Goal: Task Accomplishment & Management: Manage account settings

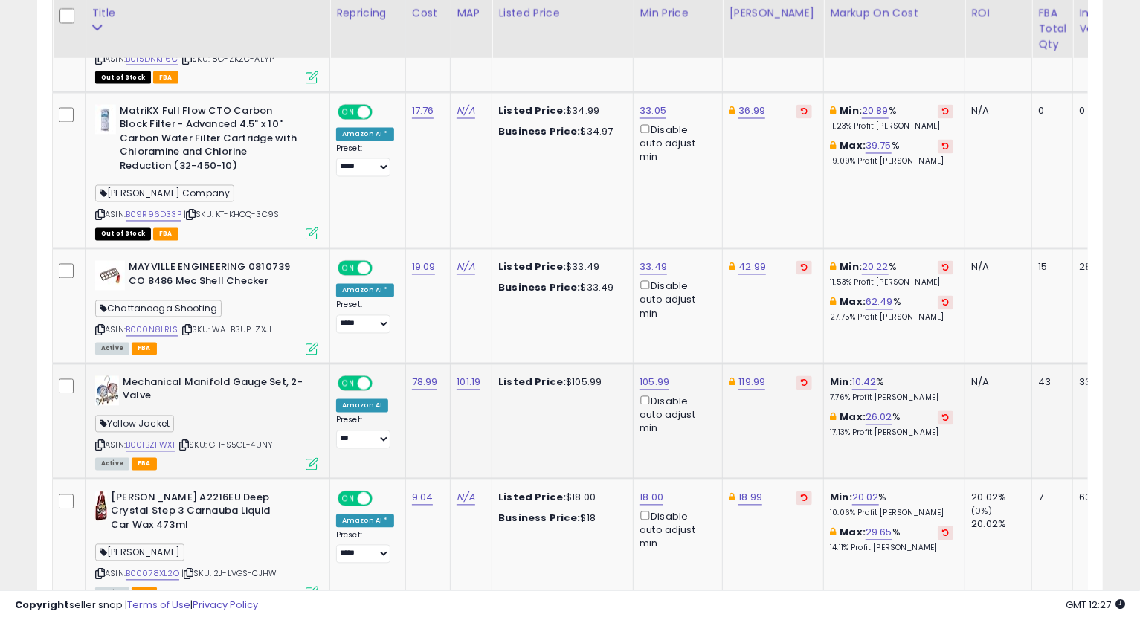
scroll to position [305, 617]
click at [753, 104] on link "36.99" at bounding box center [751, 111] width 27 height 15
type input "*****"
click button "submit" at bounding box center [789, 44] width 25 height 22
click at [752, 104] on link "36.89" at bounding box center [751, 111] width 27 height 15
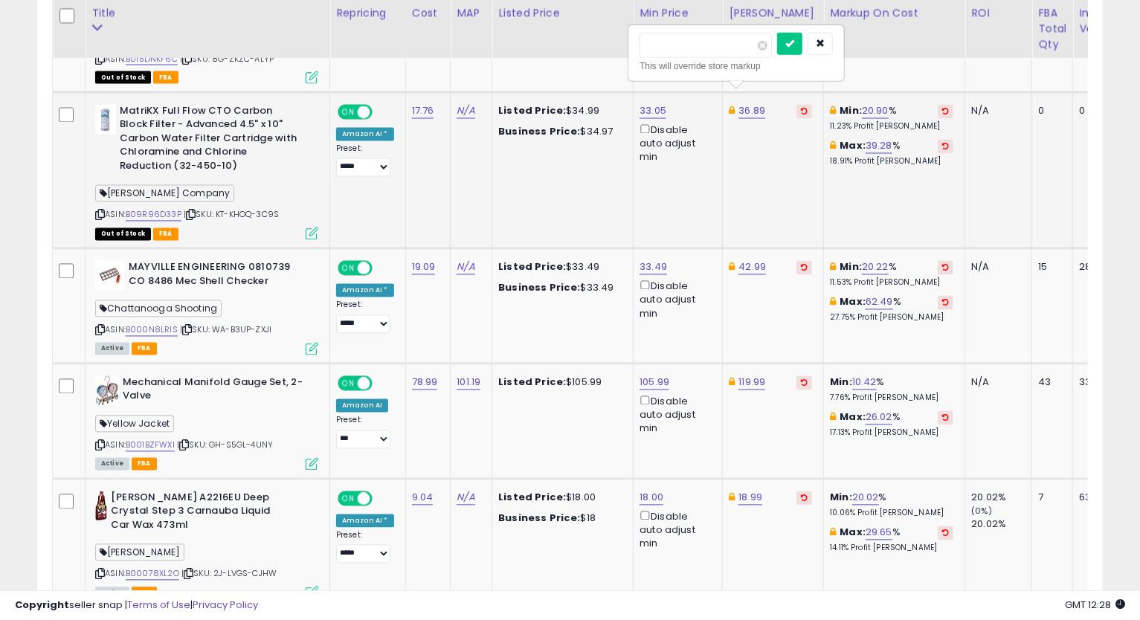
type input "*****"
click button "submit" at bounding box center [789, 44] width 25 height 22
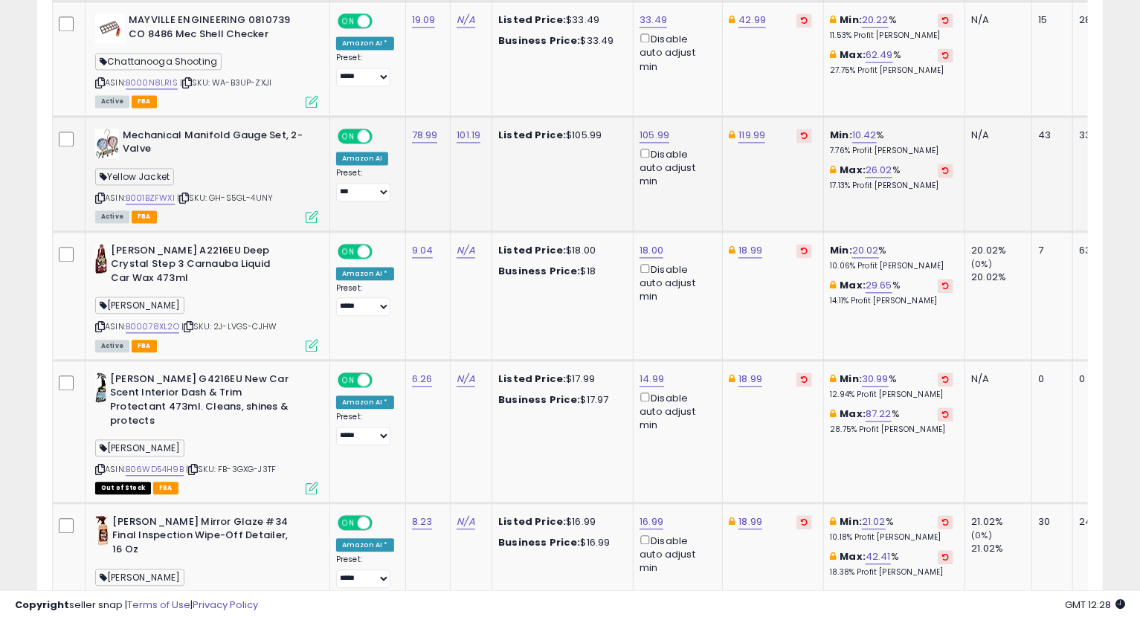
scroll to position [1782, 0]
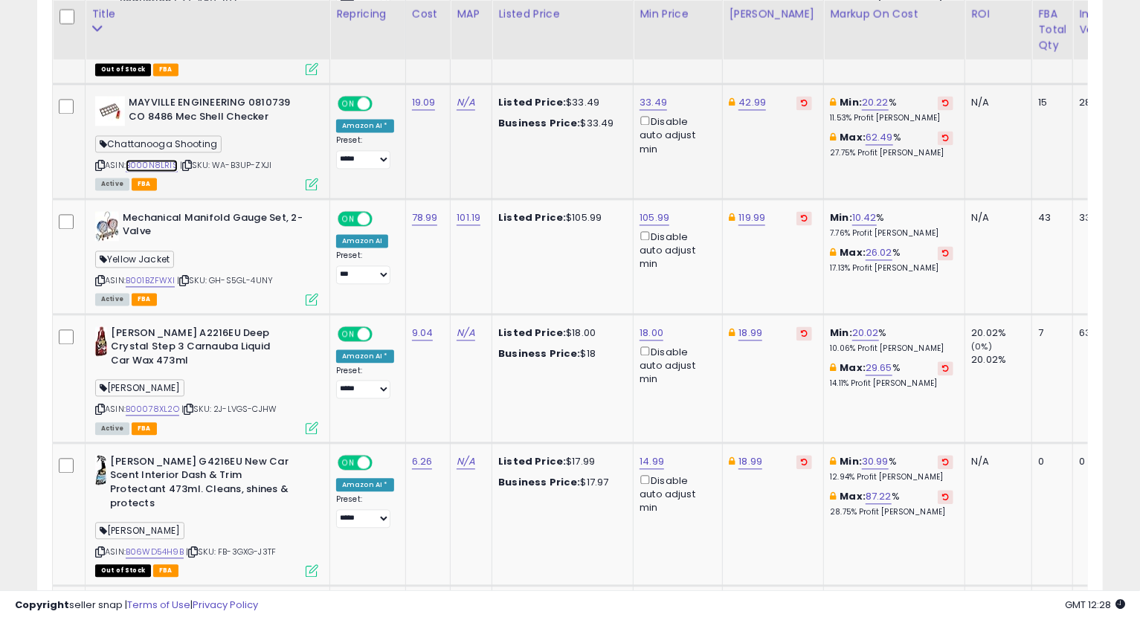
click at [163, 159] on link "B000N8LRIS" at bounding box center [152, 165] width 52 height 13
click at [100, 161] on icon at bounding box center [100, 165] width 10 height 8
click at [634, 85] on td "33.49 Disable auto adjust min" at bounding box center [678, 141] width 89 height 115
click at [644, 95] on link "33.49" at bounding box center [654, 102] width 28 height 15
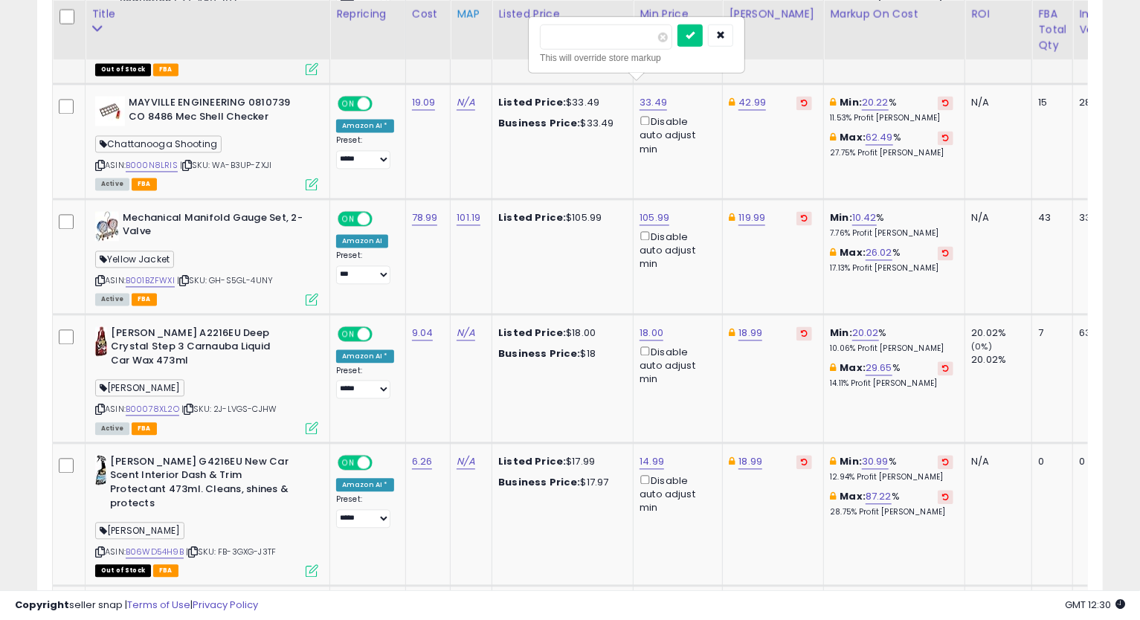
drag, startPoint x: 598, startPoint y: 42, endPoint x: 451, endPoint y: 44, distance: 146.5
click at [455, 44] on table "Title Repricing" at bounding box center [724, 594] width 1345 height 3308
type input "*****"
click button "submit" at bounding box center [689, 35] width 25 height 22
click at [100, 161] on icon at bounding box center [100, 165] width 10 height 8
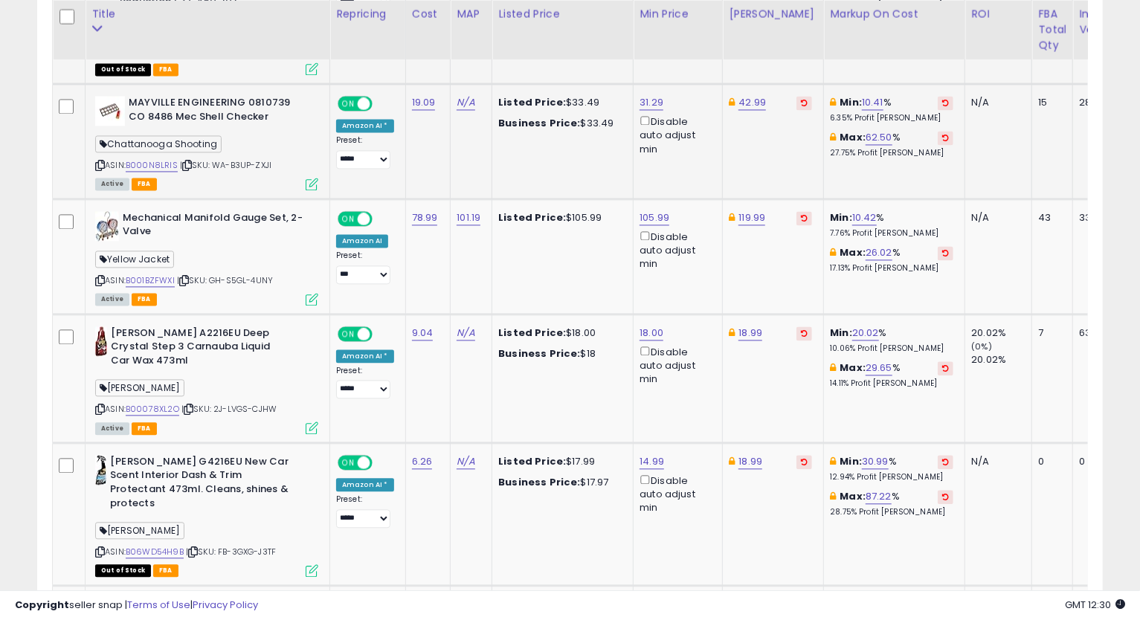
click at [96, 161] on icon at bounding box center [100, 165] width 10 height 8
click at [790, 274] on td "119.99" at bounding box center [773, 256] width 101 height 115
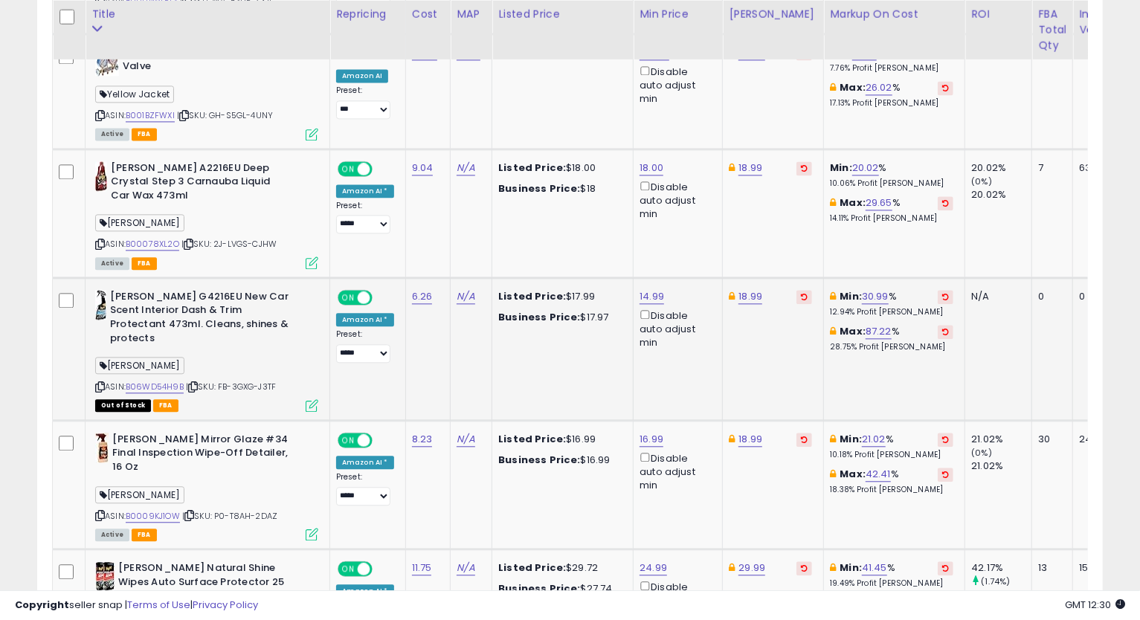
scroll to position [2030, 0]
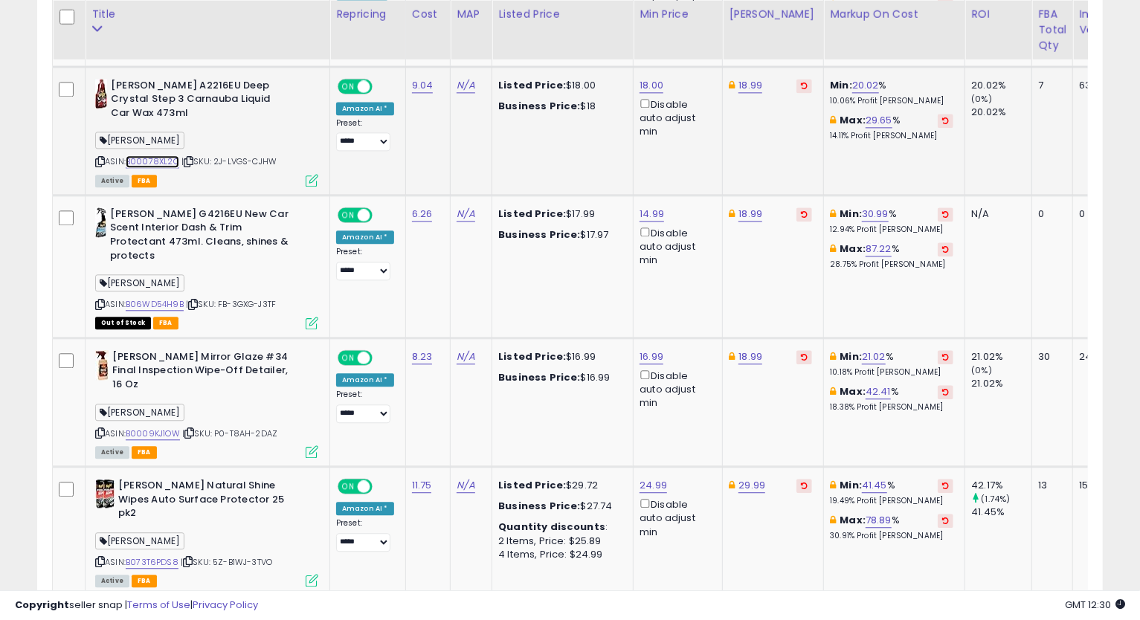
click at [170, 155] on link "B00078XL2O" at bounding box center [153, 161] width 54 height 13
click at [750, 78] on link "18.99" at bounding box center [750, 85] width 24 height 15
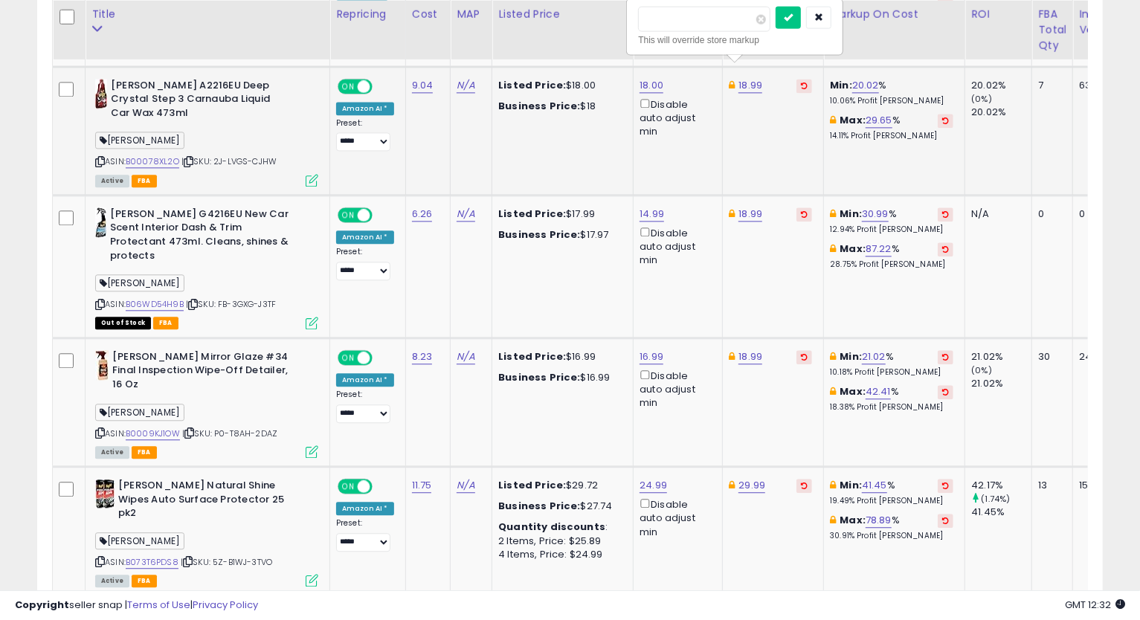
type input "*****"
click button "submit" at bounding box center [788, 17] width 25 height 22
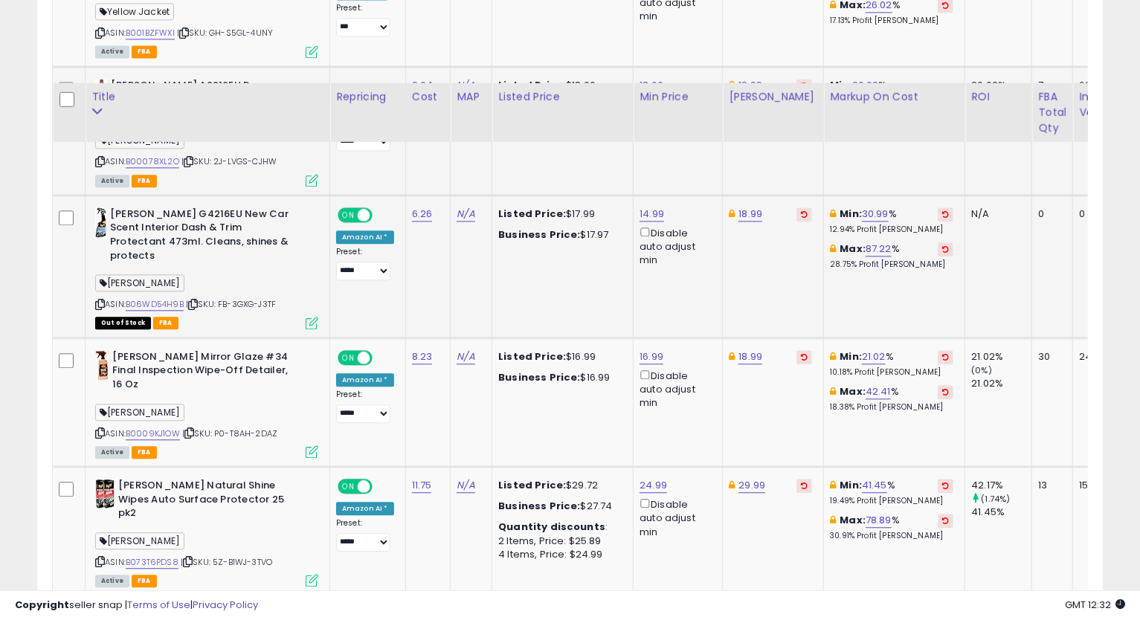
scroll to position [2113, 0]
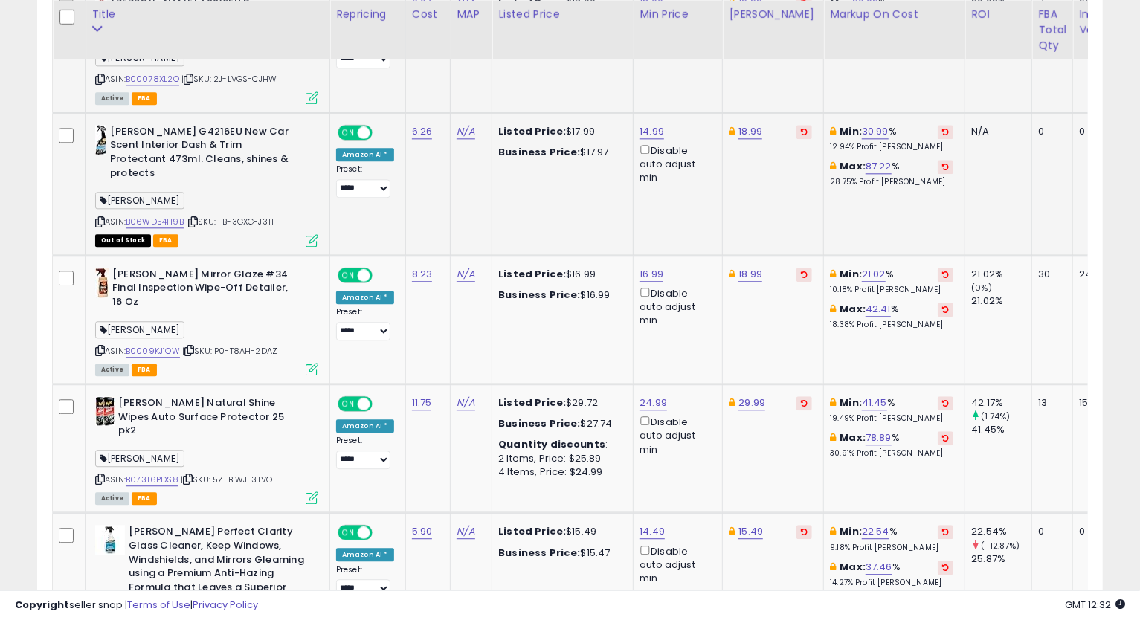
click at [164, 197] on div "ASIN: B06WD54H9B | SKU: FB-3GXG-J3TF Out of Stock FBA" at bounding box center [206, 185] width 223 height 120
click at [164, 216] on link "B06WD54H9B" at bounding box center [155, 222] width 58 height 13
click at [651, 124] on link "14.99" at bounding box center [652, 131] width 25 height 15
type input "*****"
click button "submit" at bounding box center [689, 63] width 25 height 22
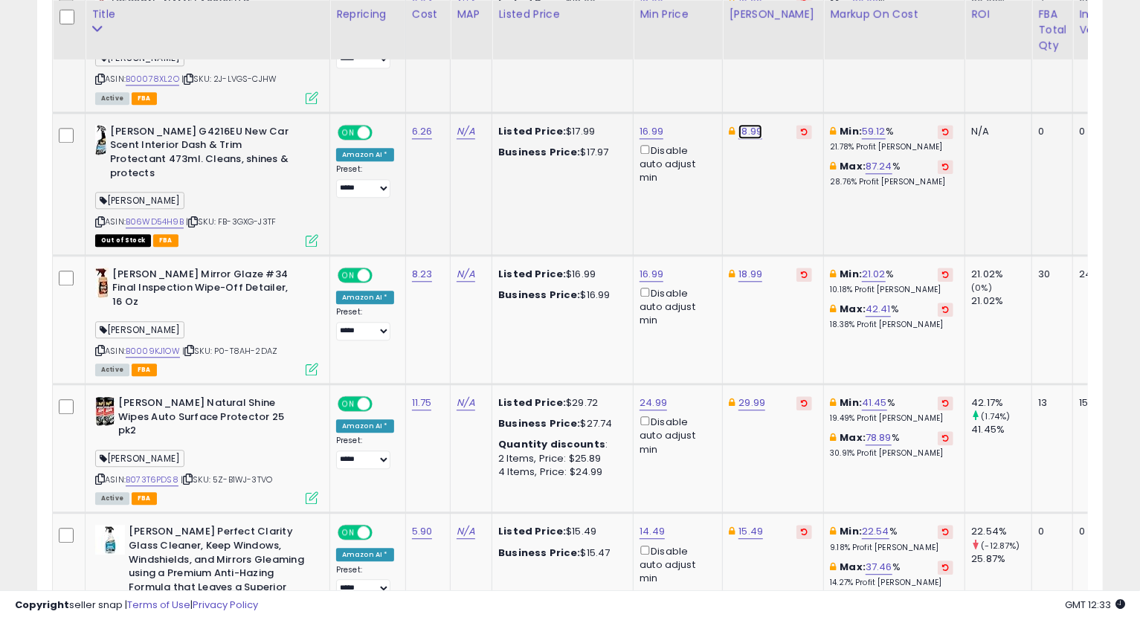
click at [754, 124] on link "18.99" at bounding box center [750, 131] width 24 height 15
click at [656, 72] on input "*****" at bounding box center [704, 64] width 132 height 25
type input "******"
click button "submit" at bounding box center [788, 63] width 25 height 22
click at [747, 124] on link "198.99" at bounding box center [753, 131] width 30 height 15
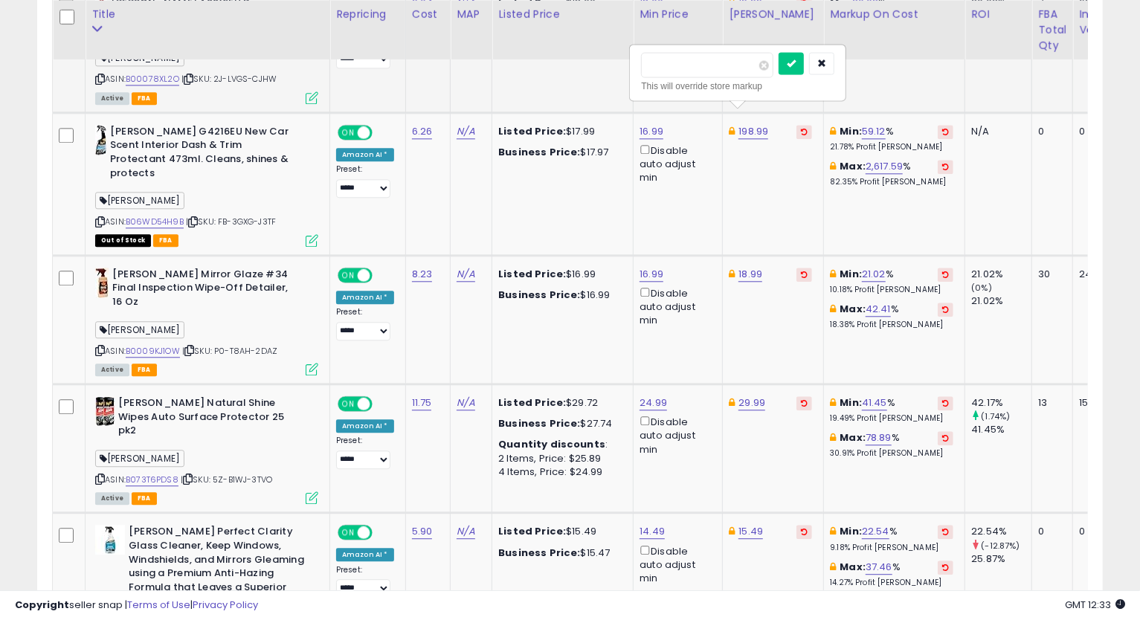
click at [661, 63] on input "******" at bounding box center [707, 64] width 132 height 25
type input "*****"
click button "submit" at bounding box center [791, 63] width 25 height 22
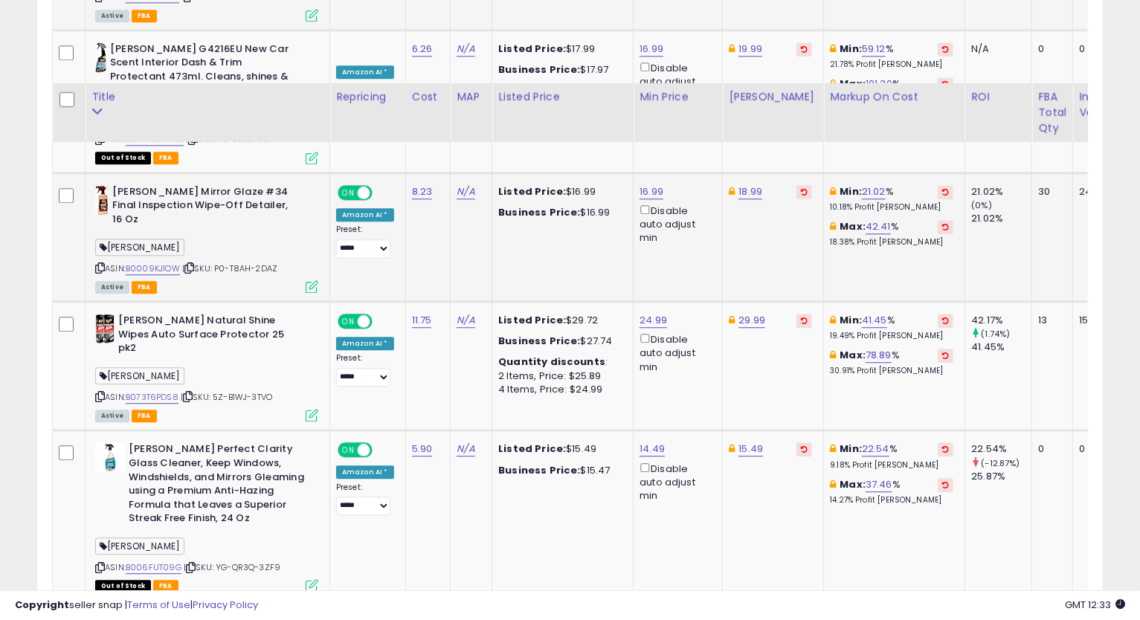
scroll to position [2278, 0]
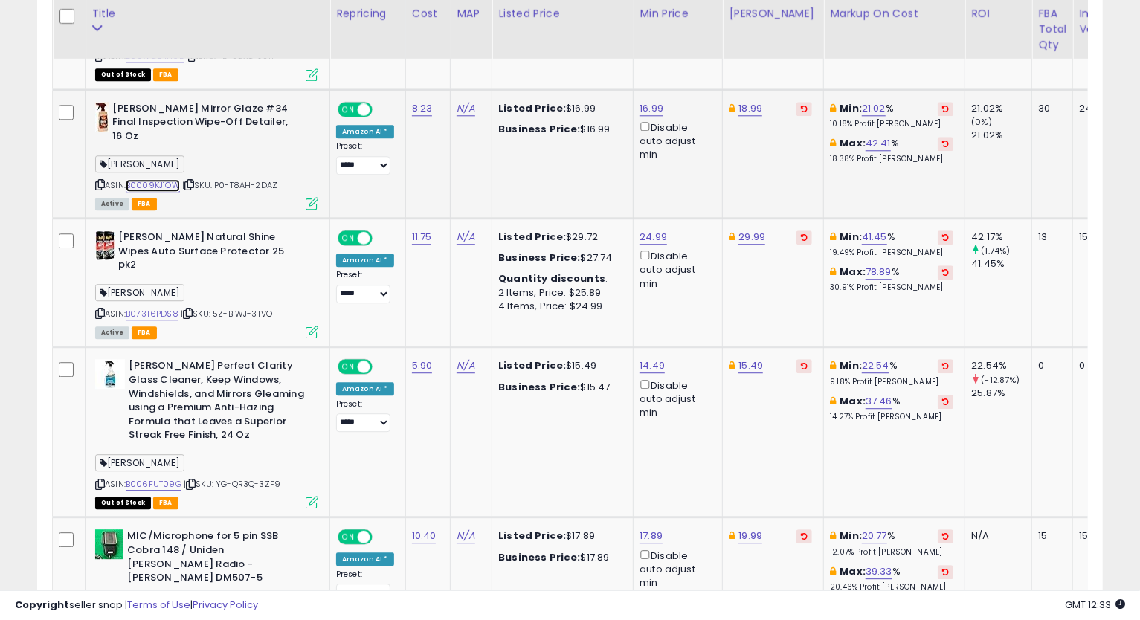
click at [149, 179] on link "B0009KJ1OW" at bounding box center [153, 185] width 54 height 13
click at [100, 181] on icon at bounding box center [100, 185] width 10 height 8
click at [756, 101] on link "18.99" at bounding box center [750, 108] width 24 height 15
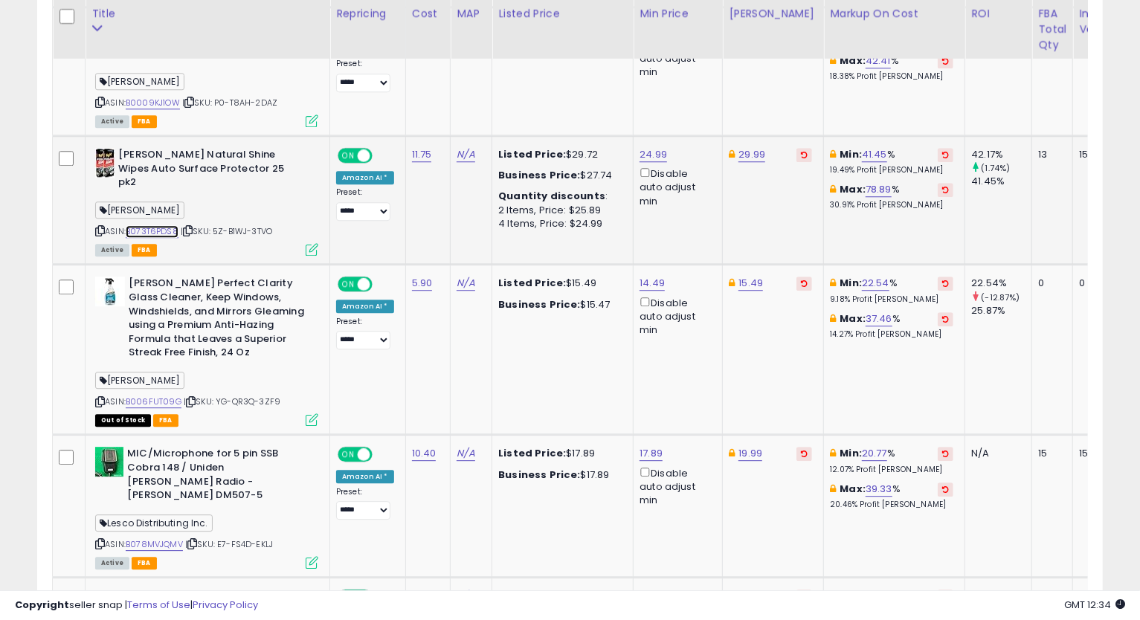
click at [162, 225] on link "B073T6PDS8" at bounding box center [152, 231] width 53 height 13
click at [96, 227] on icon at bounding box center [100, 231] width 10 height 8
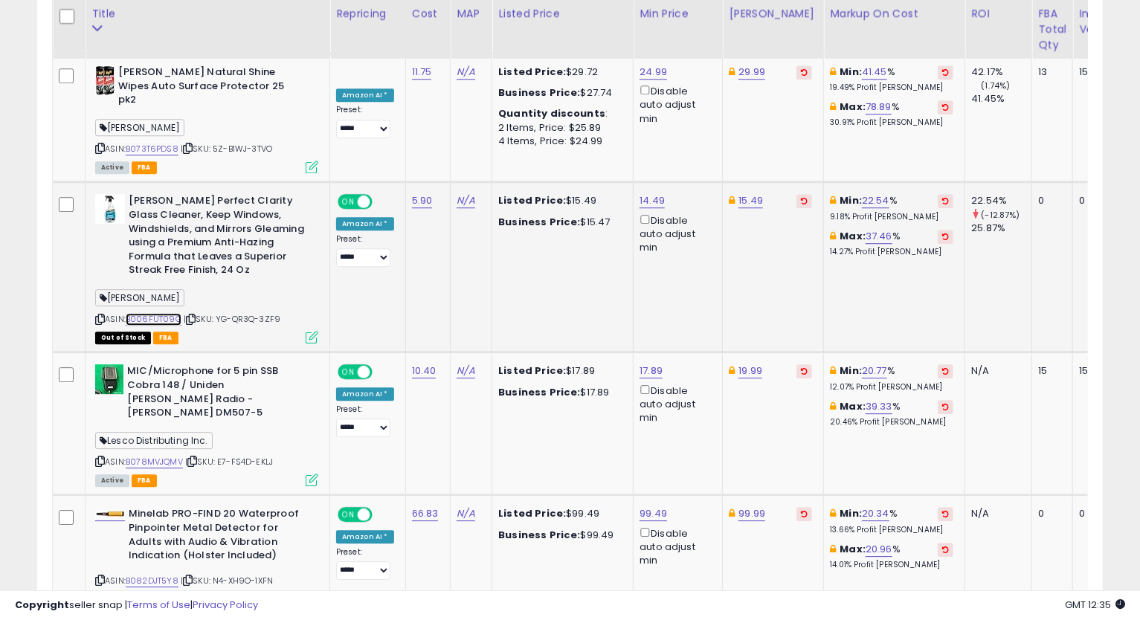
click at [149, 313] on link "B006FUT09G" at bounding box center [154, 319] width 56 height 13
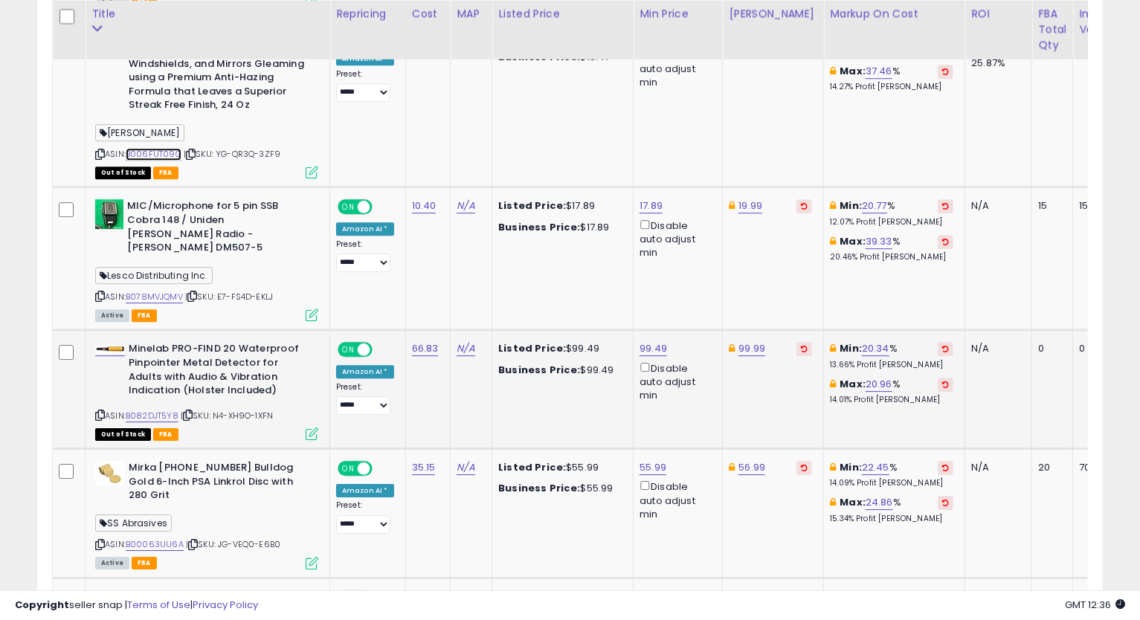
scroll to position [2691, 0]
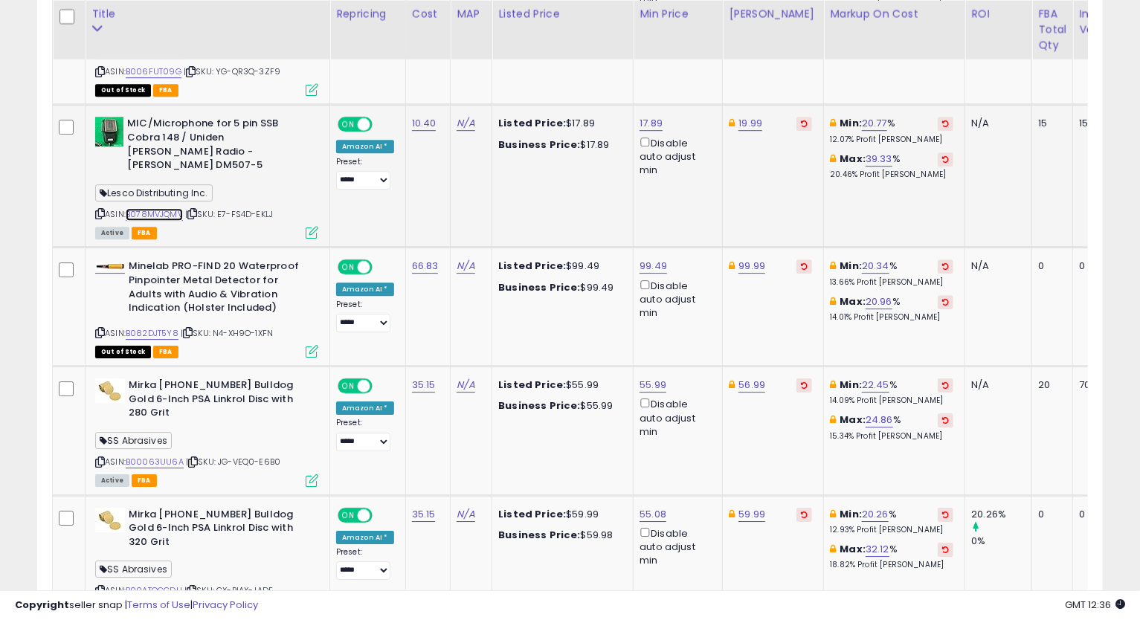
click at [143, 208] on link "B078MVJQMV" at bounding box center [154, 214] width 57 height 13
click at [100, 210] on icon at bounding box center [100, 214] width 10 height 8
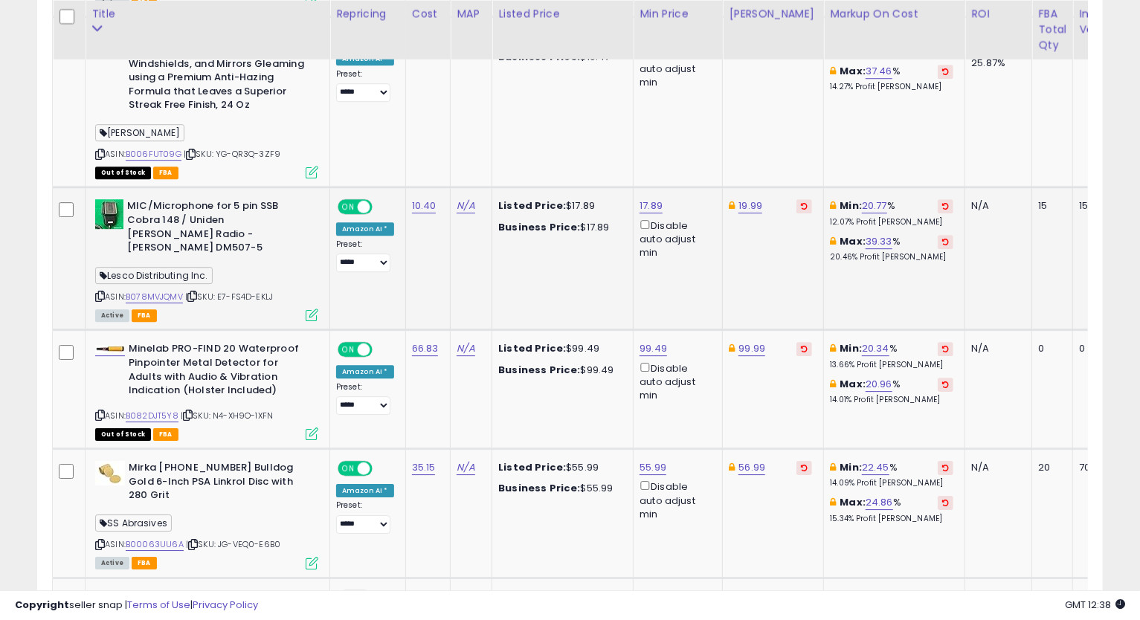
click at [634, 187] on td "17.89 Disable auto adjust min" at bounding box center [678, 258] width 89 height 143
click at [642, 199] on link "17.89" at bounding box center [651, 206] width 23 height 15
type input "*****"
click button "submit" at bounding box center [688, 95] width 25 height 22
click at [99, 292] on icon at bounding box center [100, 296] width 10 height 8
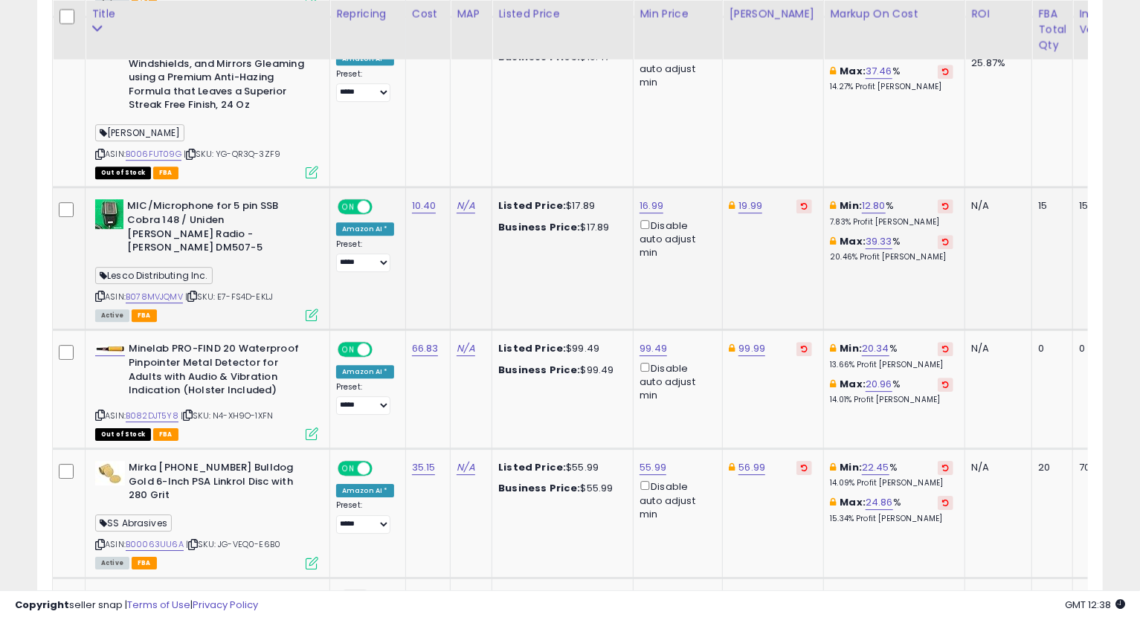
drag, startPoint x: 881, startPoint y: 224, endPoint x: 818, endPoint y: 237, distance: 64.6
click at [881, 224] on td "Min: 12.80 % 7.83% Profit [PERSON_NAME]: 39.33 % 20.46% Profit [PERSON_NAME]" at bounding box center [894, 258] width 141 height 143
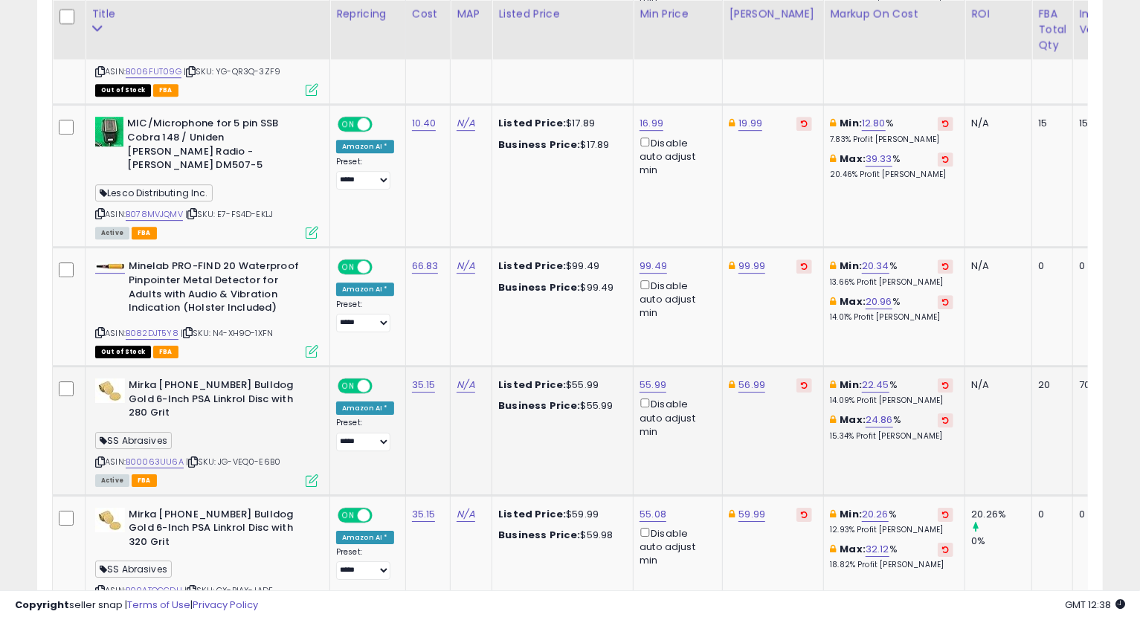
scroll to position [2774, 0]
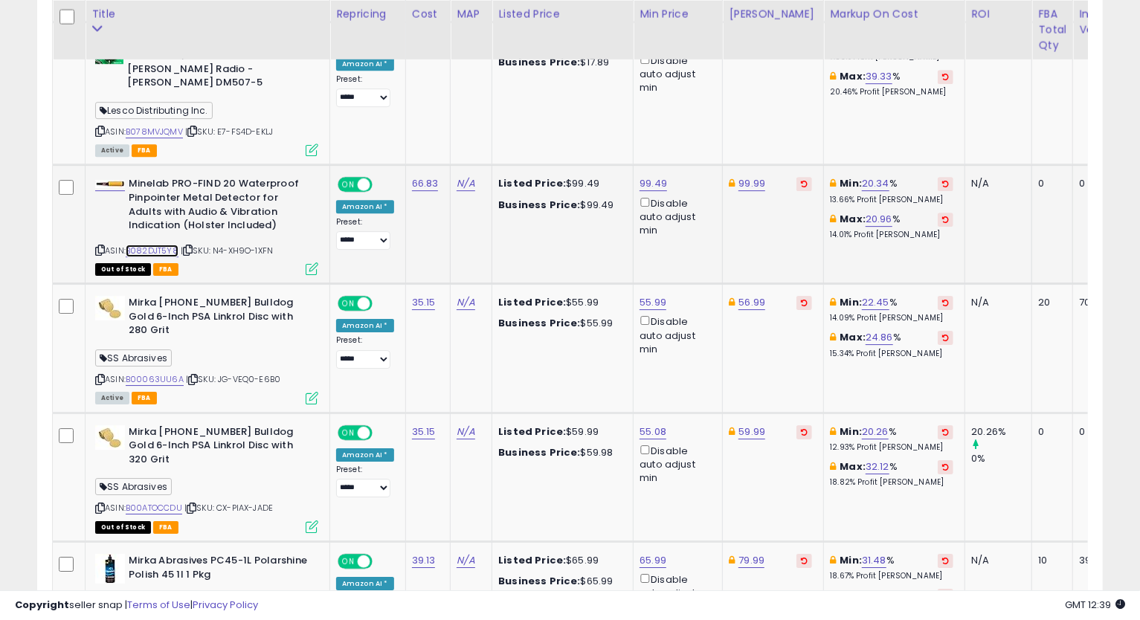
click at [163, 245] on link "B082DJT5Y8" at bounding box center [152, 251] width 53 height 13
click at [649, 176] on link "99.49" at bounding box center [654, 183] width 28 height 15
type input "*****"
click button "submit" at bounding box center [690, 59] width 25 height 22
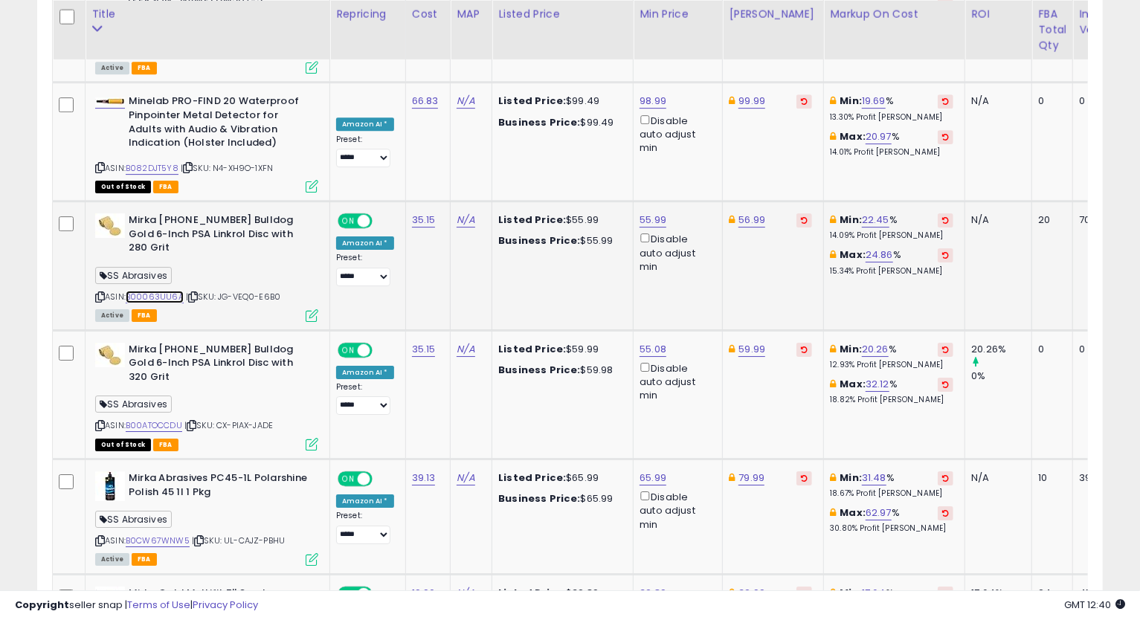
click at [166, 291] on link "B00063UU6A" at bounding box center [155, 297] width 58 height 13
click at [101, 293] on icon at bounding box center [100, 297] width 10 height 8
click at [753, 213] on link "56.99" at bounding box center [751, 220] width 27 height 15
type input "*****"
click button "submit" at bounding box center [789, 95] width 25 height 22
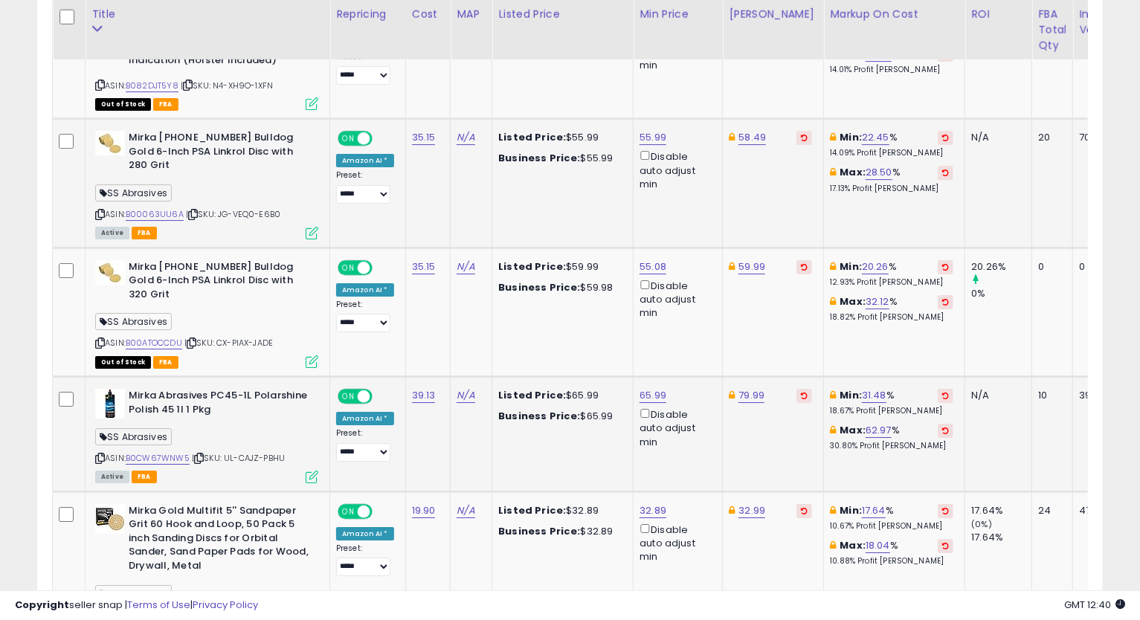
scroll to position [3022, 0]
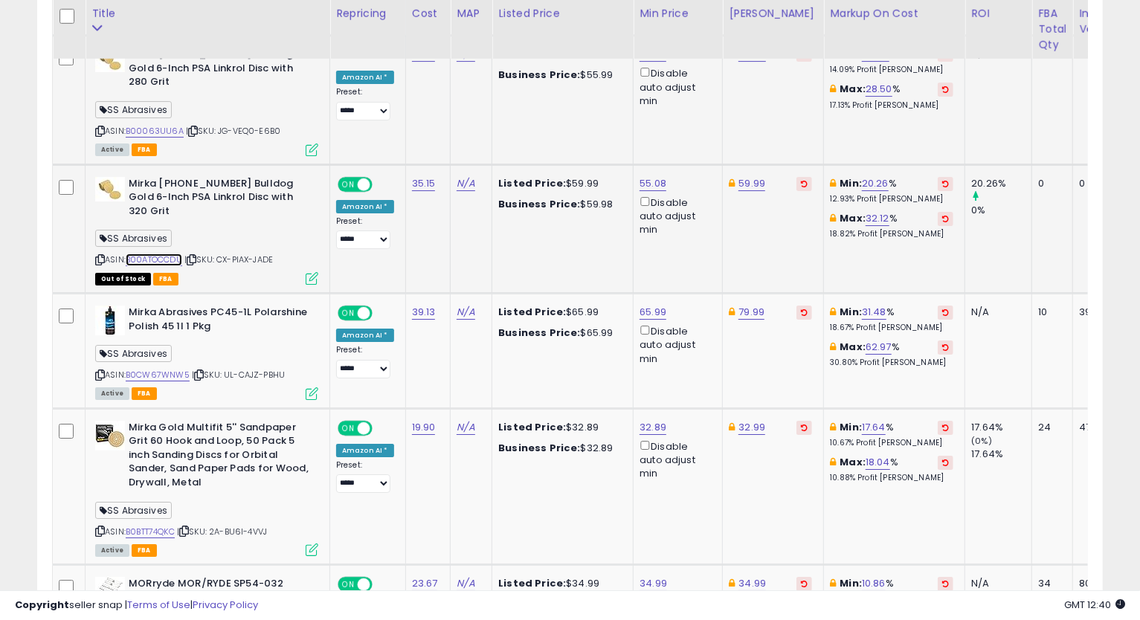
click at [168, 254] on link "B00ATOCCDU" at bounding box center [154, 260] width 57 height 13
click at [747, 176] on link "59.99" at bounding box center [751, 183] width 27 height 15
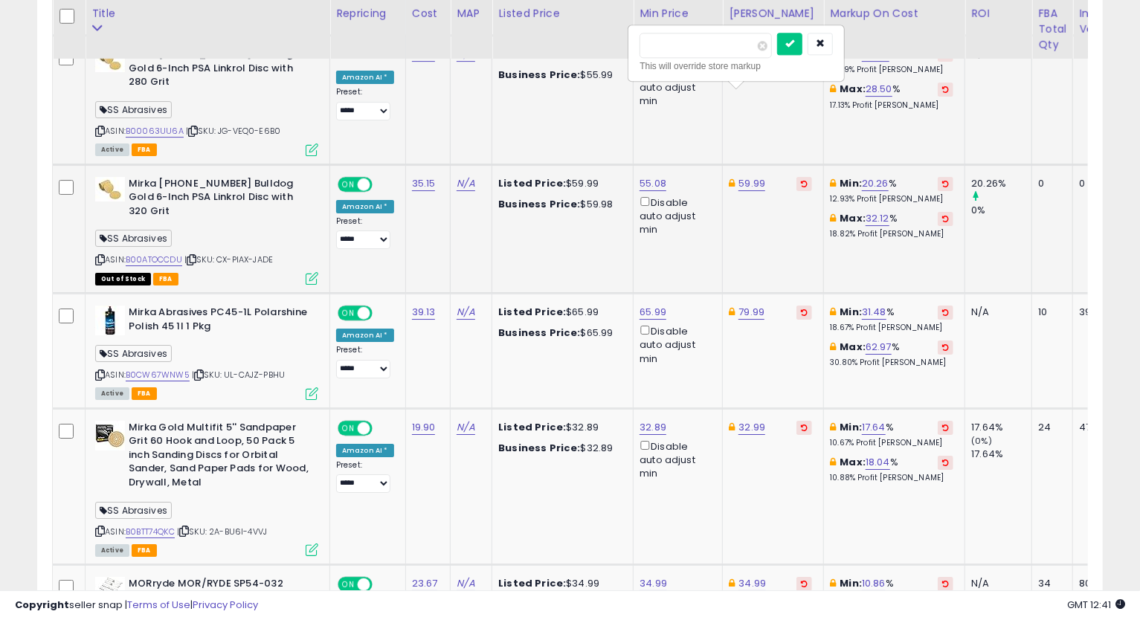
type input "*****"
click button "submit" at bounding box center [789, 44] width 25 height 22
click at [654, 176] on link "55.08" at bounding box center [653, 183] width 27 height 15
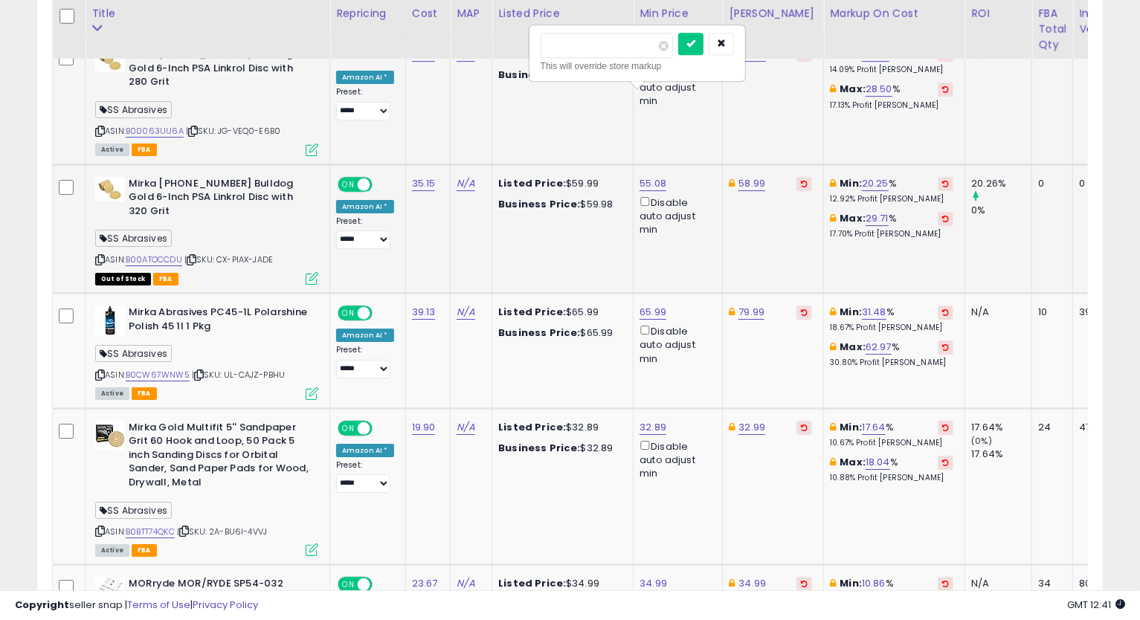
type input "*****"
click button "submit" at bounding box center [690, 44] width 25 height 22
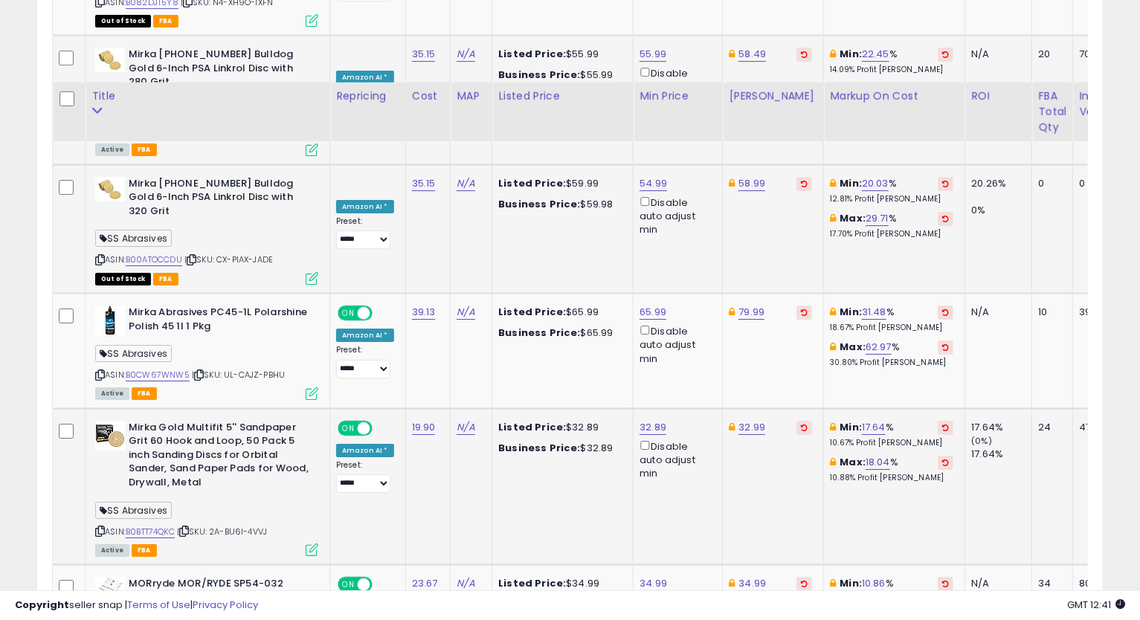
scroll to position [3105, 0]
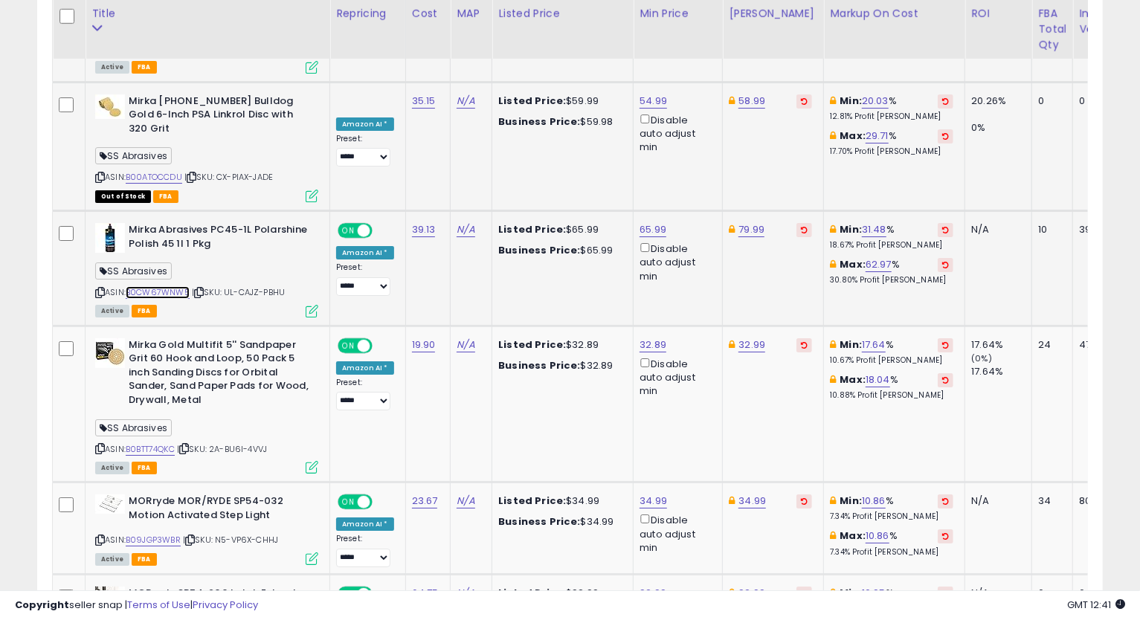
click at [164, 286] on link "B0CW67WNW5" at bounding box center [158, 292] width 64 height 13
click at [761, 223] on div "79.99" at bounding box center [770, 229] width 83 height 13
click at [754, 222] on link "79.99" at bounding box center [751, 229] width 26 height 15
type input "*****"
click button "submit" at bounding box center [789, 76] width 25 height 22
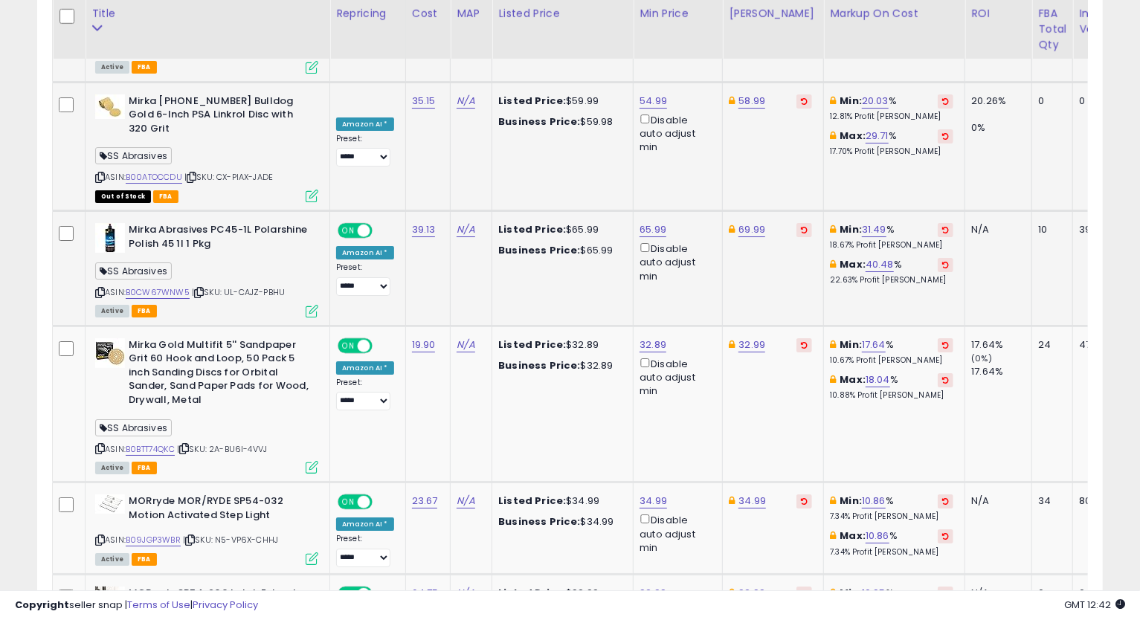
click at [95, 289] on icon at bounding box center [100, 293] width 10 height 8
click at [648, 222] on link "65.99" at bounding box center [653, 229] width 27 height 15
type input "*****"
click button "submit" at bounding box center [690, 76] width 25 height 22
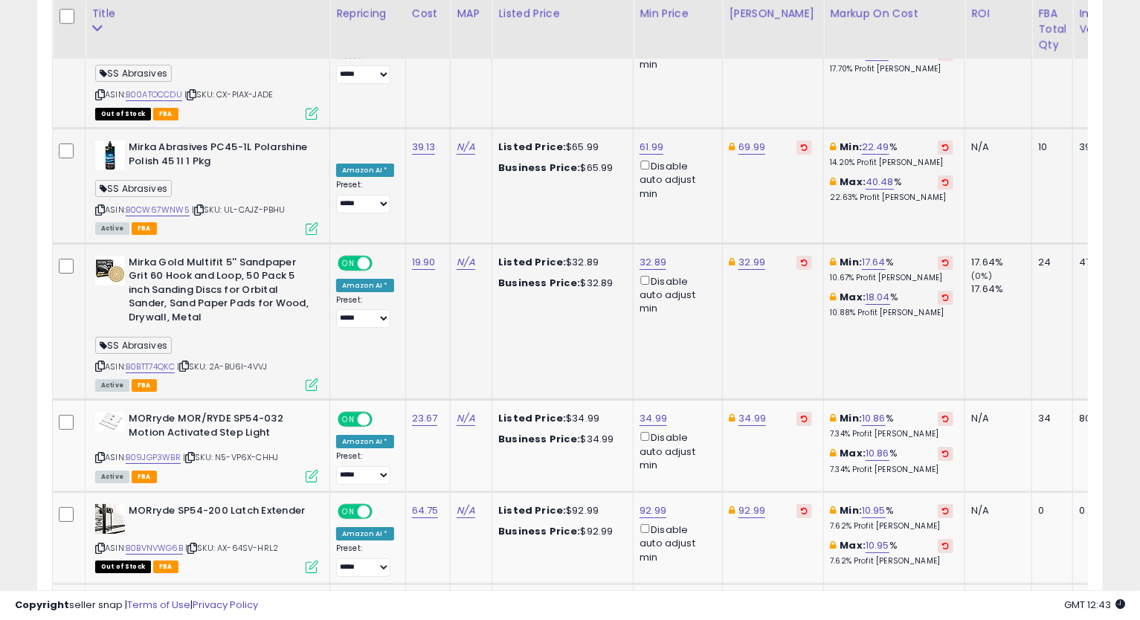
scroll to position [3270, 0]
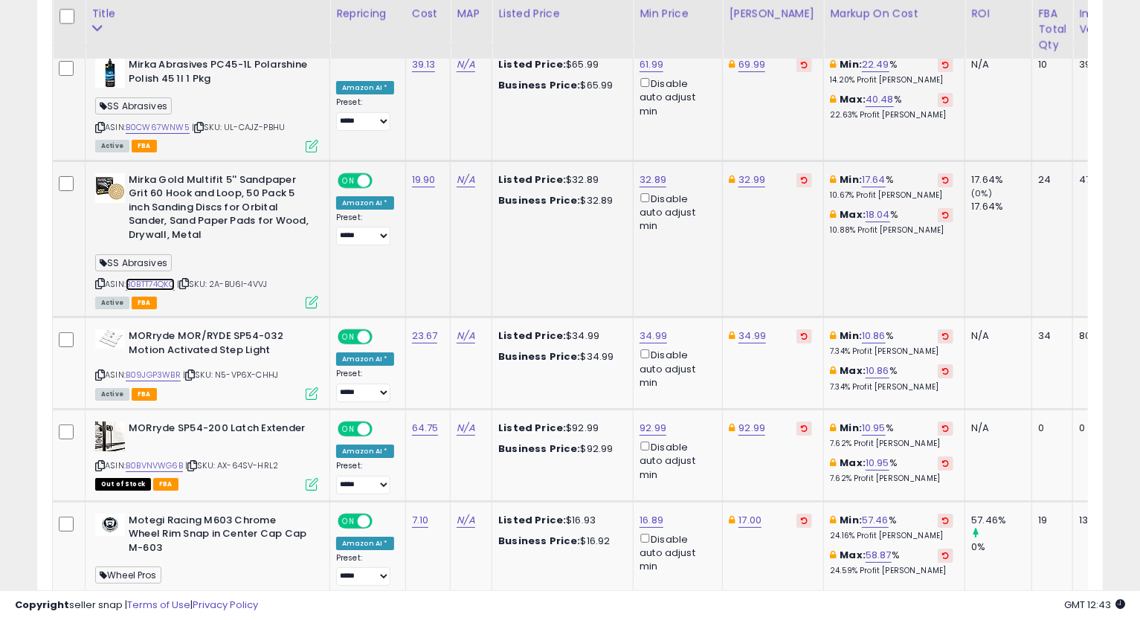
click at [159, 278] on link "B0BTT74QKC" at bounding box center [150, 284] width 49 height 13
click at [97, 280] on icon at bounding box center [100, 284] width 10 height 8
click at [747, 173] on link "32.99" at bounding box center [751, 180] width 27 height 15
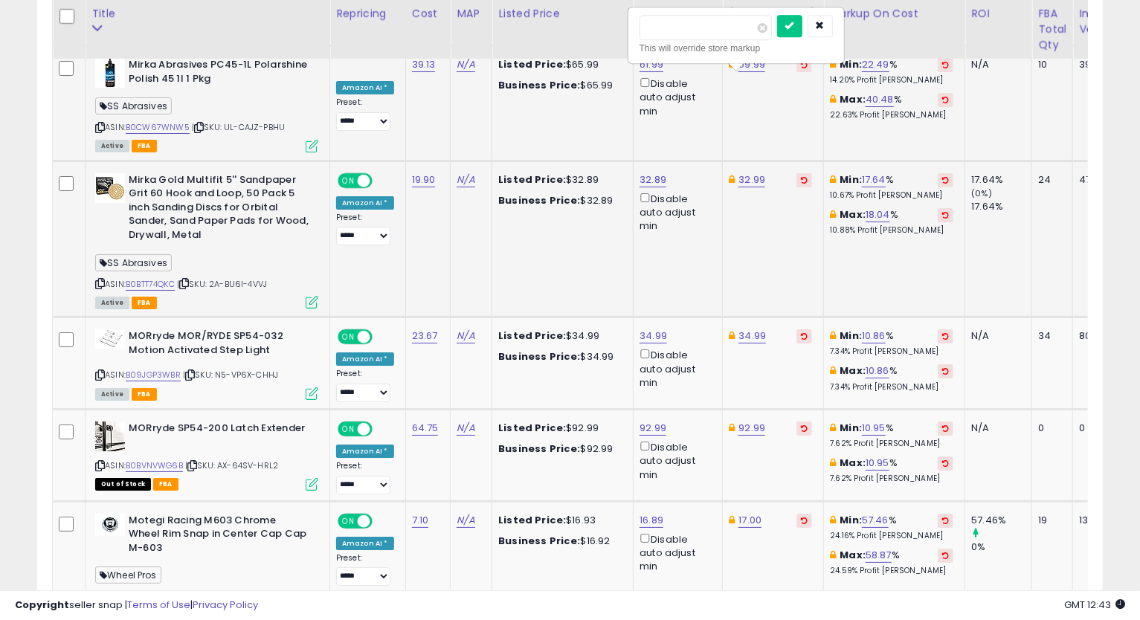
type input "*****"
click button "submit" at bounding box center [789, 26] width 25 height 22
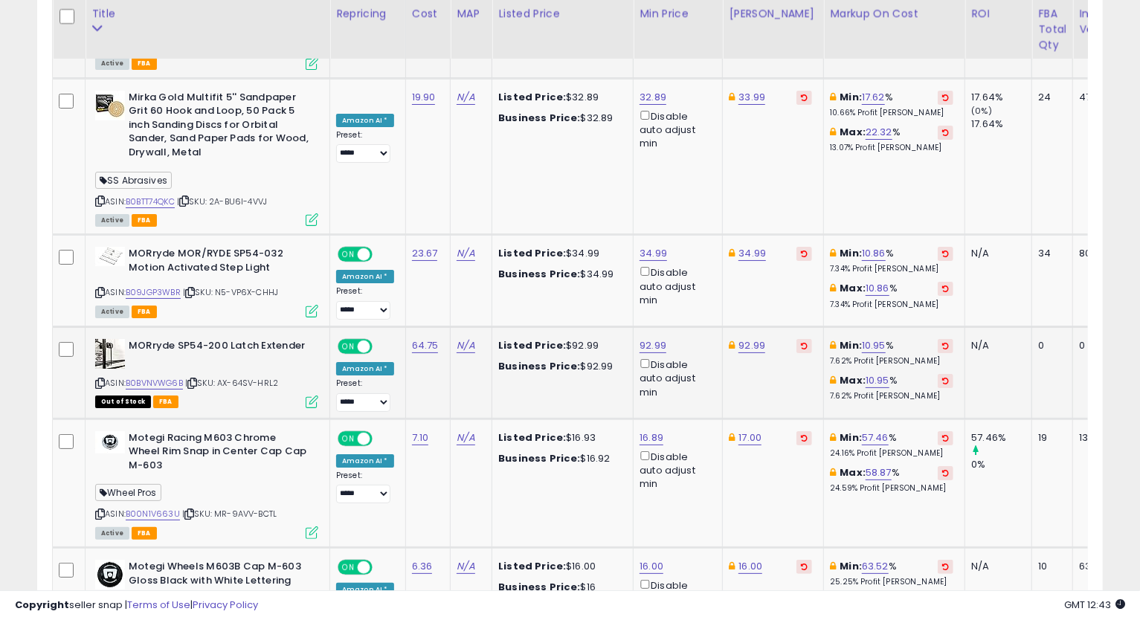
scroll to position [3435, 0]
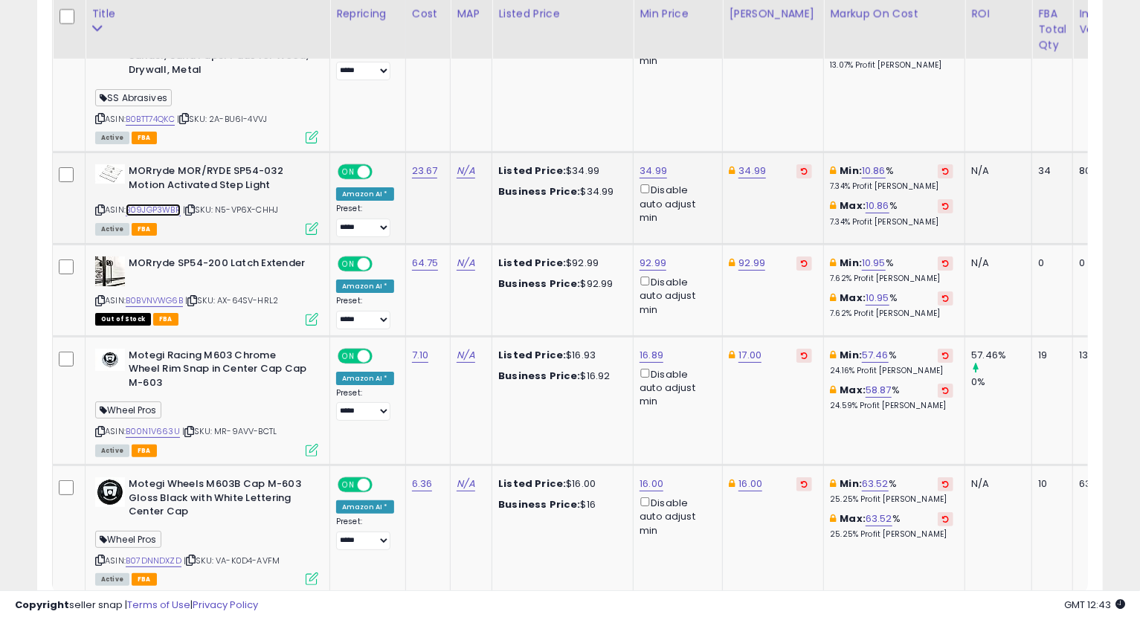
click at [161, 204] on link "B09JGP3WBR" at bounding box center [153, 210] width 55 height 13
click at [97, 206] on icon at bounding box center [100, 210] width 10 height 8
click at [100, 206] on icon at bounding box center [100, 210] width 10 height 8
click at [1004, 336] on td "57.46% 0%" at bounding box center [998, 400] width 67 height 129
click at [148, 294] on link "B0BVNVWG6B" at bounding box center [154, 300] width 57 height 13
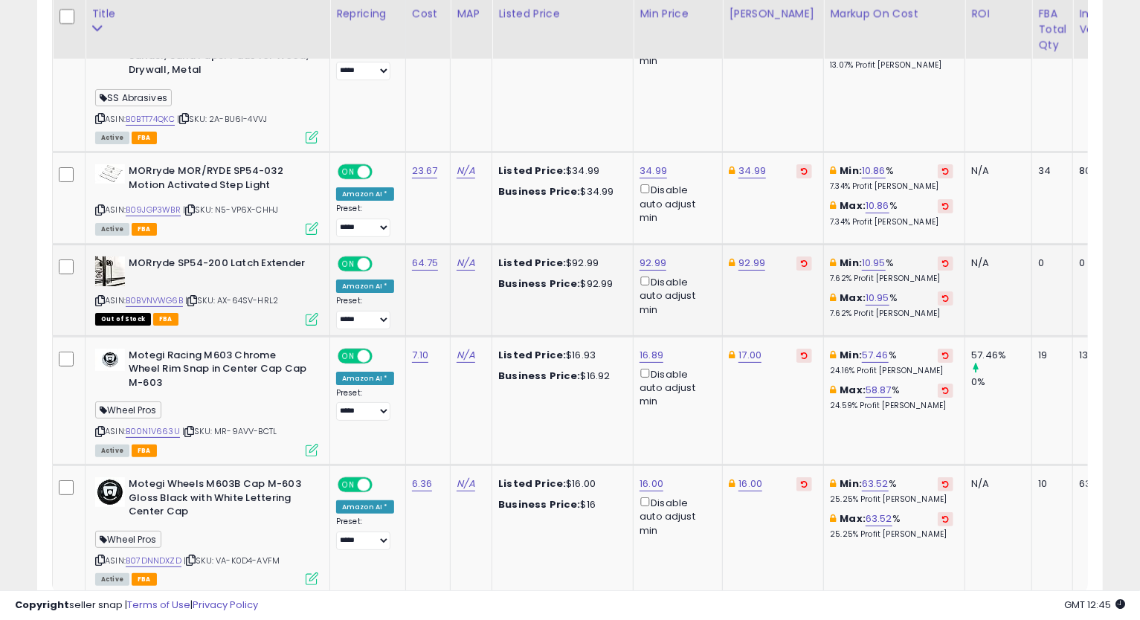
click at [95, 297] on icon at bounding box center [100, 301] width 10 height 8
click at [791, 336] on td "17.00" at bounding box center [773, 400] width 101 height 129
click at [145, 425] on link "B00N1V663U" at bounding box center [153, 431] width 54 height 13
click at [101, 428] on icon at bounding box center [100, 432] width 10 height 8
click at [168, 555] on link "B07DNNDXZD" at bounding box center [154, 561] width 56 height 13
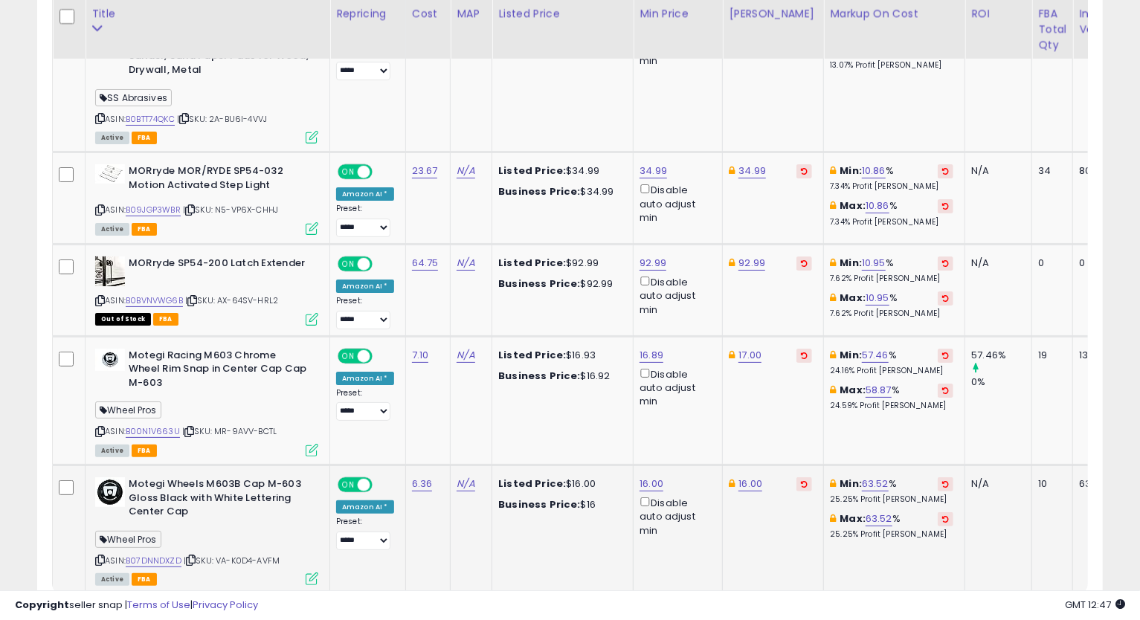
click at [100, 556] on icon at bounding box center [100, 560] width 10 height 8
click at [654, 477] on link "16.00" at bounding box center [652, 484] width 24 height 15
click button "submit" at bounding box center [689, 315] width 25 height 22
click at [984, 610] on link "31" at bounding box center [992, 622] width 28 height 25
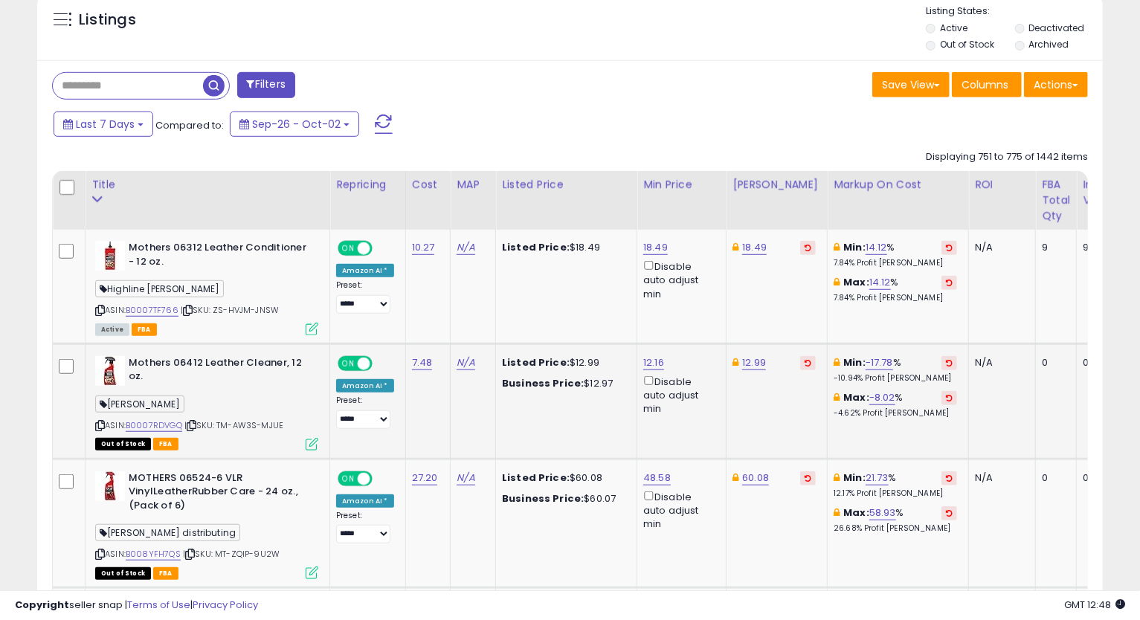
scroll to position [634, 0]
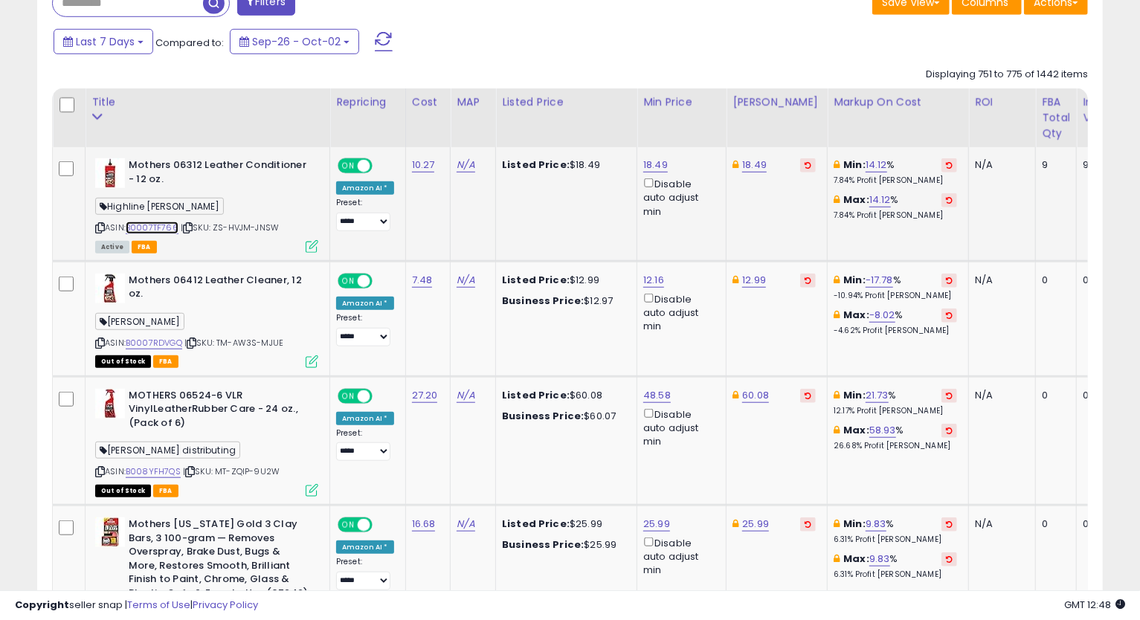
click at [154, 227] on link "B0007TF766" at bounding box center [152, 228] width 53 height 13
click at [647, 163] on link "18.49" at bounding box center [655, 165] width 25 height 15
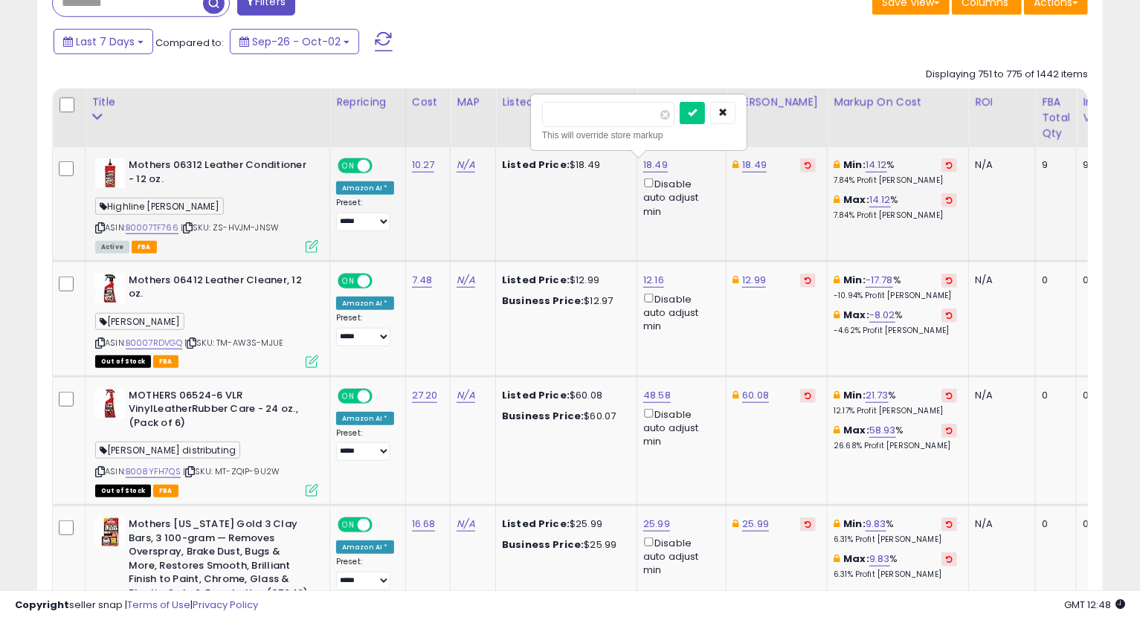
click at [576, 116] on input "*****" at bounding box center [608, 114] width 132 height 25
type input "*****"
click button "submit" at bounding box center [692, 113] width 25 height 22
click at [749, 162] on link "18.49" at bounding box center [754, 165] width 25 height 15
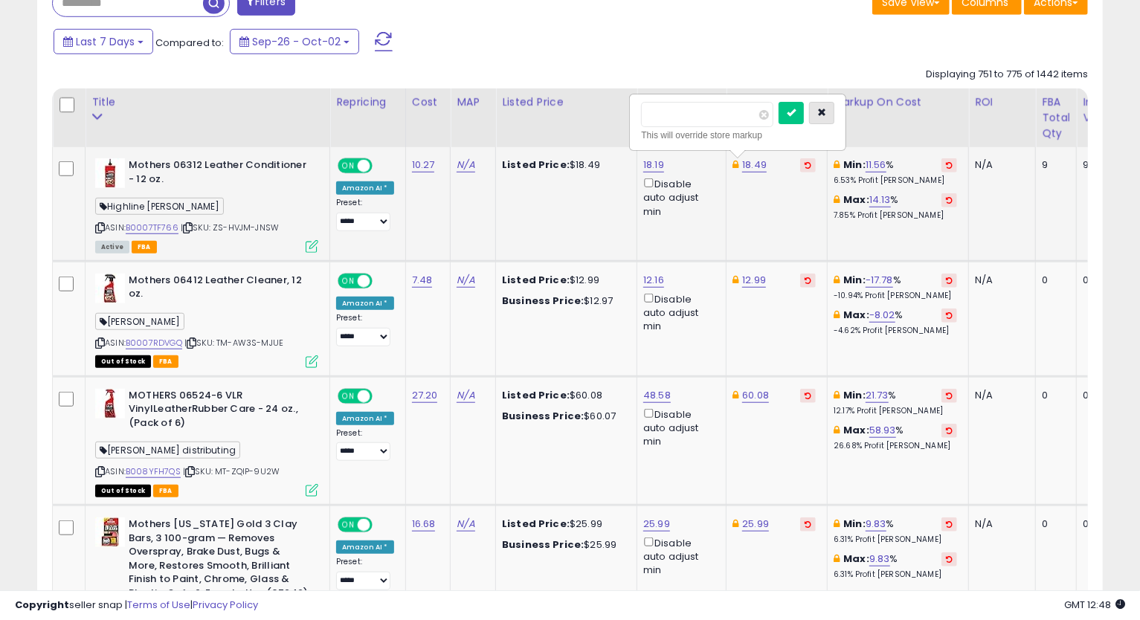
click at [834, 111] on button "button" at bounding box center [821, 113] width 25 height 22
click at [103, 225] on icon at bounding box center [100, 228] width 10 height 8
click at [101, 227] on icon at bounding box center [100, 228] width 10 height 8
click at [793, 355] on td "12.99" at bounding box center [777, 318] width 101 height 115
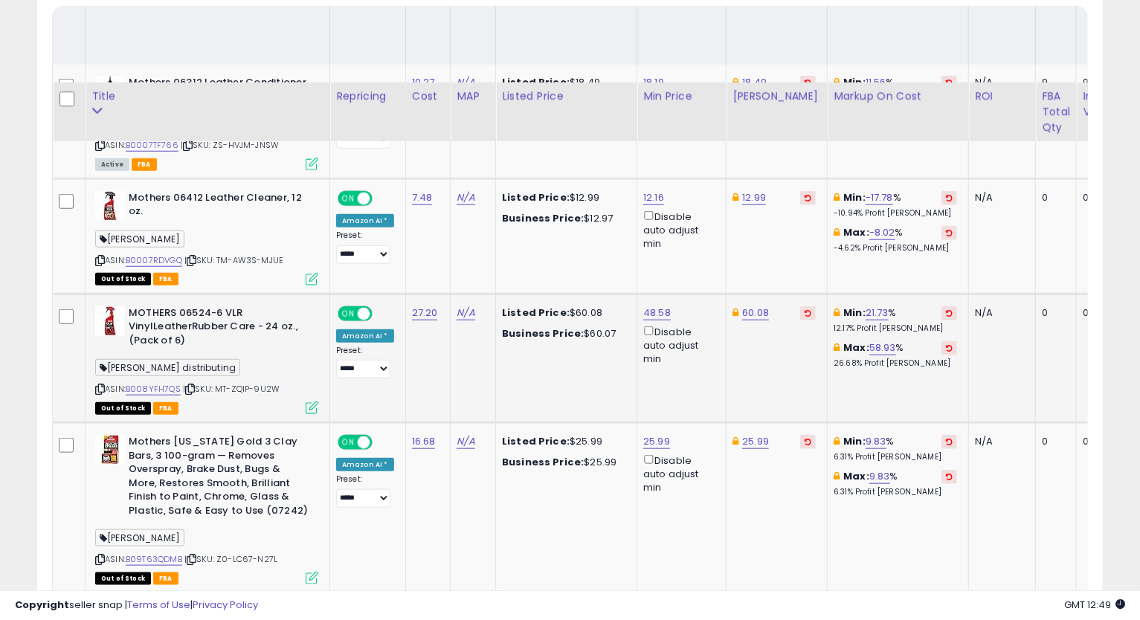
scroll to position [799, 0]
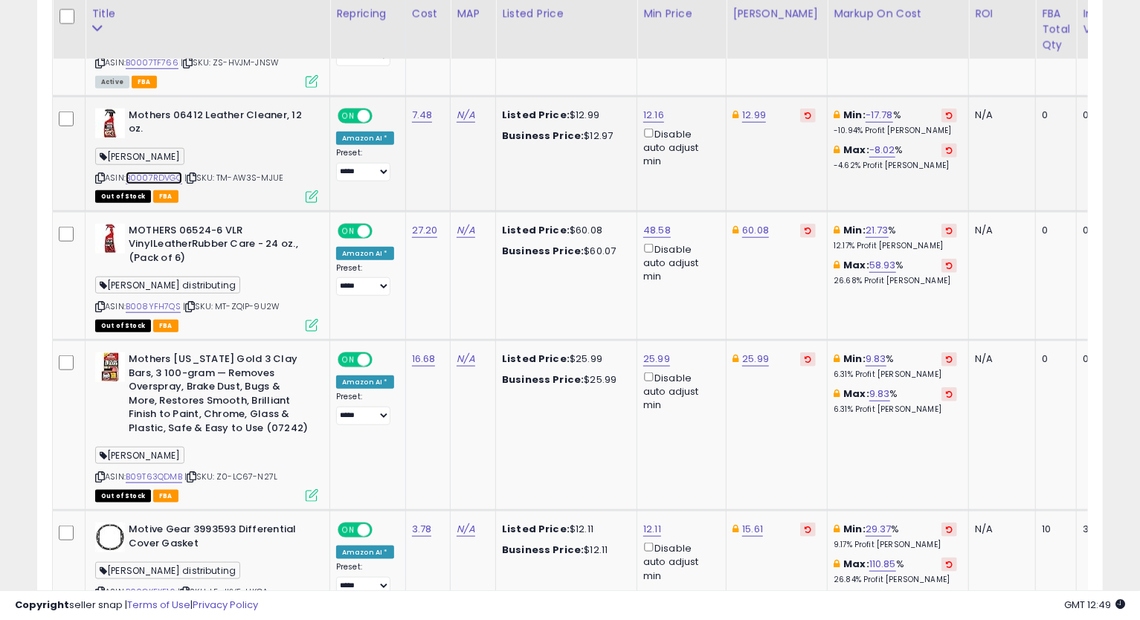
click at [173, 178] on link "B0007RDVGQ" at bounding box center [154, 178] width 57 height 13
click at [101, 174] on icon at bounding box center [100, 178] width 10 height 8
drag, startPoint x: 825, startPoint y: 318, endPoint x: 816, endPoint y: 318, distance: 8.9
click at [828, 318] on td "Min: 21.73 % 12.17% Profit [PERSON_NAME]: 58.93 % 26.68% Profit [PERSON_NAME]" at bounding box center [898, 275] width 141 height 129
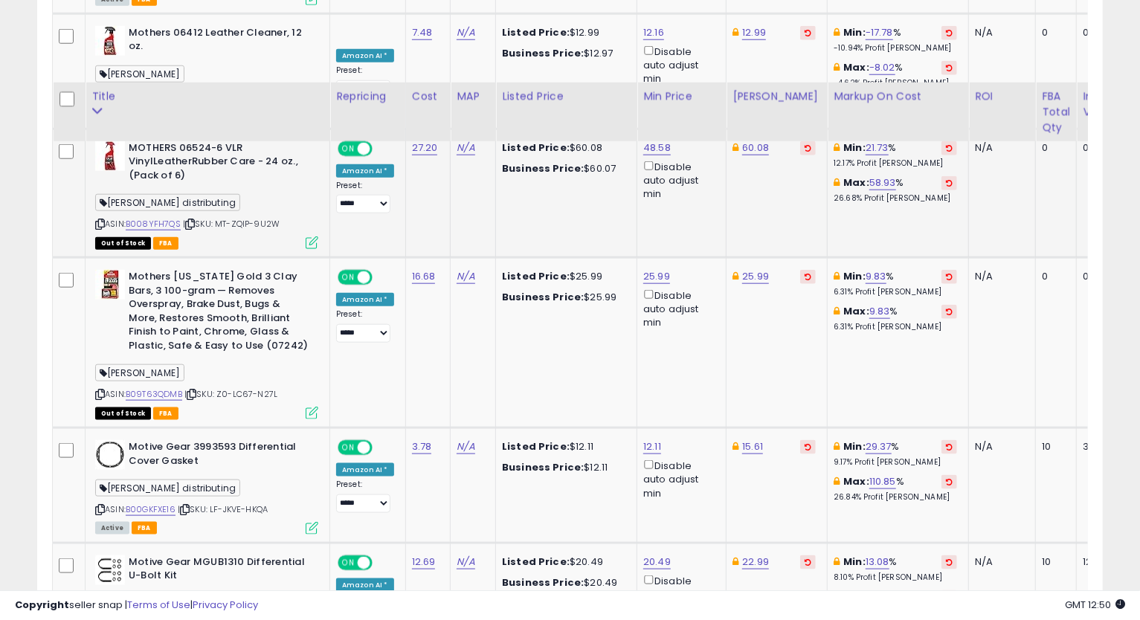
scroll to position [964, 0]
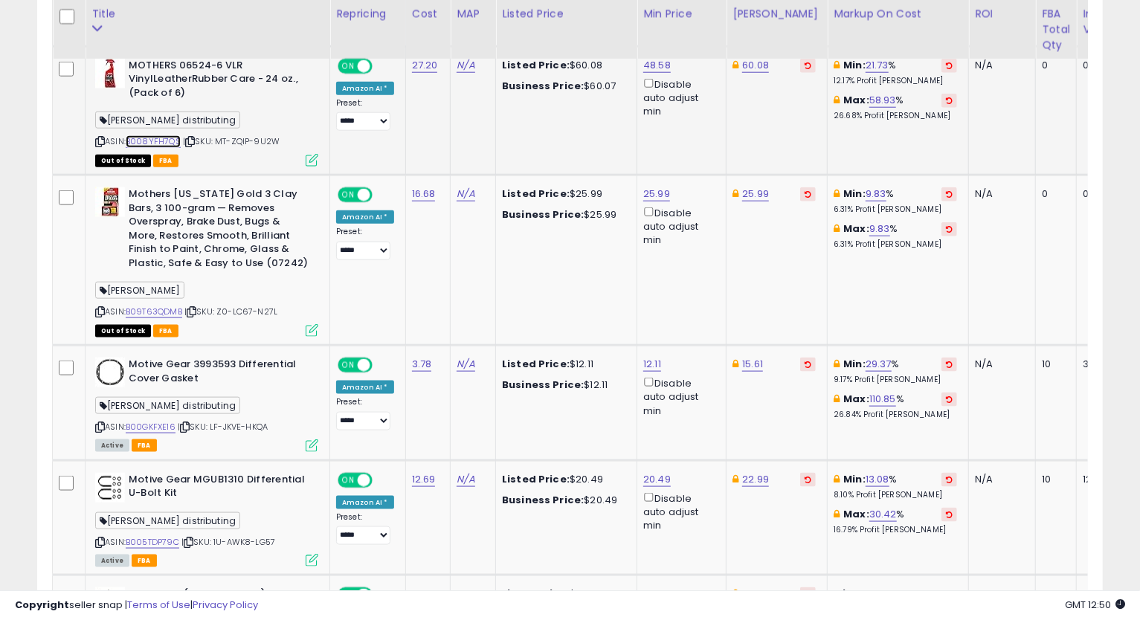
click at [161, 137] on link "B008YFH7QS" at bounding box center [153, 141] width 55 height 13
click at [747, 71] on link "60.08" at bounding box center [755, 65] width 27 height 15
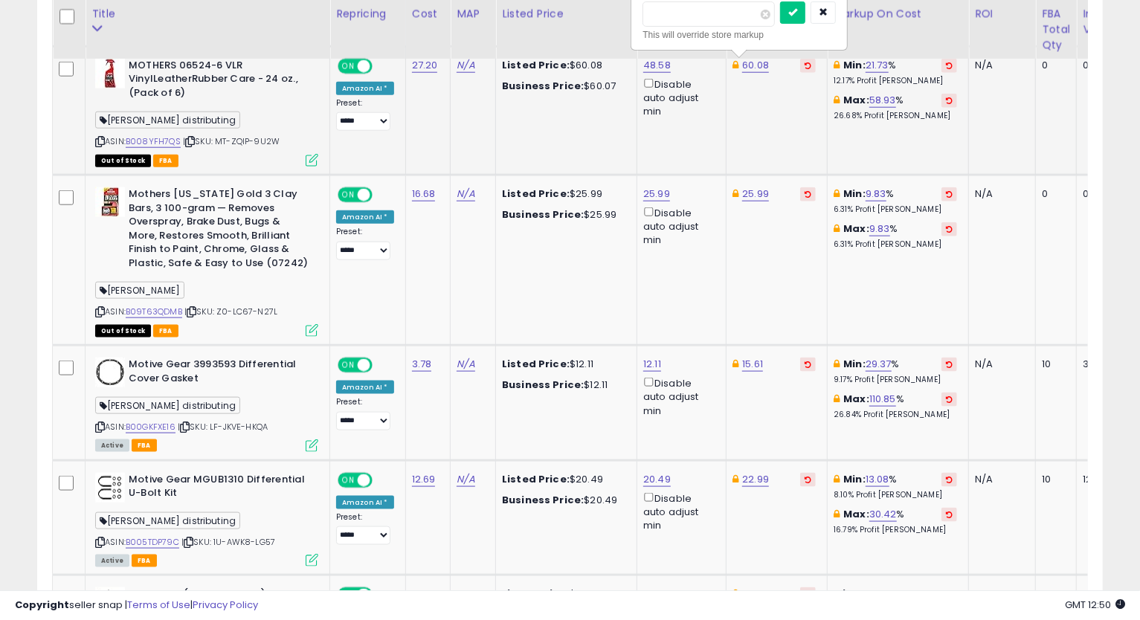
type input "*****"
click button "submit" at bounding box center [792, 12] width 25 height 22
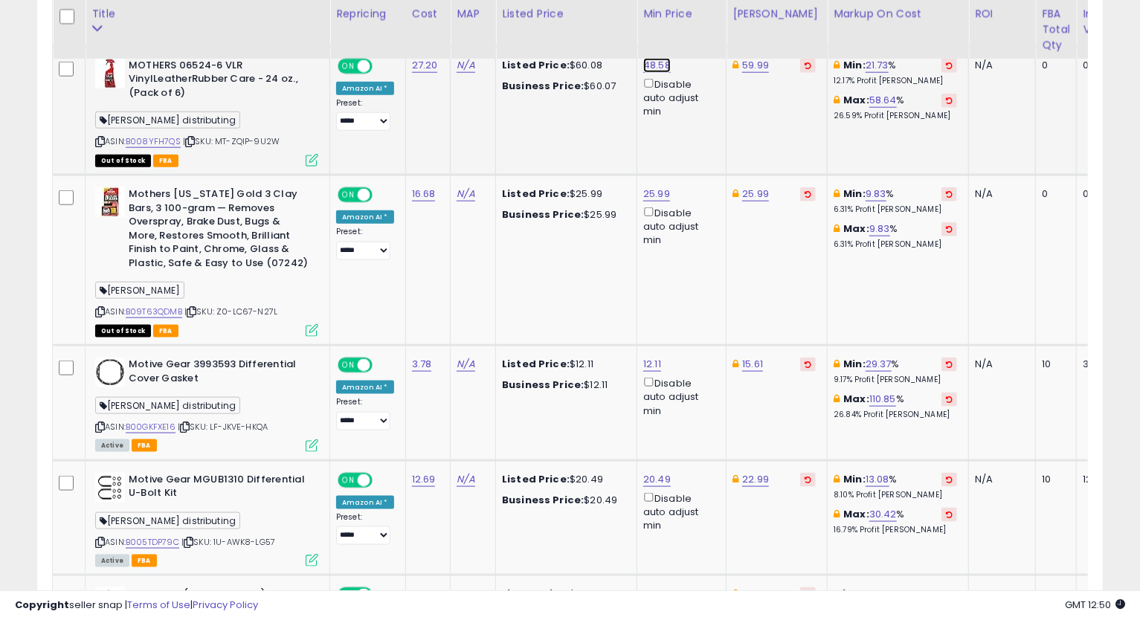
click at [653, 66] on link "48.58" at bounding box center [657, 65] width 28 height 15
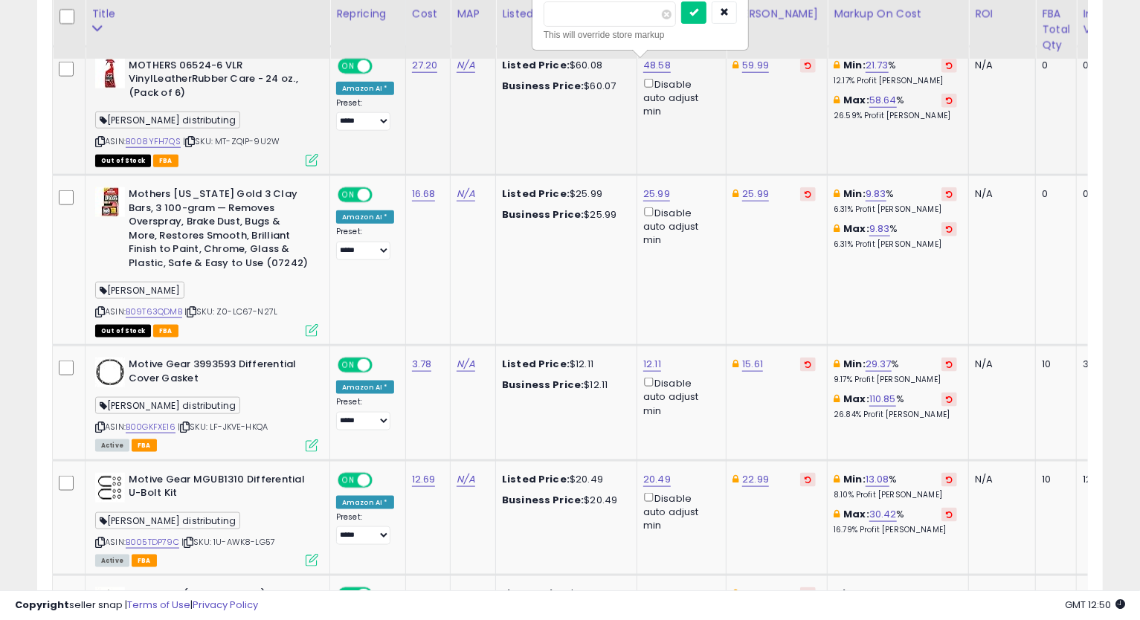
type input "*"
type input "*****"
click button "submit" at bounding box center [693, 12] width 25 height 22
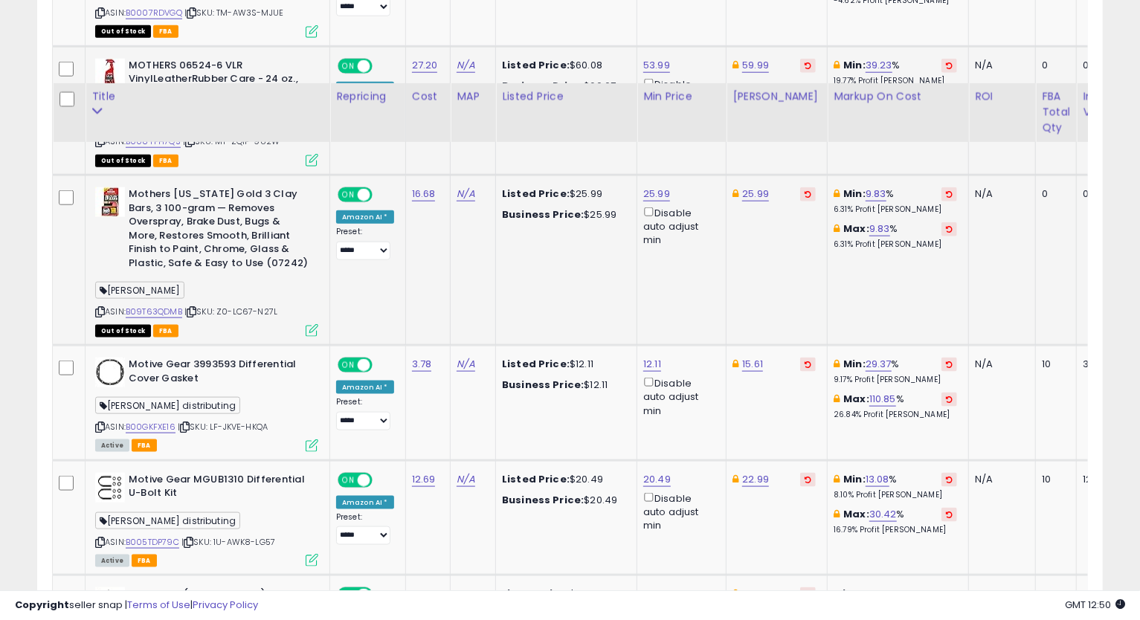
scroll to position [1047, 0]
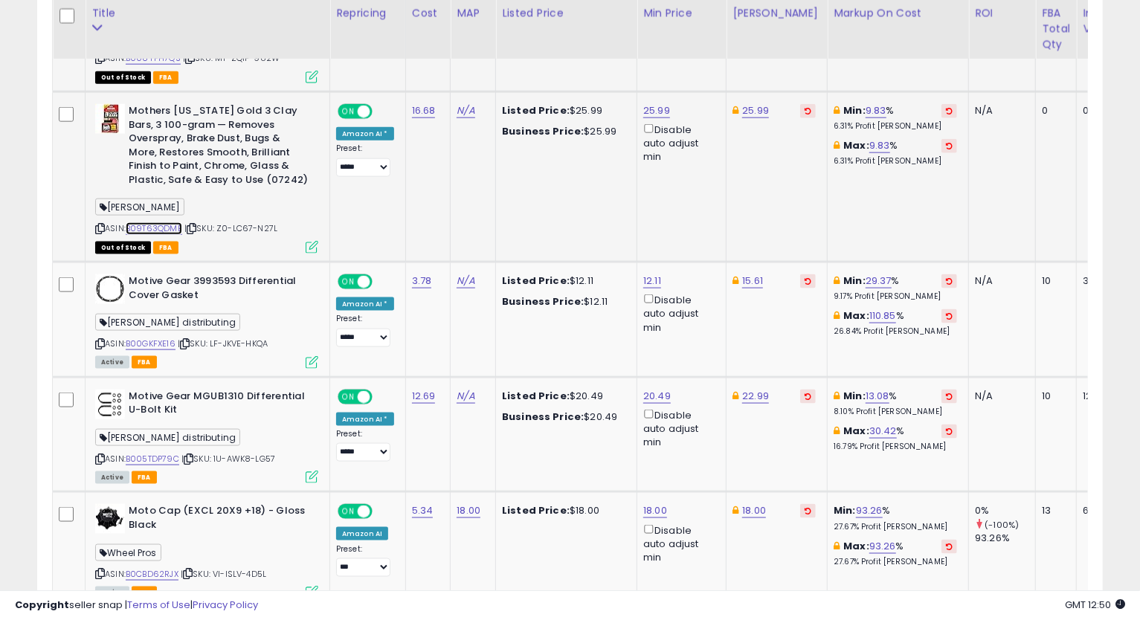
click at [141, 225] on link "B09T63QDMB" at bounding box center [154, 228] width 57 height 13
click at [755, 111] on link "25.99" at bounding box center [755, 110] width 27 height 15
type input "*****"
click button "submit" at bounding box center [792, 58] width 25 height 22
click at [659, 109] on link "25.99" at bounding box center [656, 110] width 27 height 15
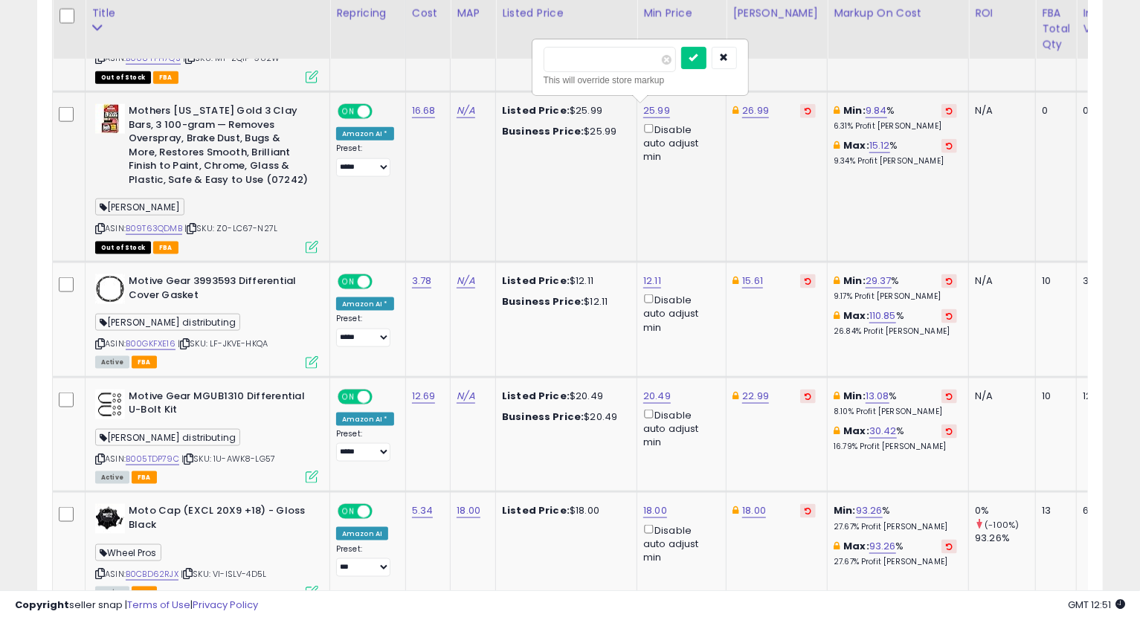
click at [747, 55] on div "***** This will override store markup" at bounding box center [640, 67] width 214 height 54
click at [729, 57] on icon "button" at bounding box center [724, 57] width 9 height 9
click at [750, 106] on link "26.99" at bounding box center [755, 110] width 27 height 15
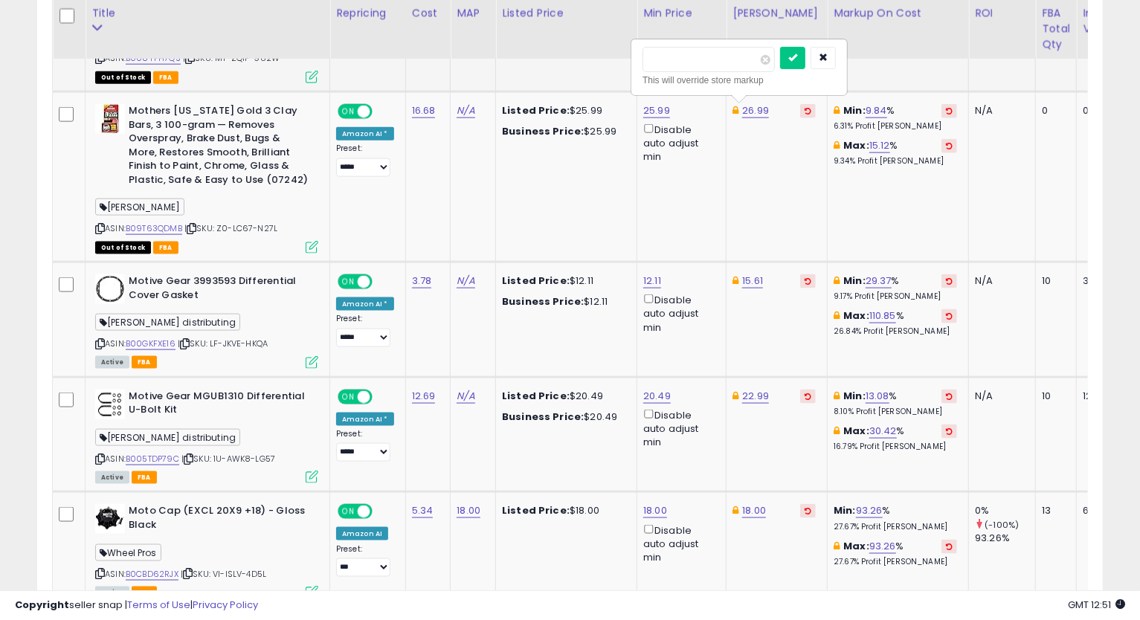
drag, startPoint x: 699, startPoint y: 62, endPoint x: 582, endPoint y: 65, distance: 117.5
type input "*****"
click button "submit" at bounding box center [792, 58] width 25 height 22
click at [660, 109] on link "25.99" at bounding box center [656, 110] width 27 height 15
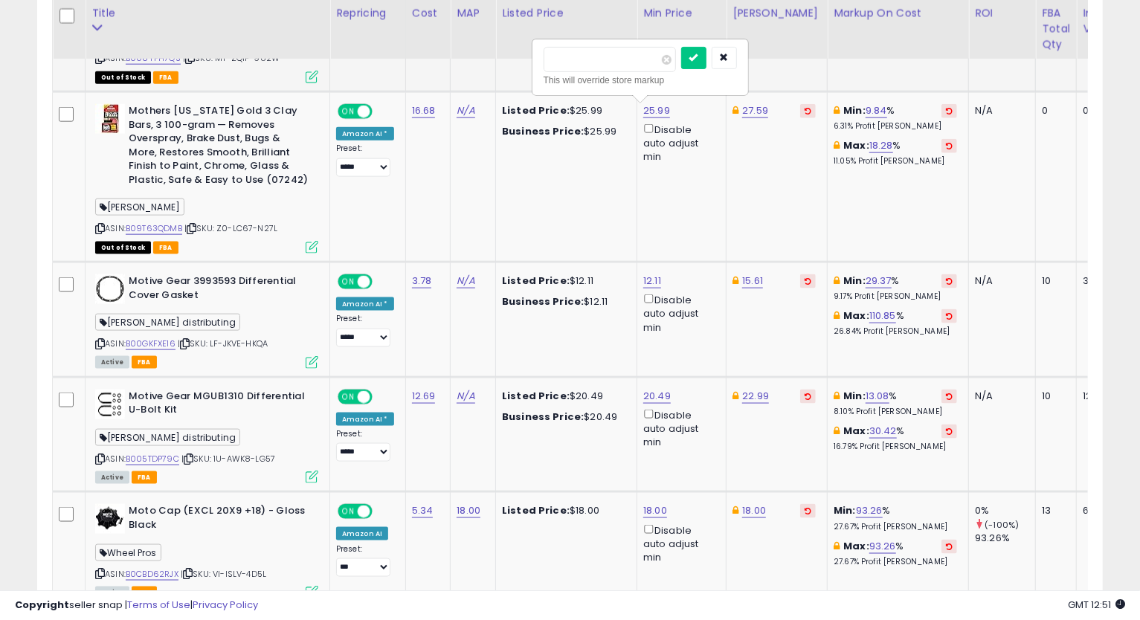
drag, startPoint x: 622, startPoint y: 55, endPoint x: 506, endPoint y: 62, distance: 115.5
type input "*****"
click button "submit" at bounding box center [693, 58] width 25 height 22
click at [747, 115] on link "27.59" at bounding box center [755, 110] width 26 height 15
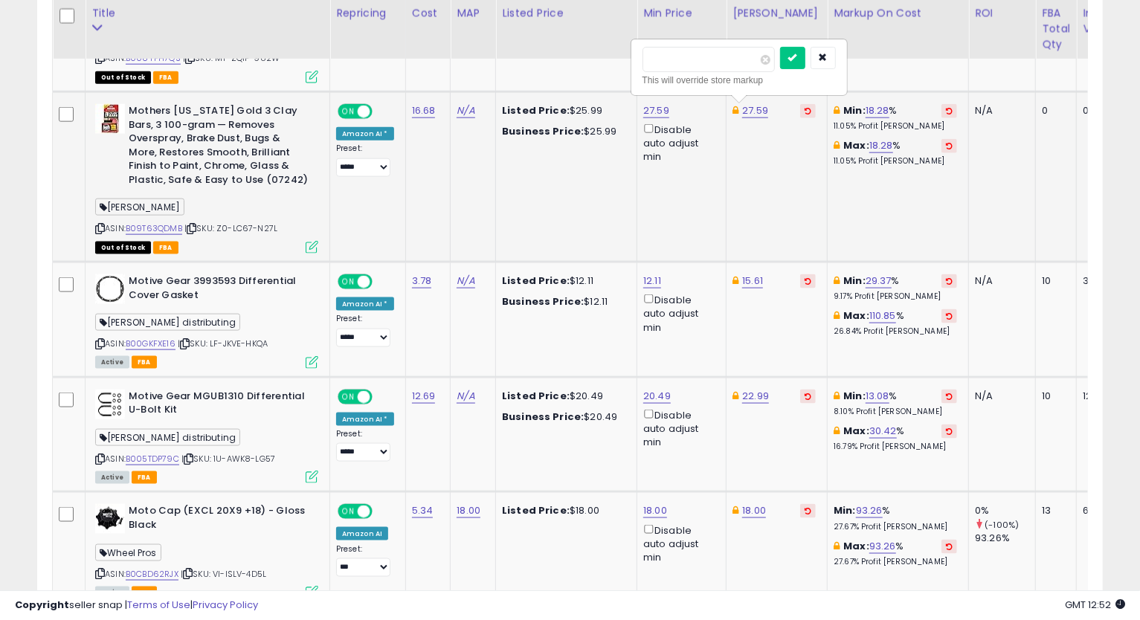
type input "*****"
click button "submit" at bounding box center [792, 58] width 25 height 22
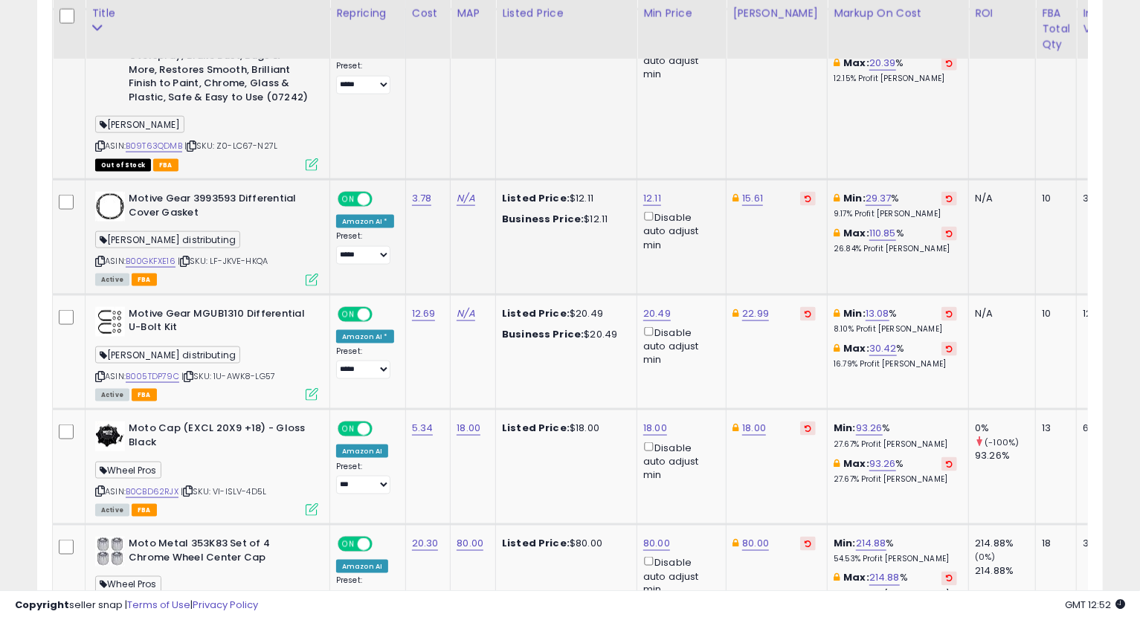
scroll to position [1212, 0]
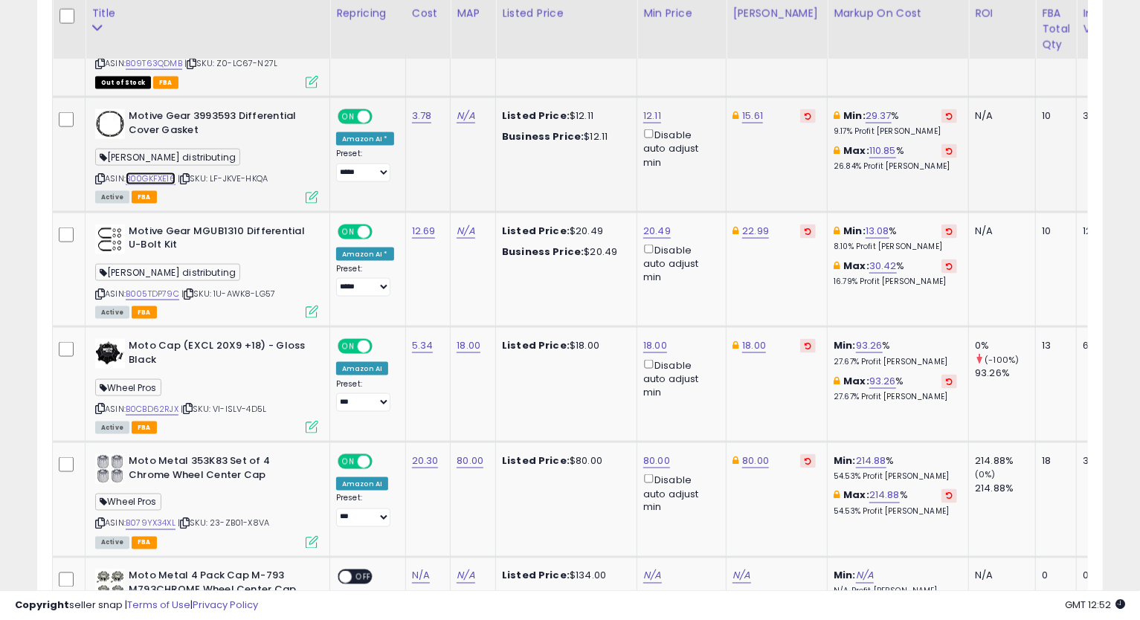
click at [162, 178] on link "B00GKFXE16" at bounding box center [151, 179] width 50 height 13
click at [96, 175] on icon at bounding box center [100, 179] width 10 height 8
click at [751, 112] on link "15.61" at bounding box center [752, 116] width 21 height 15
type input "*****"
click button "submit" at bounding box center [789, 63] width 25 height 22
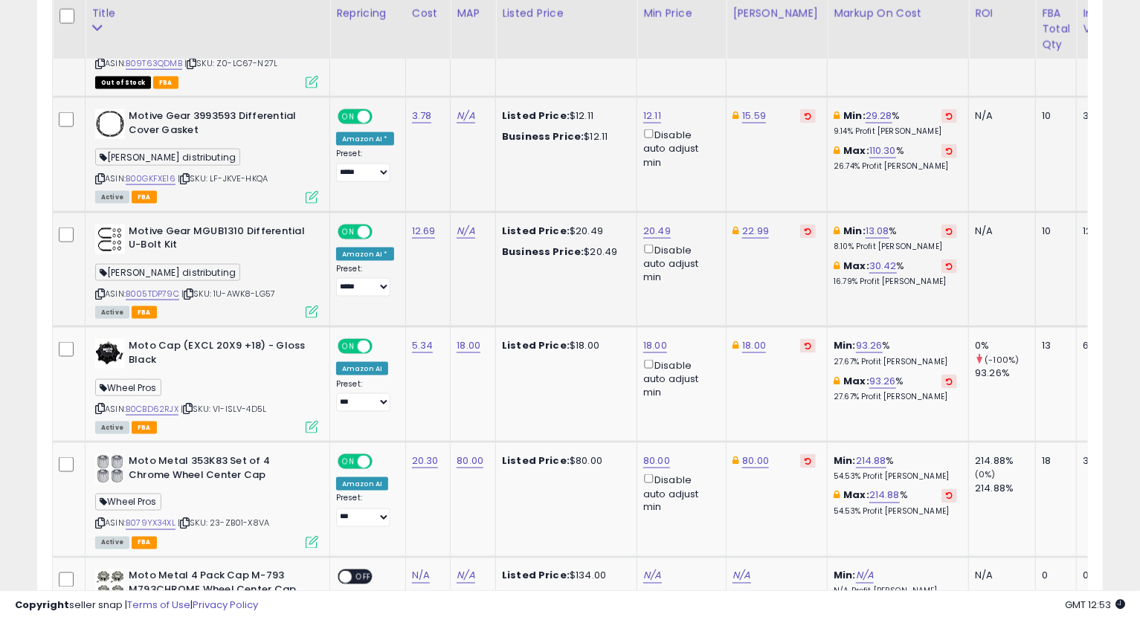
scroll to position [1295, 0]
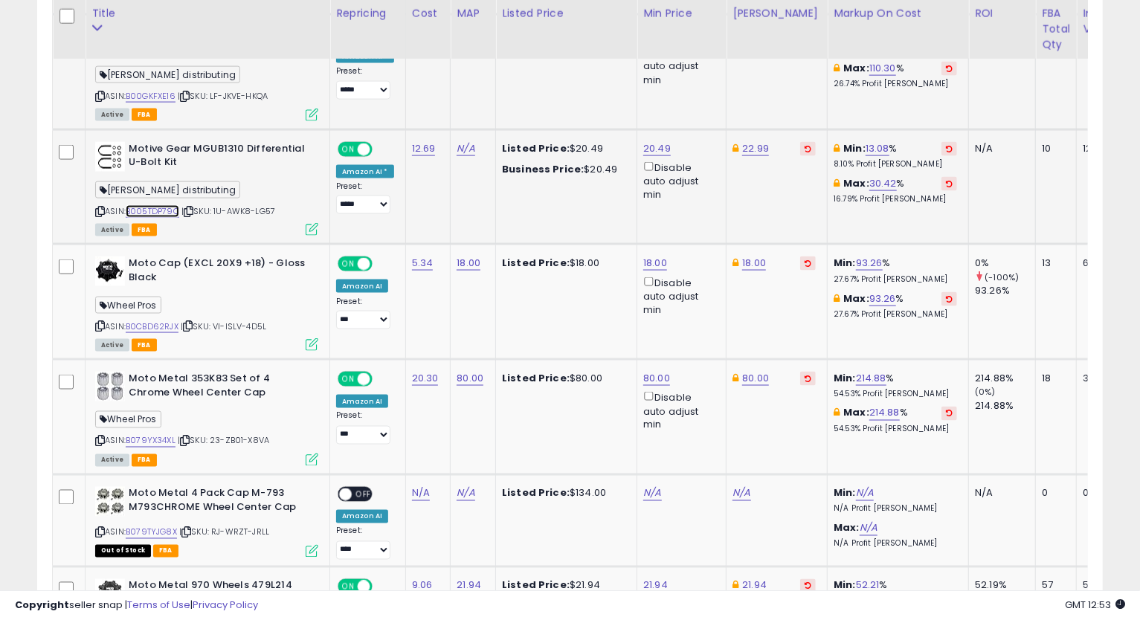
click at [170, 213] on link "B005TDP79C" at bounding box center [153, 211] width 54 height 13
click at [99, 211] on icon at bounding box center [100, 211] width 10 height 8
click at [651, 145] on link "20.49" at bounding box center [657, 148] width 28 height 15
drag, startPoint x: 570, startPoint y: 92, endPoint x: 474, endPoint y: 95, distance: 95.2
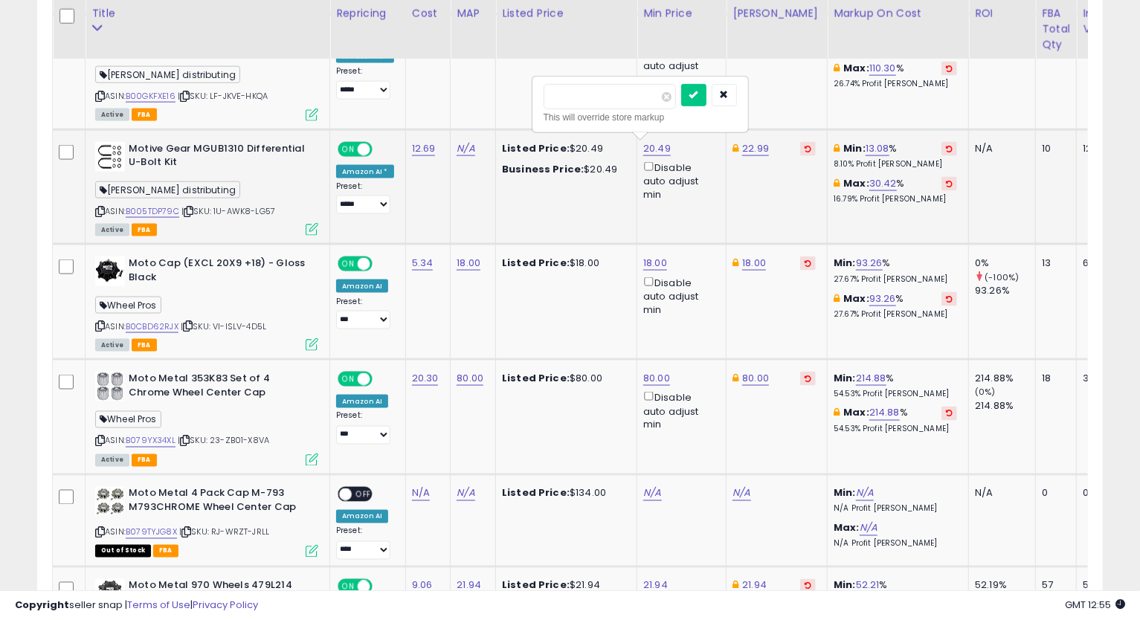
type input "*****"
click button "submit" at bounding box center [693, 95] width 25 height 22
click at [757, 148] on link "22.99" at bounding box center [755, 148] width 27 height 15
type input "*****"
click button "submit" at bounding box center [792, 95] width 25 height 22
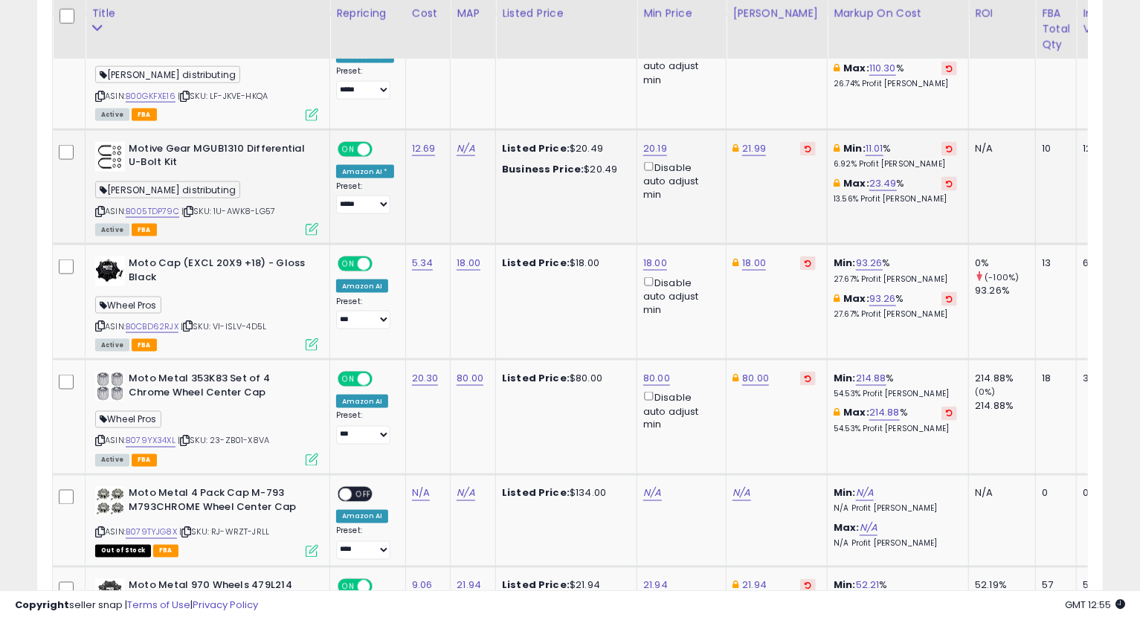
click at [95, 203] on div "ASIN: B005TDP79C | SKU: 1U-AWK8-LG57 Active FBA" at bounding box center [206, 188] width 223 height 93
click at [102, 211] on icon at bounding box center [100, 211] width 10 height 8
click at [807, 330] on td "18.00" at bounding box center [777, 302] width 101 height 115
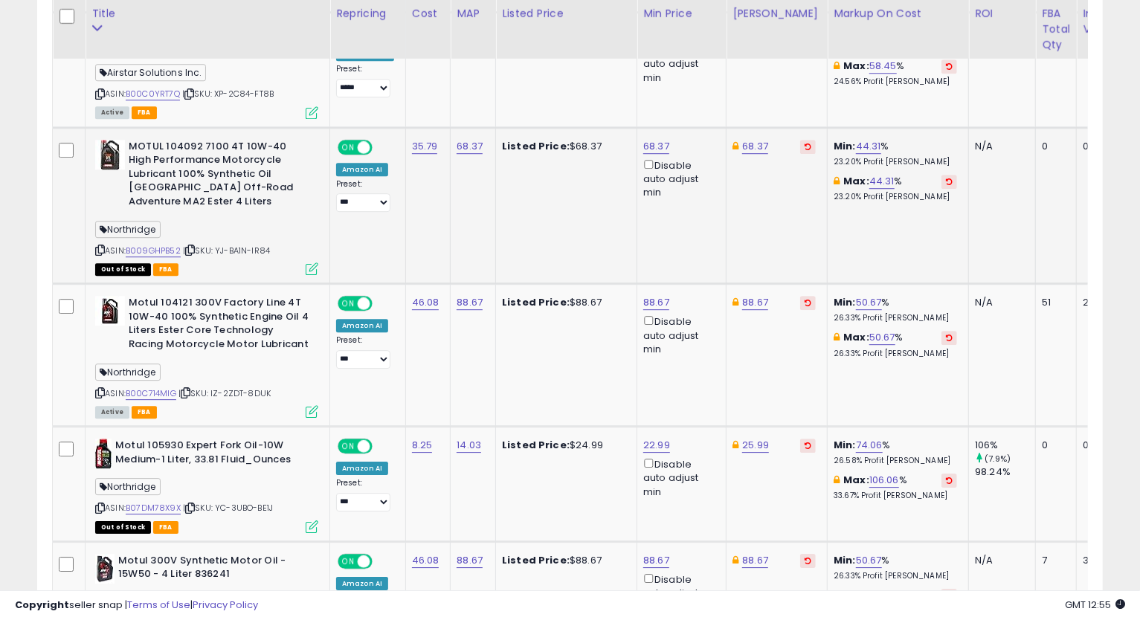
scroll to position [2451, 0]
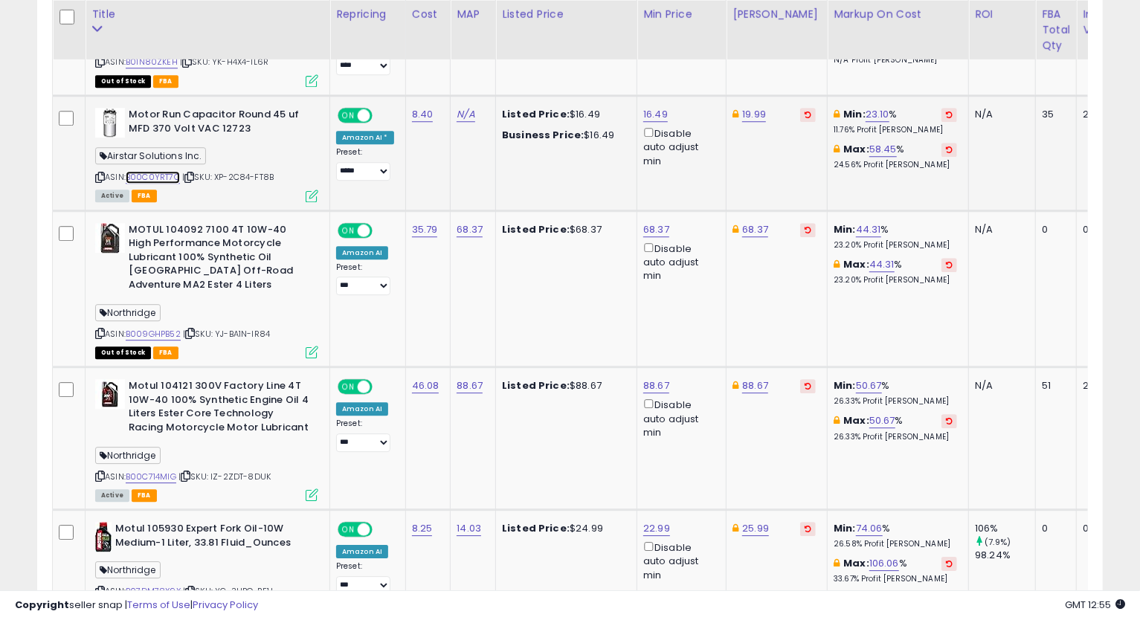
click at [160, 173] on link "B00C0YRT7Q" at bounding box center [153, 177] width 54 height 13
click at [100, 173] on icon at bounding box center [100, 177] width 10 height 8
click at [651, 107] on link "16.49" at bounding box center [655, 114] width 25 height 15
drag, startPoint x: 616, startPoint y: 59, endPoint x: 456, endPoint y: 55, distance: 159.9
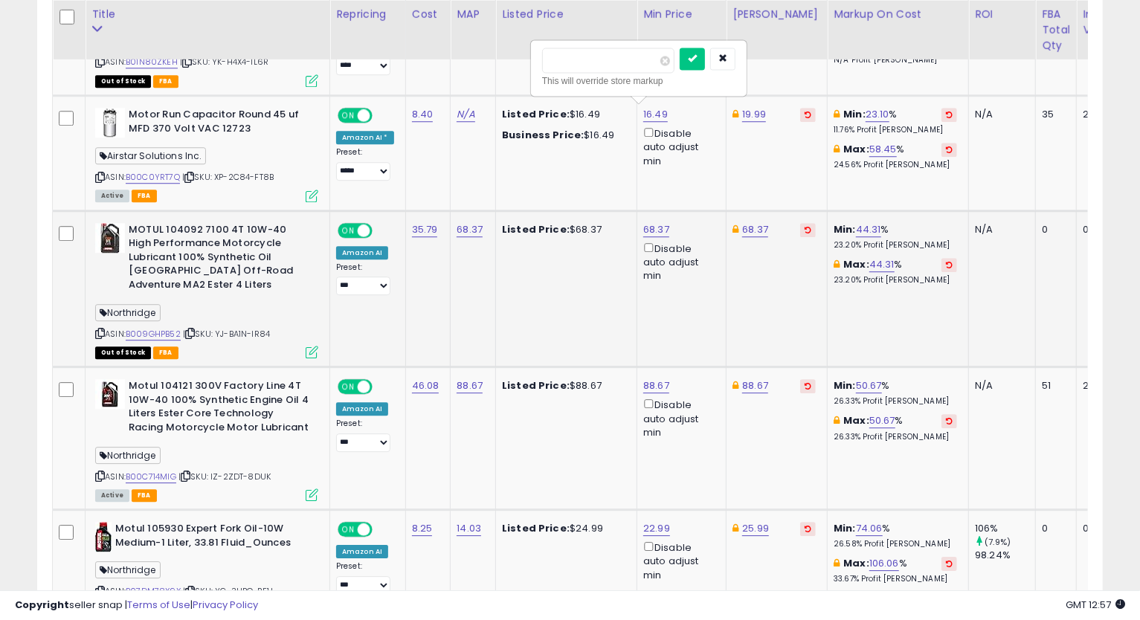
type input "*****"
click button "submit" at bounding box center [692, 59] width 25 height 22
click at [99, 173] on icon at bounding box center [100, 177] width 10 height 8
click at [804, 327] on td "68.37" at bounding box center [777, 288] width 101 height 156
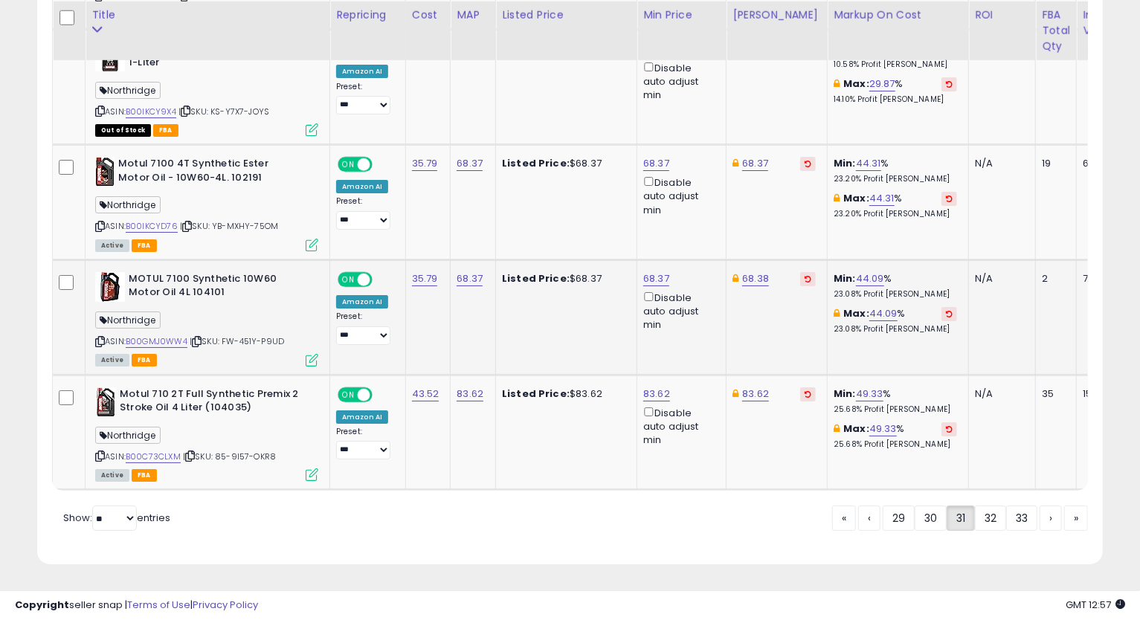
scroll to position [3283, 0]
click at [985, 520] on link "32" at bounding box center [990, 518] width 31 height 25
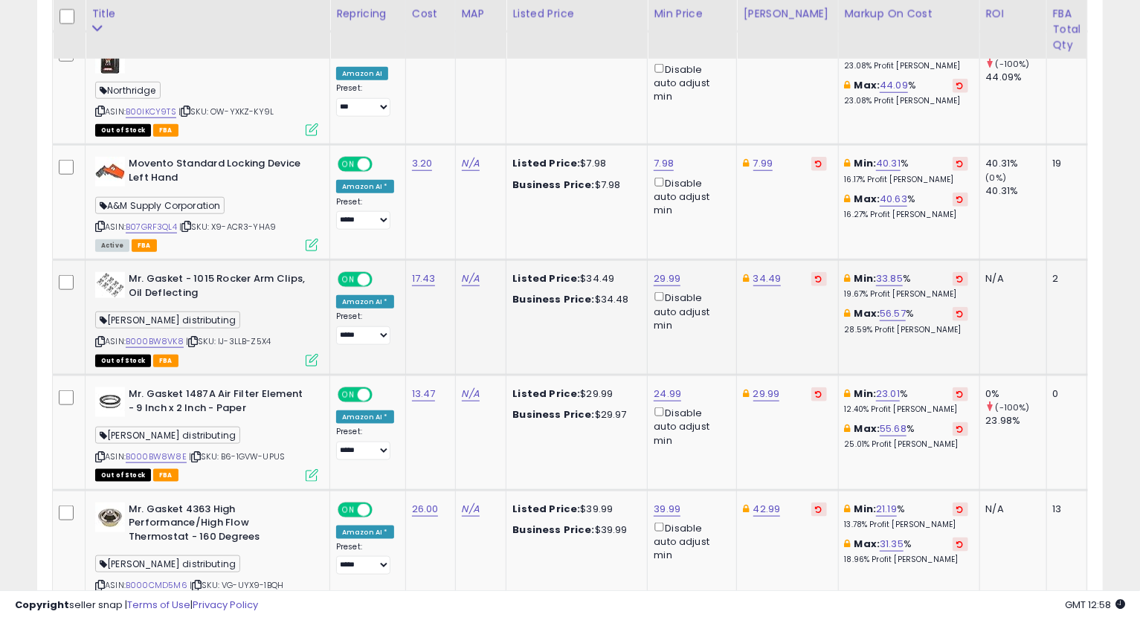
scroll to position [946, 0]
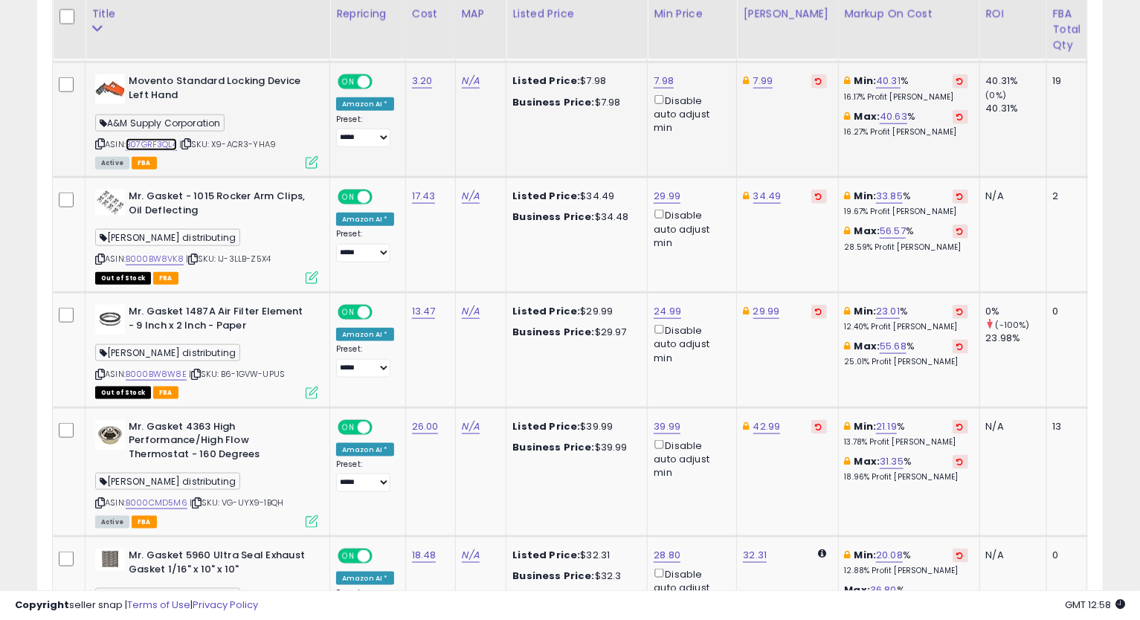
click at [169, 143] on link "B07GRF3QL4" at bounding box center [151, 144] width 51 height 13
click at [98, 145] on icon at bounding box center [100, 144] width 10 height 8
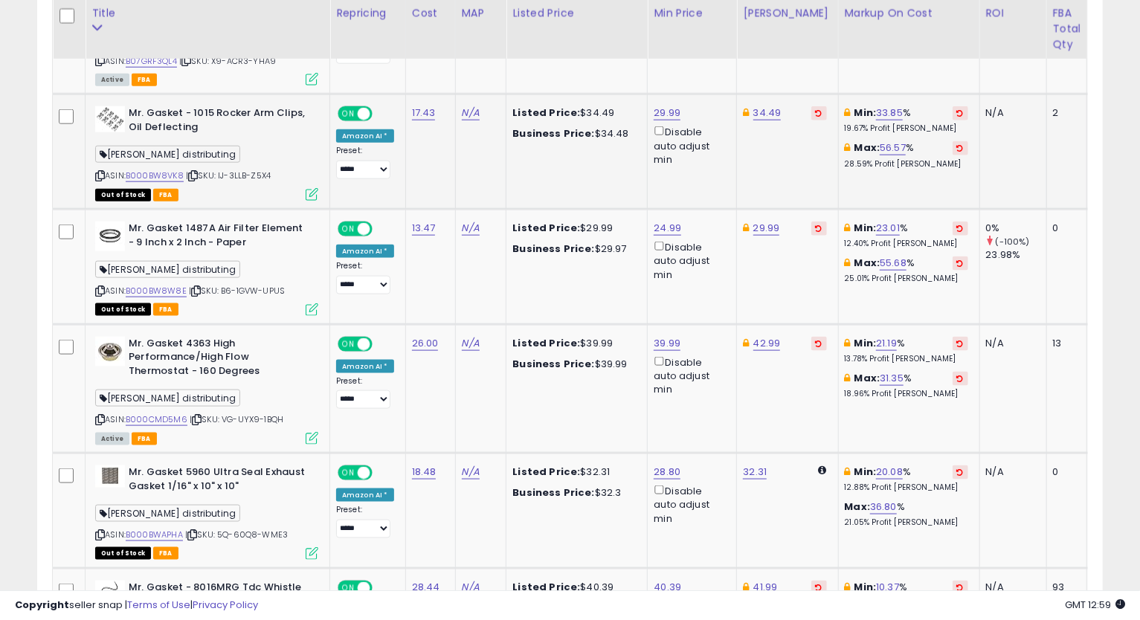
click at [161, 168] on div "ASIN: B000BW8VK8 | SKU: IJ-3LLB-Z5X4 Out of Stock FBA" at bounding box center [206, 152] width 223 height 93
click at [164, 173] on link "B000BW8VK8" at bounding box center [155, 176] width 58 height 13
click at [760, 112] on link "34.49" at bounding box center [767, 113] width 28 height 15
type input "*****"
click button "submit" at bounding box center [803, 60] width 25 height 22
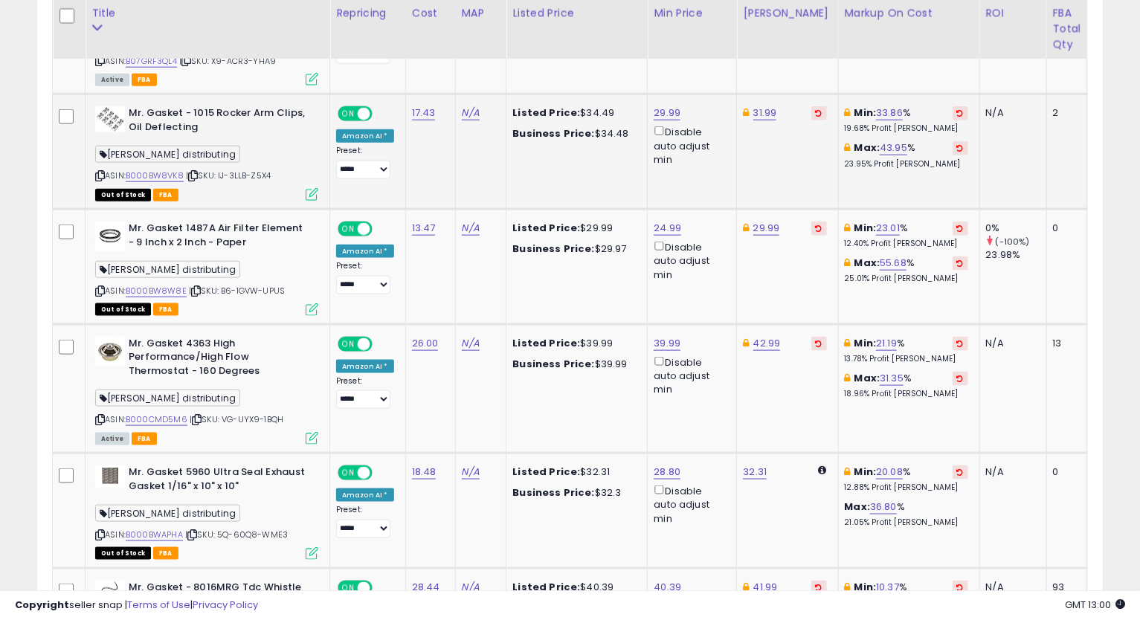
click at [97, 177] on icon at bounding box center [100, 176] width 10 height 8
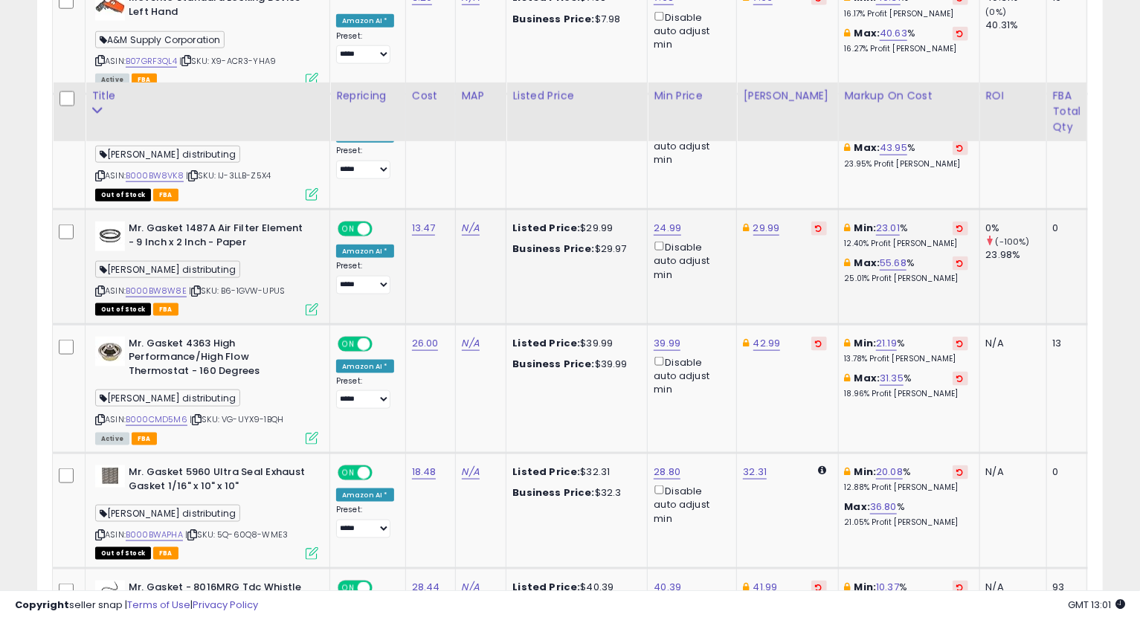
scroll to position [1112, 0]
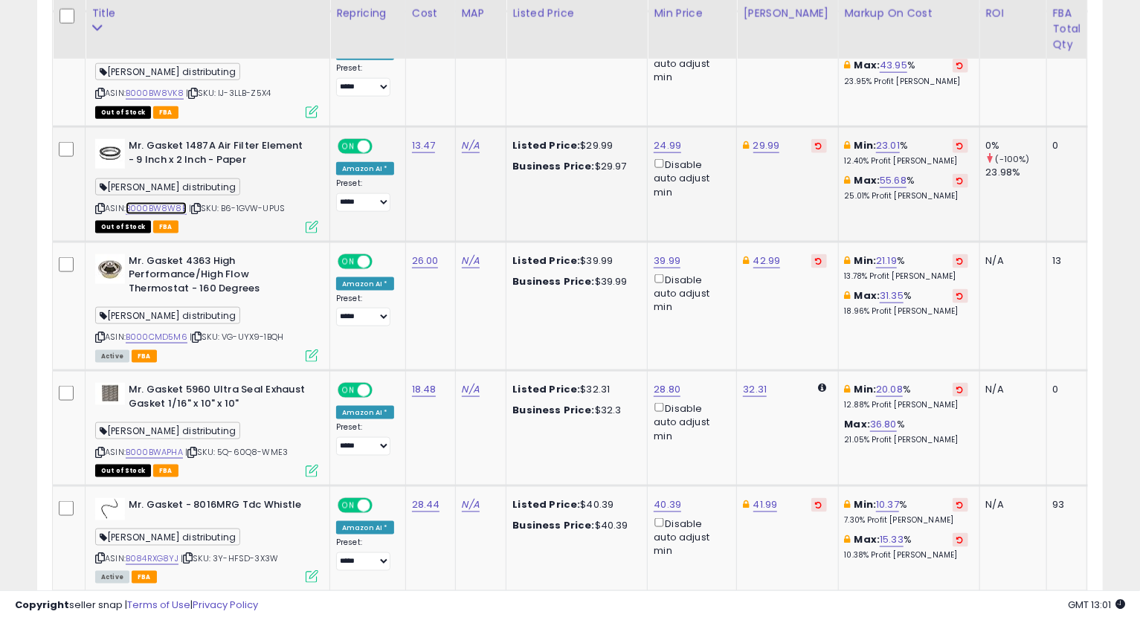
click at [157, 210] on link "B000BW8W8E" at bounding box center [156, 208] width 61 height 13
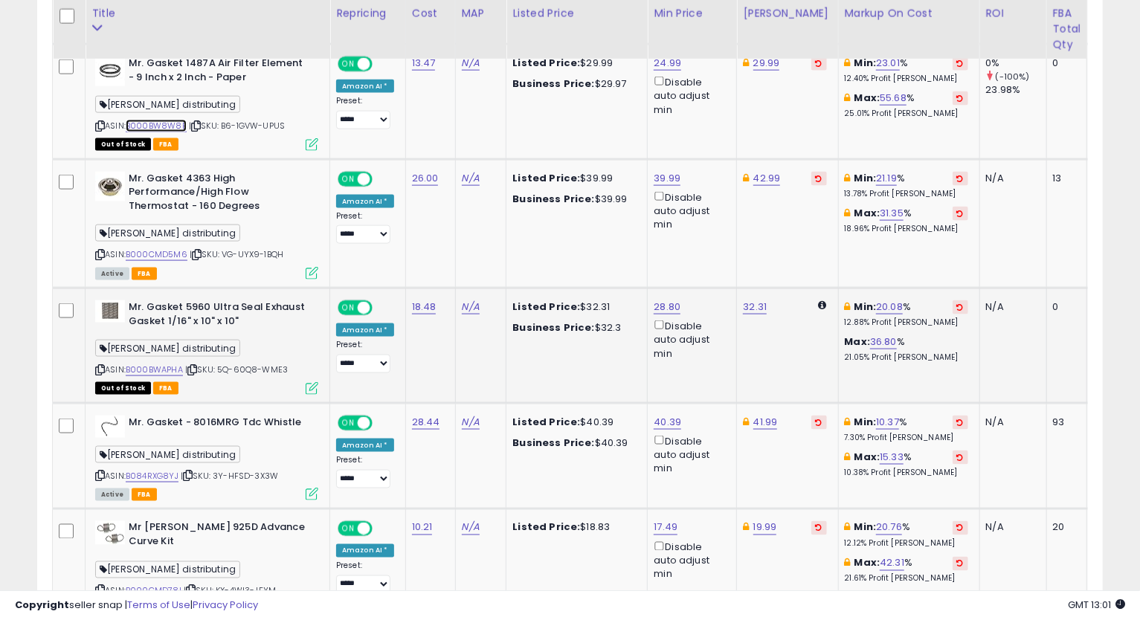
scroll to position [1277, 0]
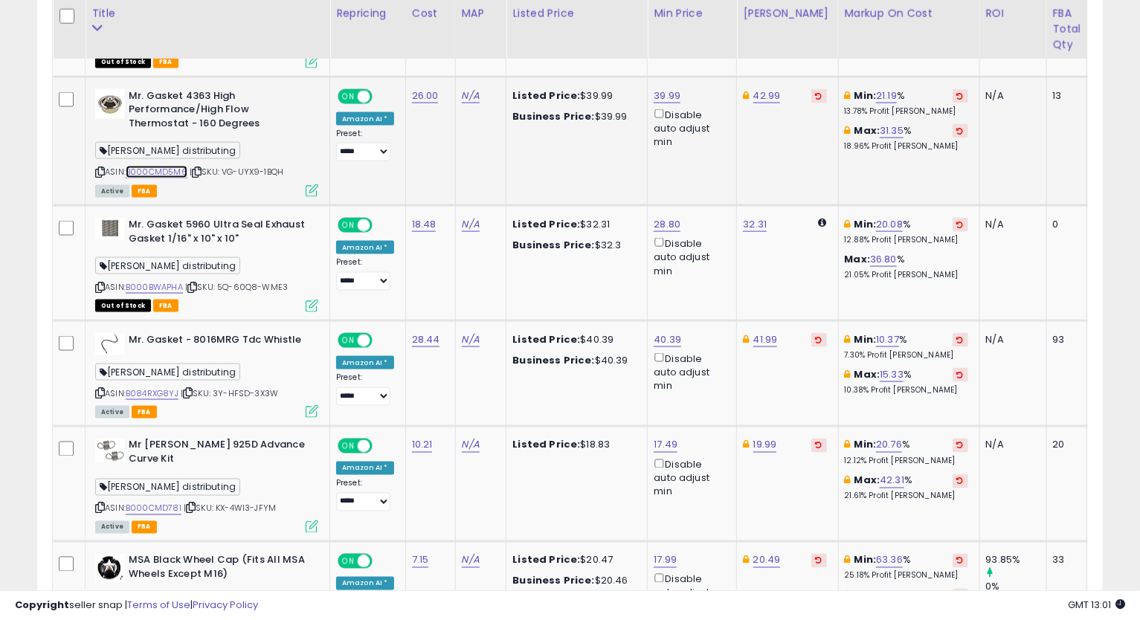
click at [172, 172] on link "B000CMD5M6" at bounding box center [157, 172] width 62 height 13
click at [100, 170] on icon at bounding box center [100, 172] width 10 height 8
click at [671, 94] on link "39.99" at bounding box center [667, 95] width 27 height 15
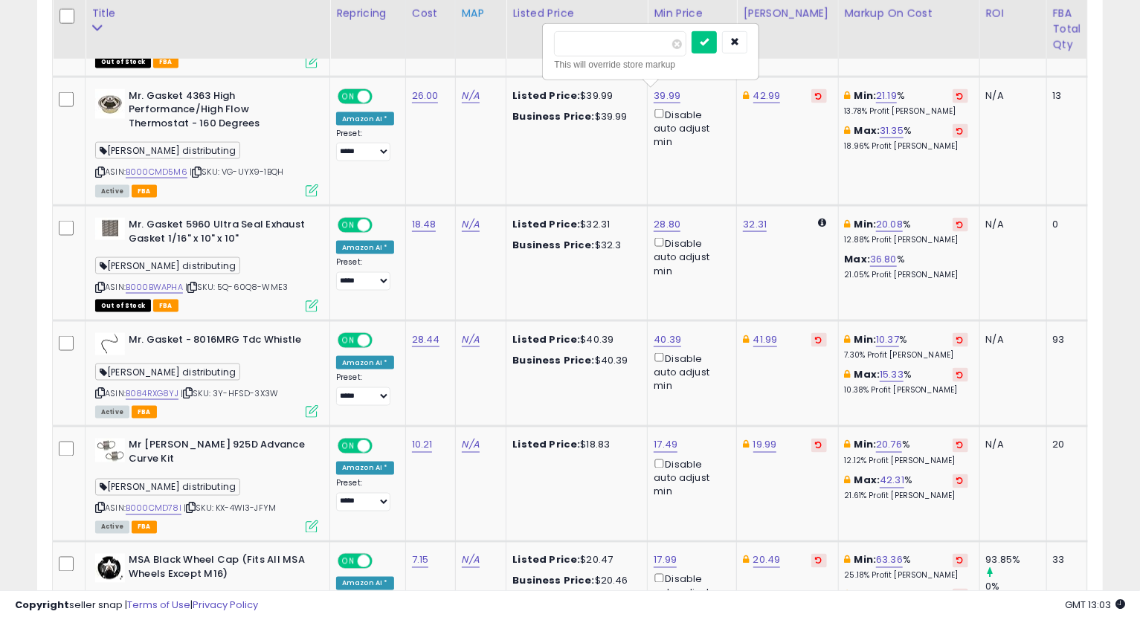
drag, startPoint x: 623, startPoint y: 49, endPoint x: 466, endPoint y: 55, distance: 157.8
type input "*****"
click button "submit" at bounding box center [704, 42] width 25 height 22
click at [761, 90] on link "42.99" at bounding box center [767, 95] width 28 height 15
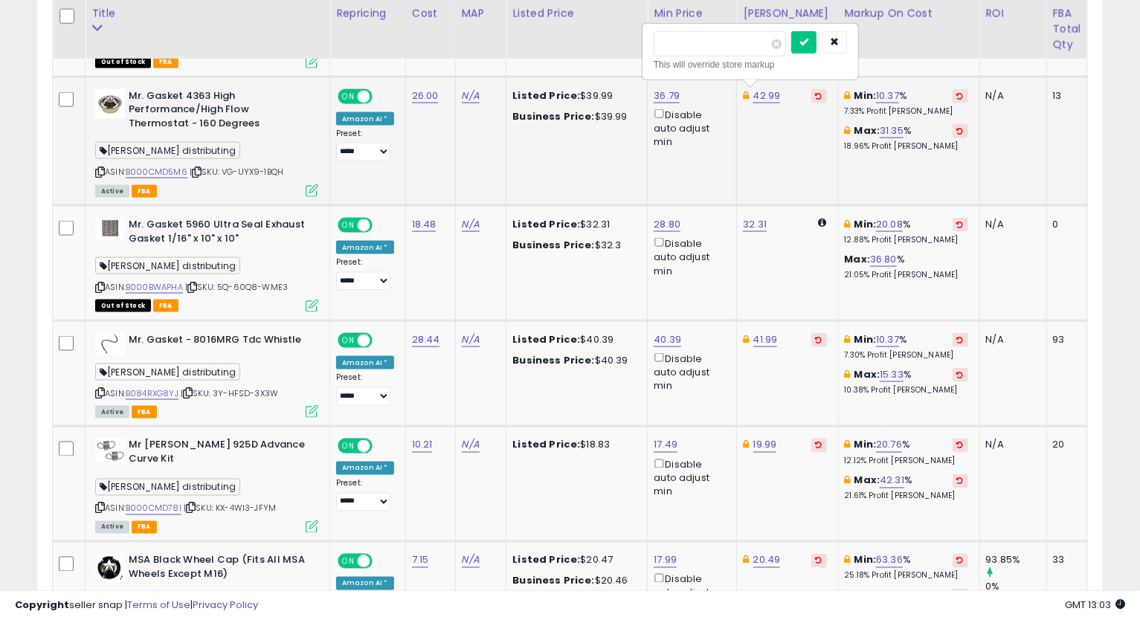
type input "*"
type input "*****"
click button "submit" at bounding box center [803, 42] width 25 height 22
click at [97, 172] on icon at bounding box center [100, 172] width 10 height 8
click at [796, 293] on td "32.31" at bounding box center [787, 263] width 101 height 115
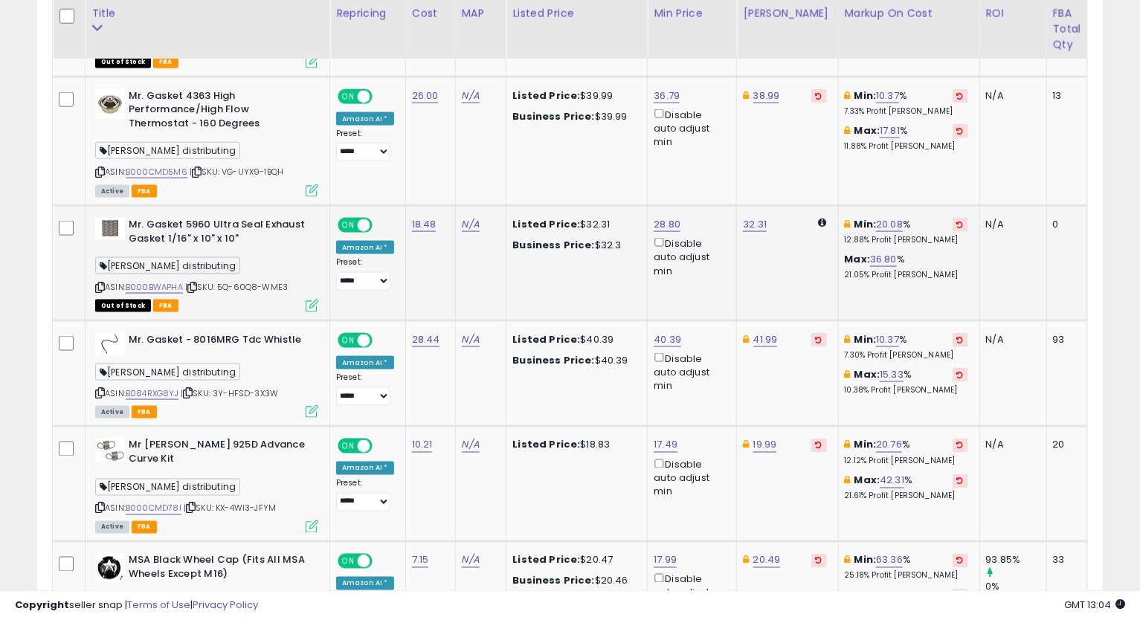
scroll to position [1359, 0]
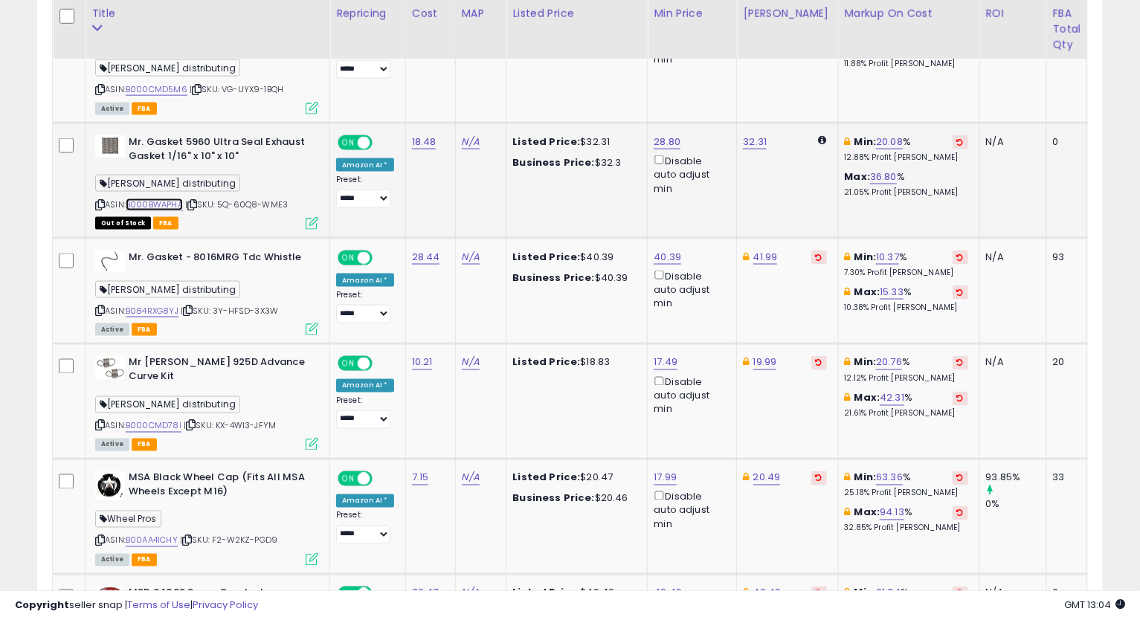
click at [143, 203] on link "B000BWAPHA" at bounding box center [154, 205] width 57 height 13
click at [655, 142] on link "28.80" at bounding box center [667, 142] width 27 height 15
type input "*"
type input "*****"
click button "submit" at bounding box center [704, 88] width 25 height 22
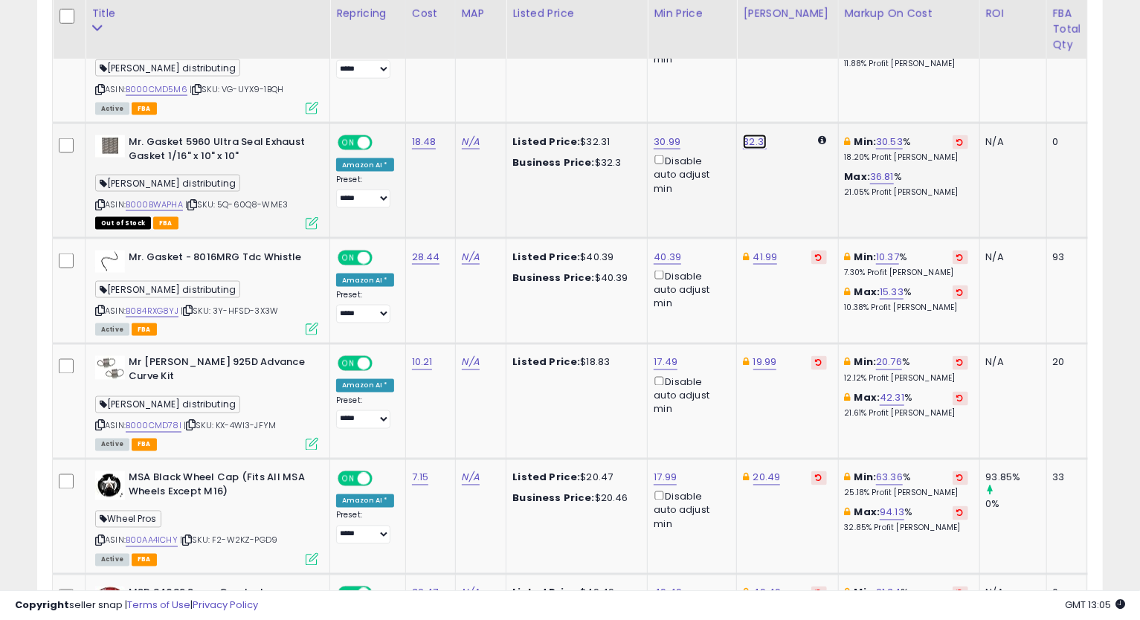
click at [758, 142] on link "32.31" at bounding box center [755, 142] width 24 height 15
type input "*"
type input "*****"
click button "submit" at bounding box center [791, 88] width 25 height 22
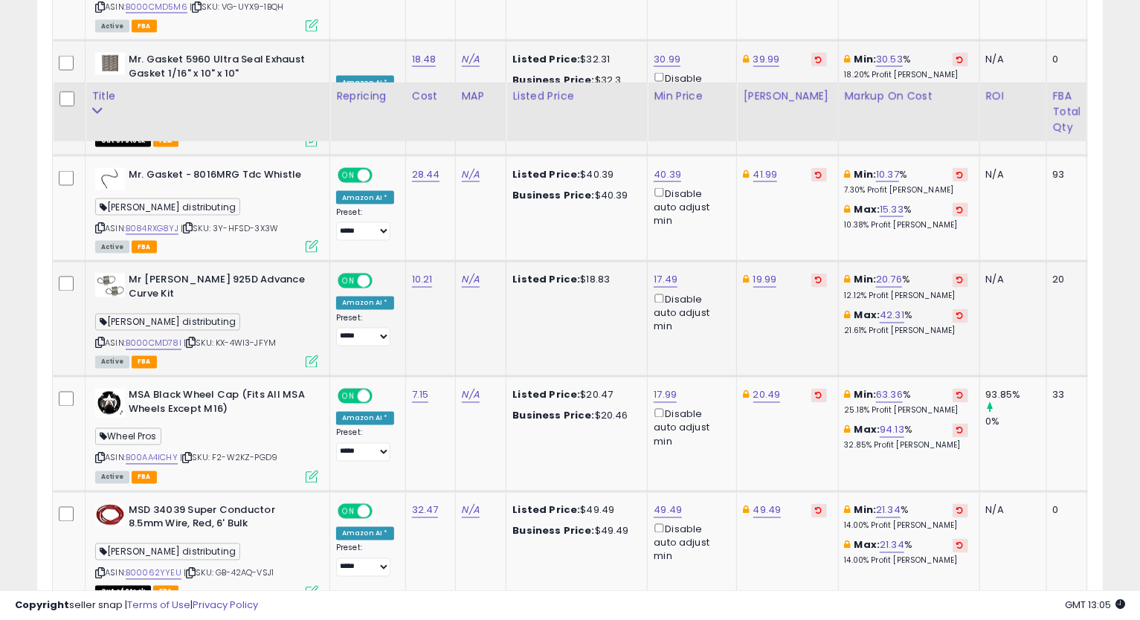
scroll to position [1524, 0]
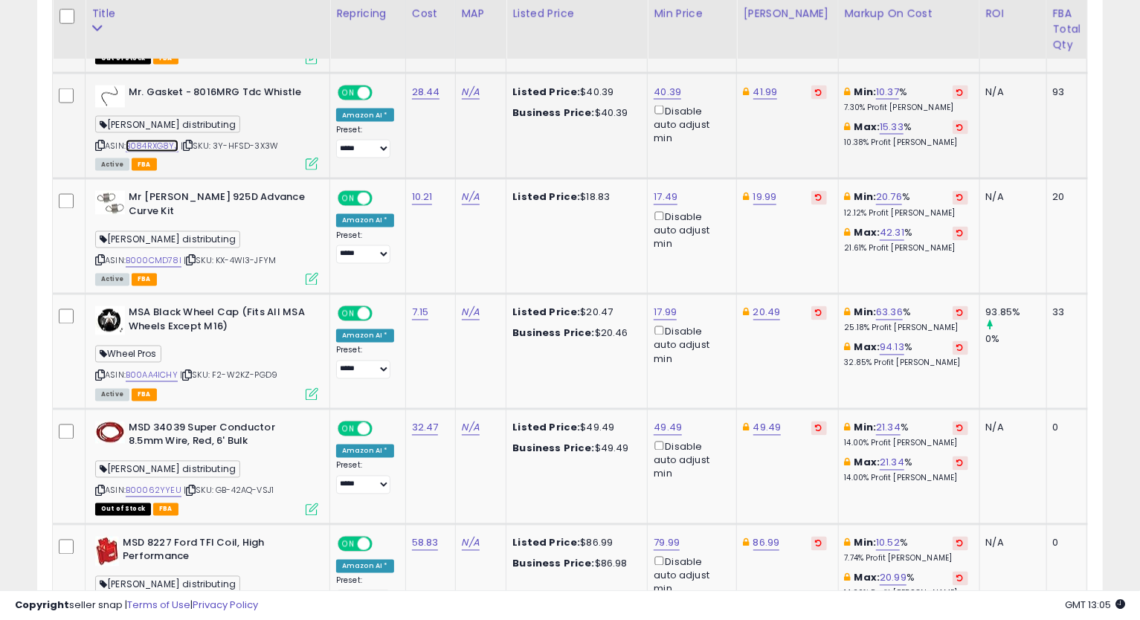
click at [150, 147] on link "B084RXG8YJ" at bounding box center [152, 146] width 53 height 13
click at [103, 143] on icon at bounding box center [100, 145] width 10 height 8
click at [99, 144] on icon at bounding box center [100, 145] width 10 height 8
click at [814, 358] on td "20.49" at bounding box center [787, 351] width 101 height 115
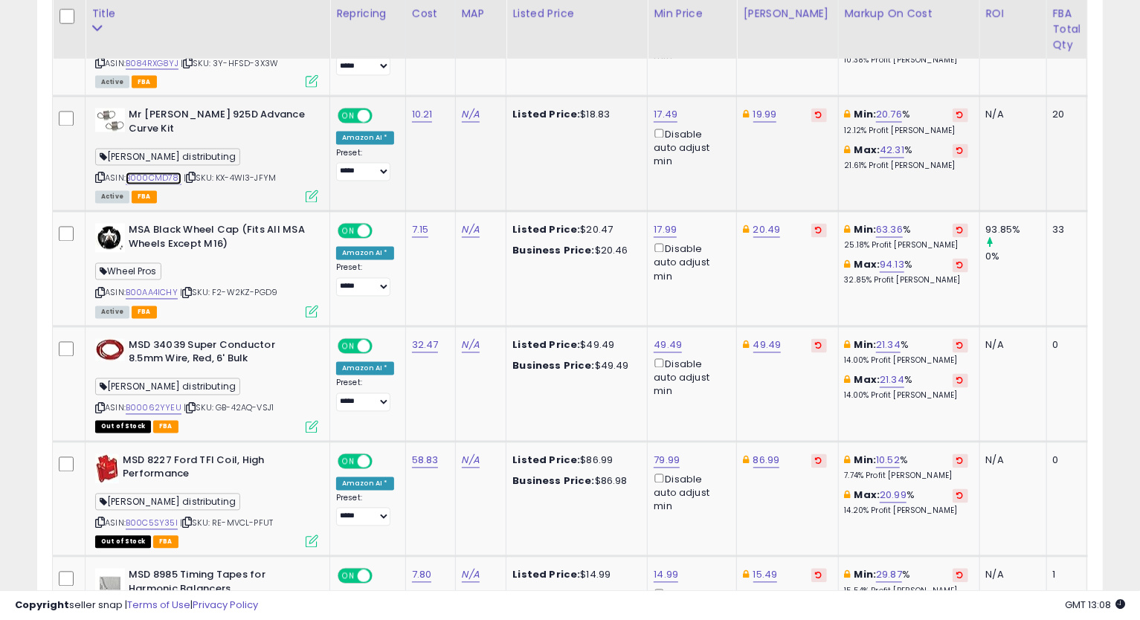
click at [152, 173] on link "B000CMD78I" at bounding box center [154, 179] width 56 height 13
click at [99, 174] on icon at bounding box center [100, 178] width 10 height 8
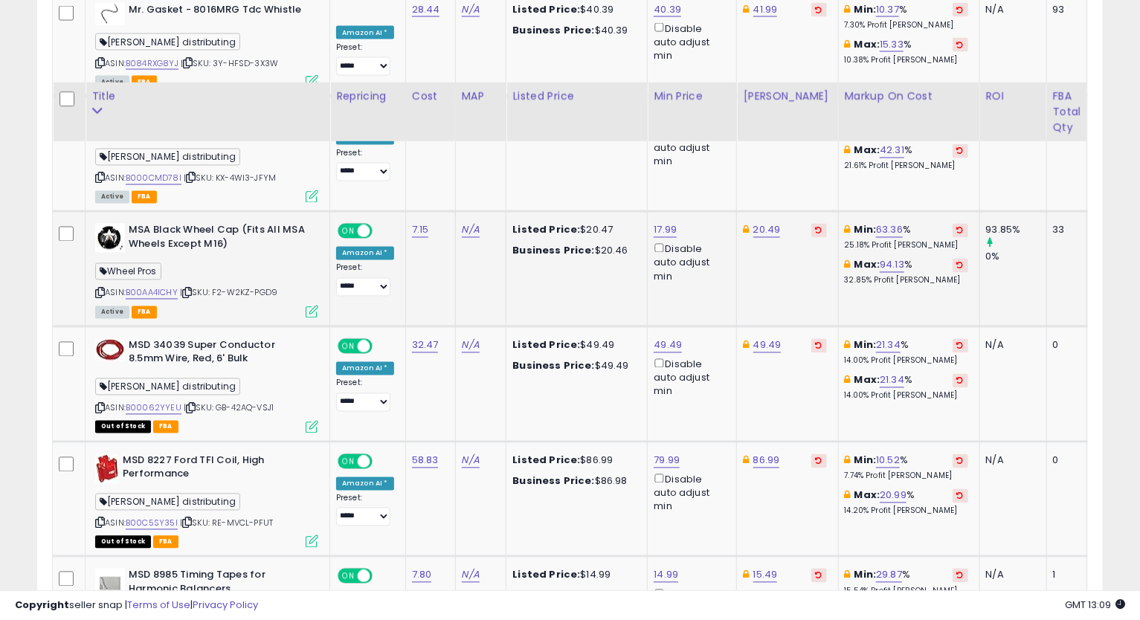
scroll to position [1690, 0]
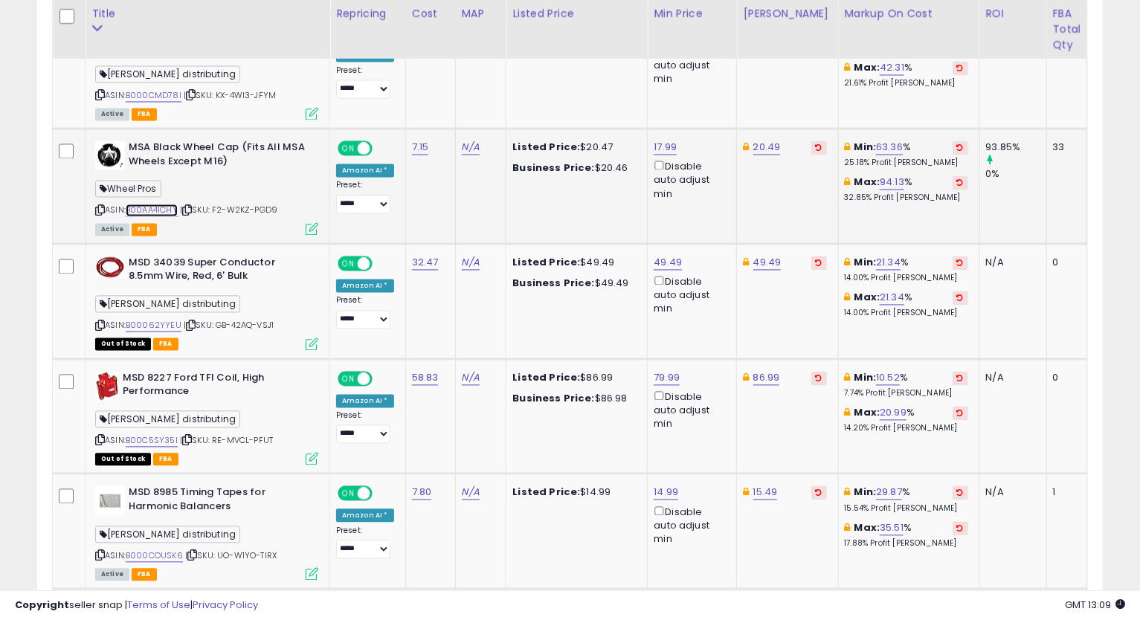
click at [140, 204] on link "B00AA4ICHY" at bounding box center [152, 210] width 52 height 13
drag, startPoint x: 97, startPoint y: 197, endPoint x: 65, endPoint y: 219, distance: 39.0
click at [97, 207] on icon at bounding box center [100, 211] width 10 height 8
click at [674, 141] on div "17.99 Disable auto adjust min" at bounding box center [689, 171] width 71 height 60
click at [668, 141] on link "17.99" at bounding box center [665, 148] width 23 height 15
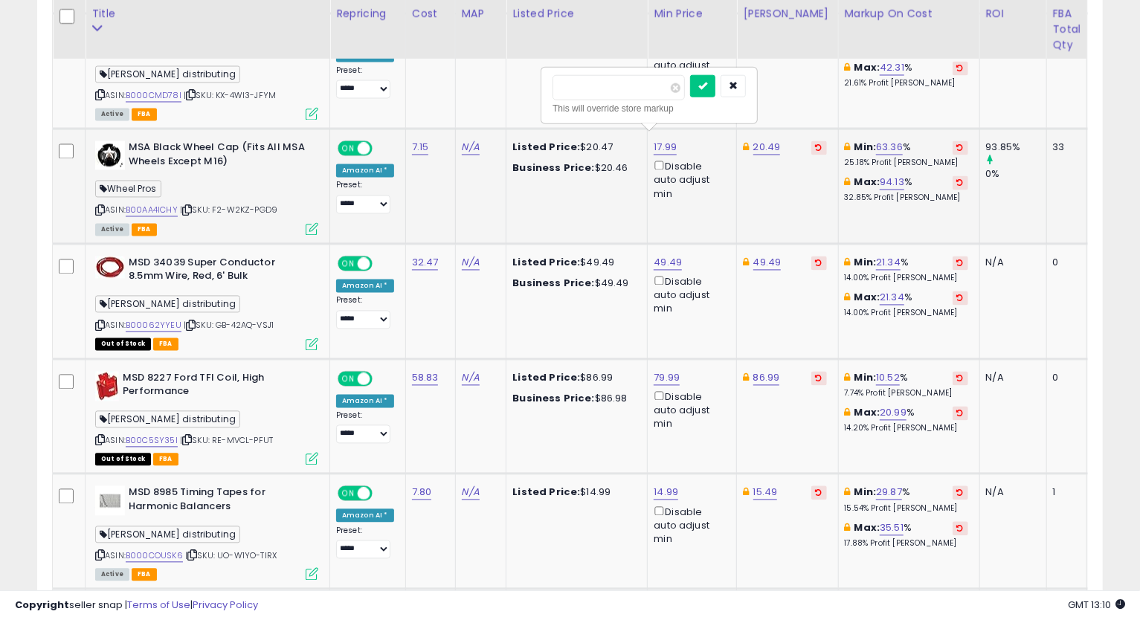
type input "*"
type input "*****"
click button "submit" at bounding box center [702, 86] width 25 height 22
click at [756, 141] on link "20.49" at bounding box center [767, 148] width 28 height 15
type input "*****"
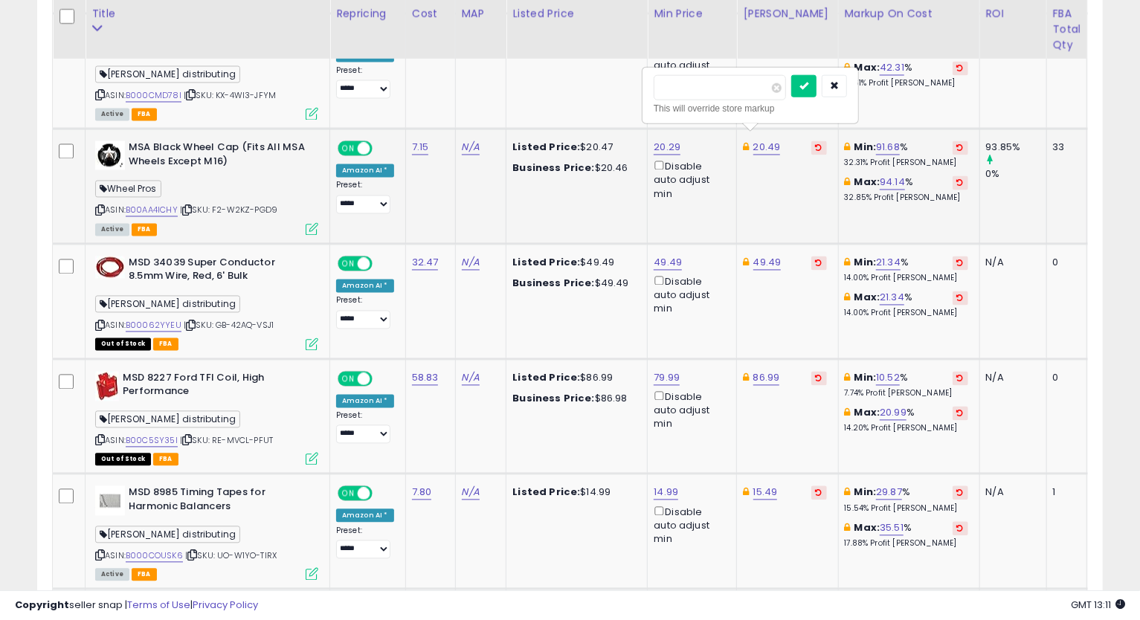
click button "submit" at bounding box center [803, 86] width 25 height 22
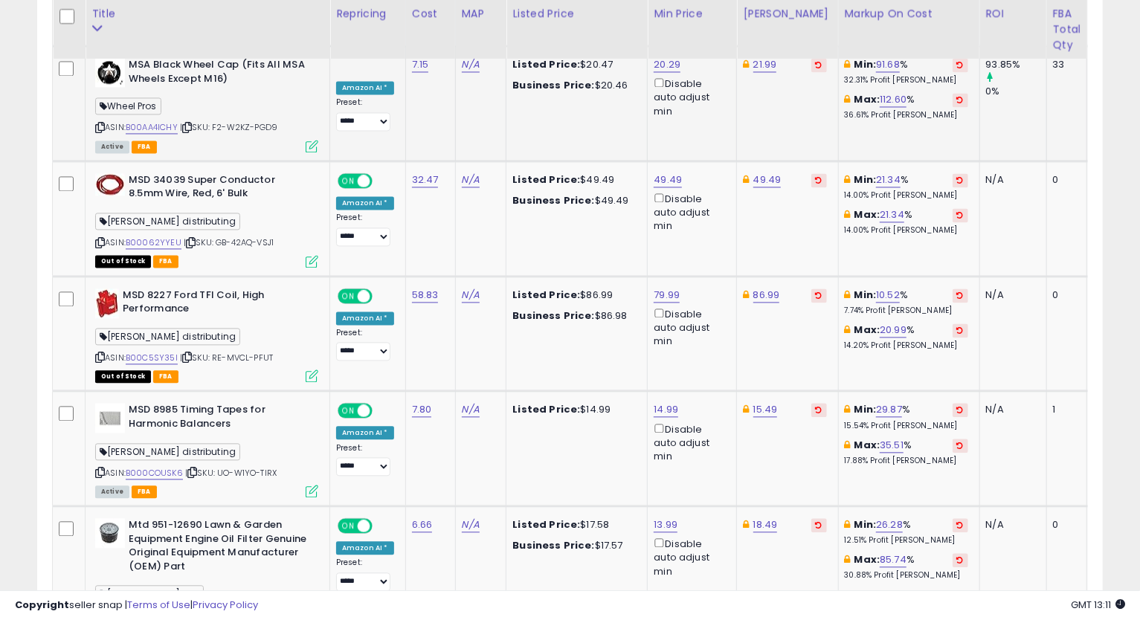
scroll to position [1855, 0]
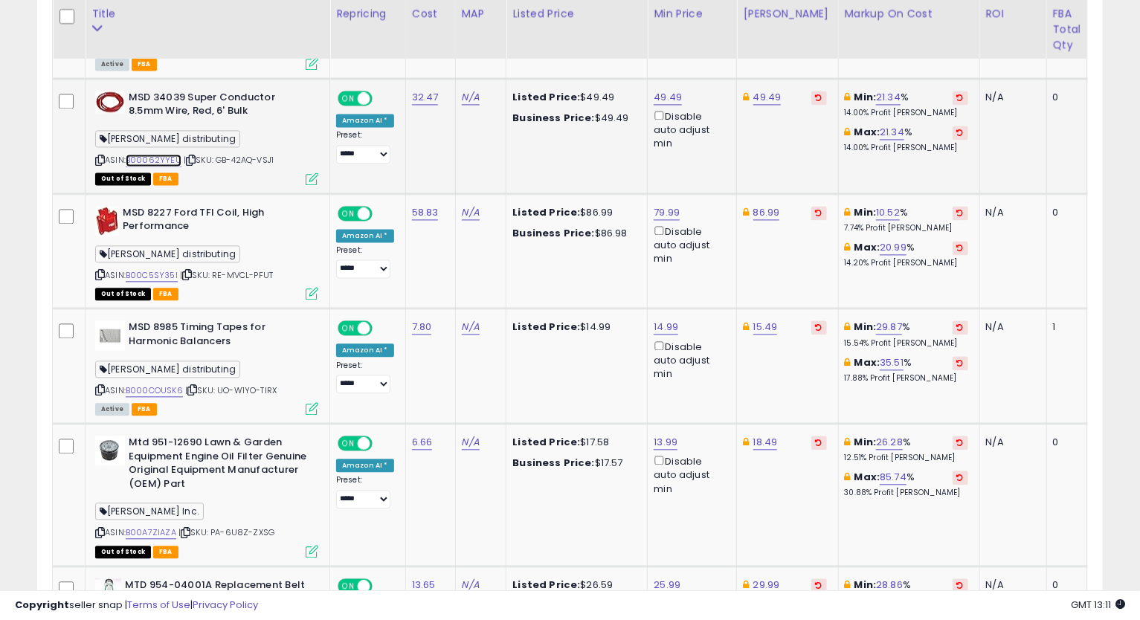
click at [146, 154] on link "B00062YYEU" at bounding box center [154, 160] width 56 height 13
click at [455, 135] on td "N/A" at bounding box center [480, 135] width 51 height 115
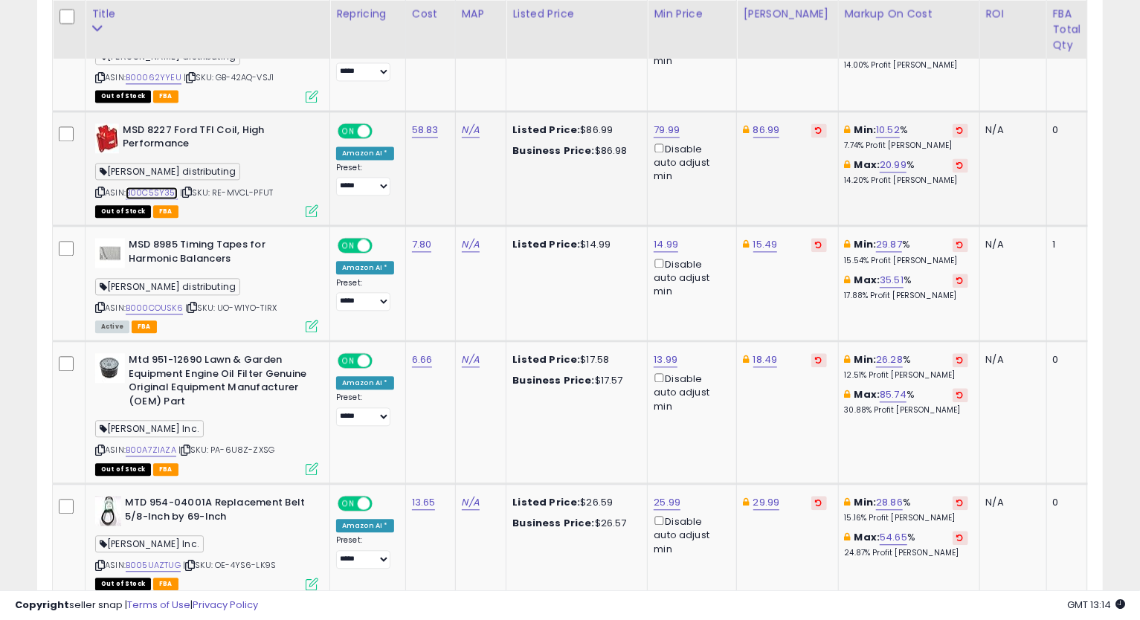
click at [153, 187] on link "B00C5SY35I" at bounding box center [152, 193] width 52 height 13
click at [755, 123] on link "86.99" at bounding box center [766, 130] width 27 height 15
type input "*****"
click button "submit" at bounding box center [803, 68] width 25 height 22
click at [97, 188] on icon at bounding box center [100, 192] width 10 height 8
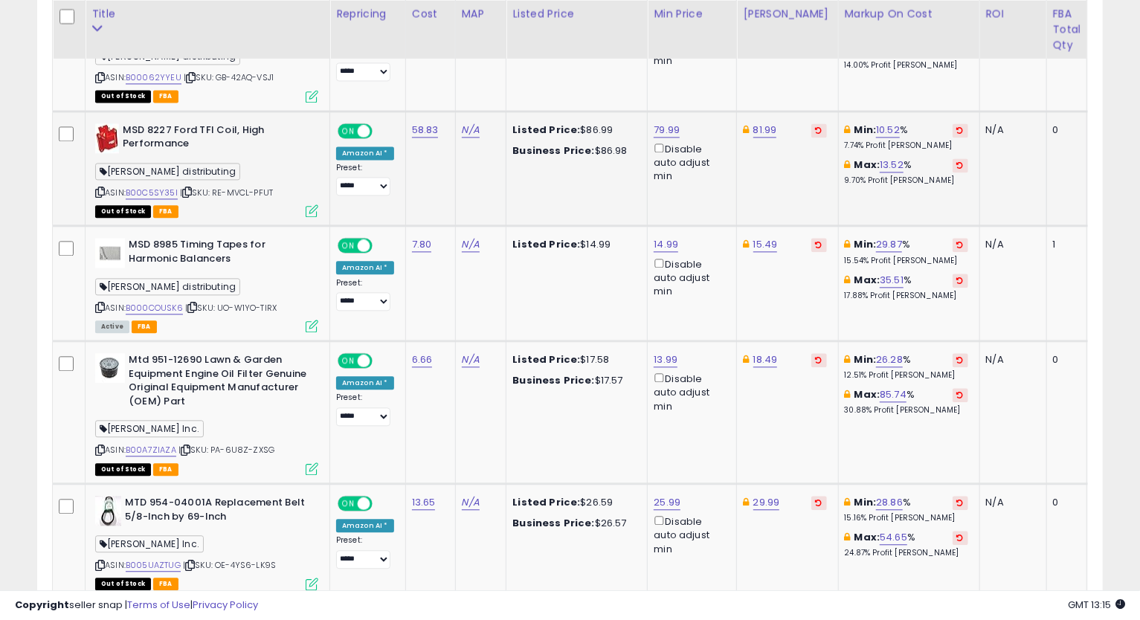
click at [793, 184] on td "81.99" at bounding box center [787, 168] width 101 height 115
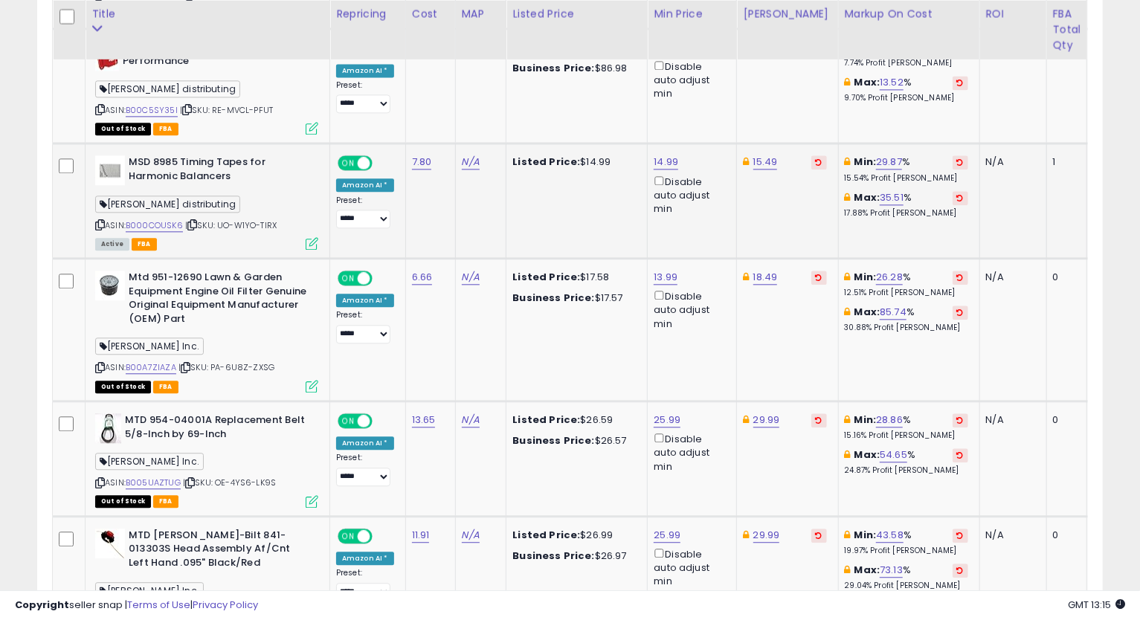
scroll to position [2103, 0]
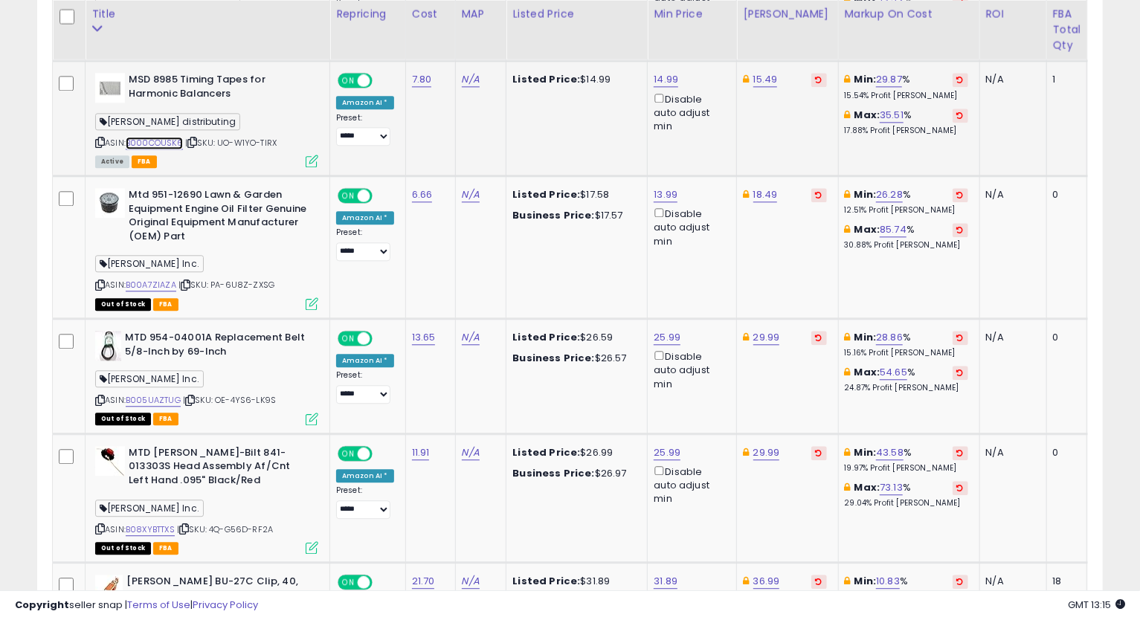
click at [149, 137] on link "B000COUSK6" at bounding box center [154, 143] width 57 height 13
click at [96, 138] on icon at bounding box center [100, 142] width 10 height 8
click at [657, 72] on link "14.99" at bounding box center [666, 79] width 25 height 15
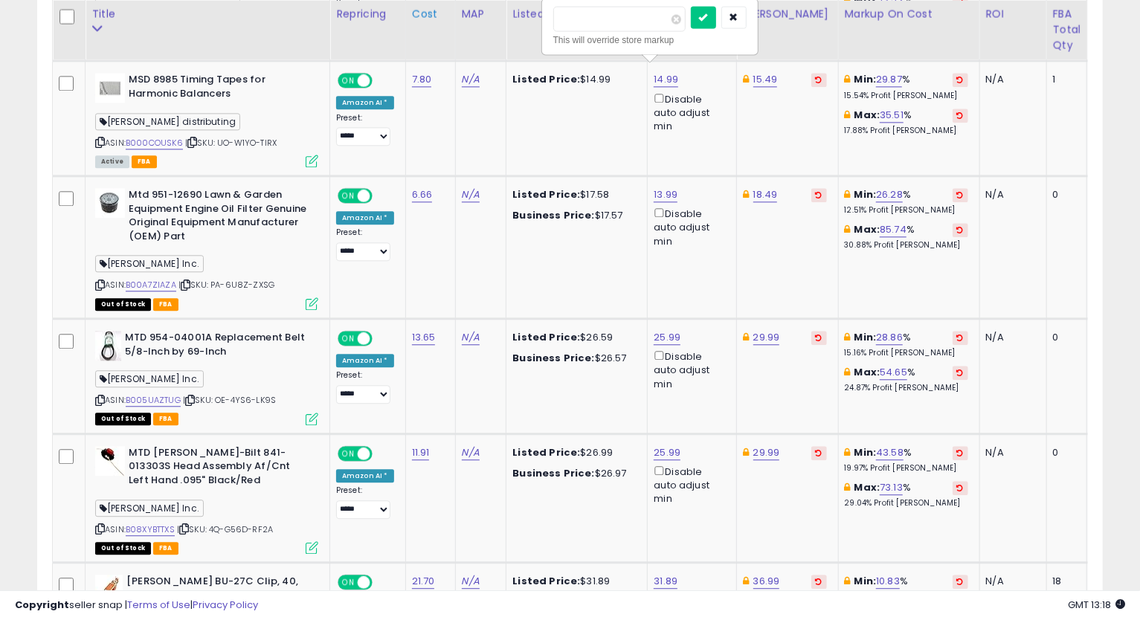
drag, startPoint x: 632, startPoint y: 21, endPoint x: 446, endPoint y: 28, distance: 186.0
click at [447, 26] on table "Title Repricing" at bounding box center [733, 102] width 1362 height 2966
type input "*****"
click button "submit" at bounding box center [703, 17] width 25 height 22
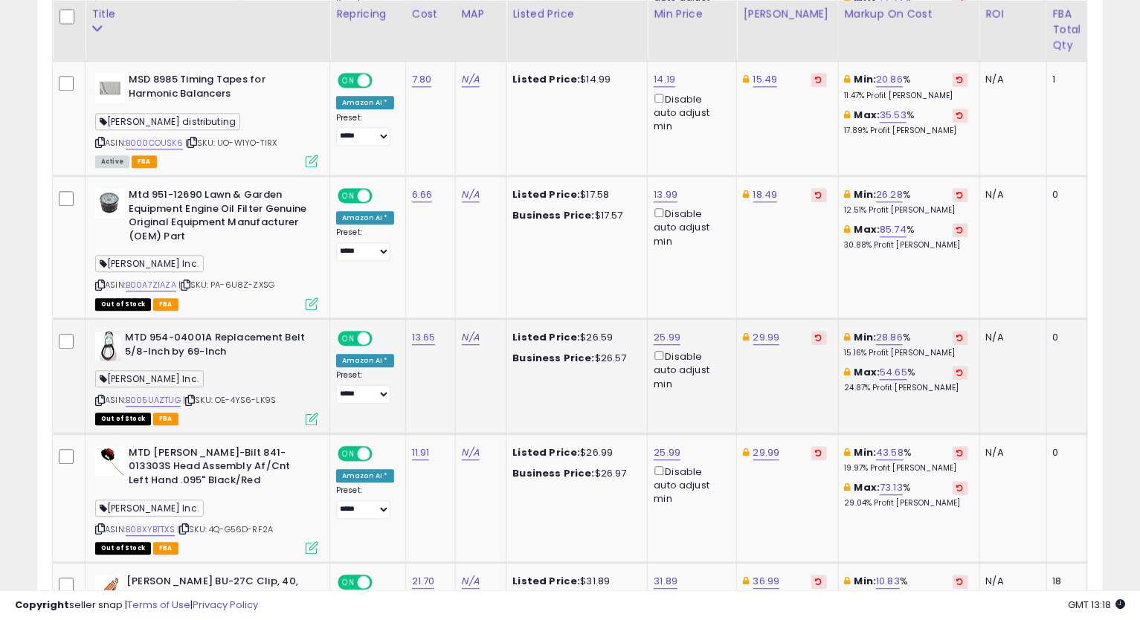
scroll to position [2186, 0]
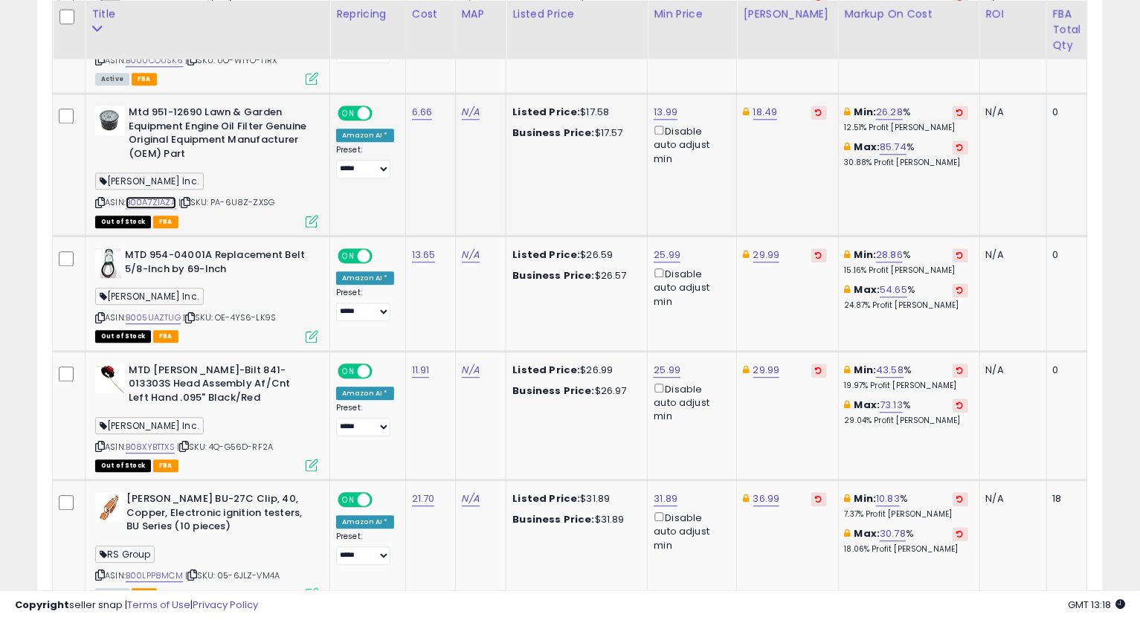
click at [155, 196] on link "B00A7ZIAZA" at bounding box center [151, 202] width 51 height 13
click at [654, 105] on link "13.99" at bounding box center [666, 112] width 24 height 15
type input "*****"
click button "submit" at bounding box center [702, 50] width 25 height 22
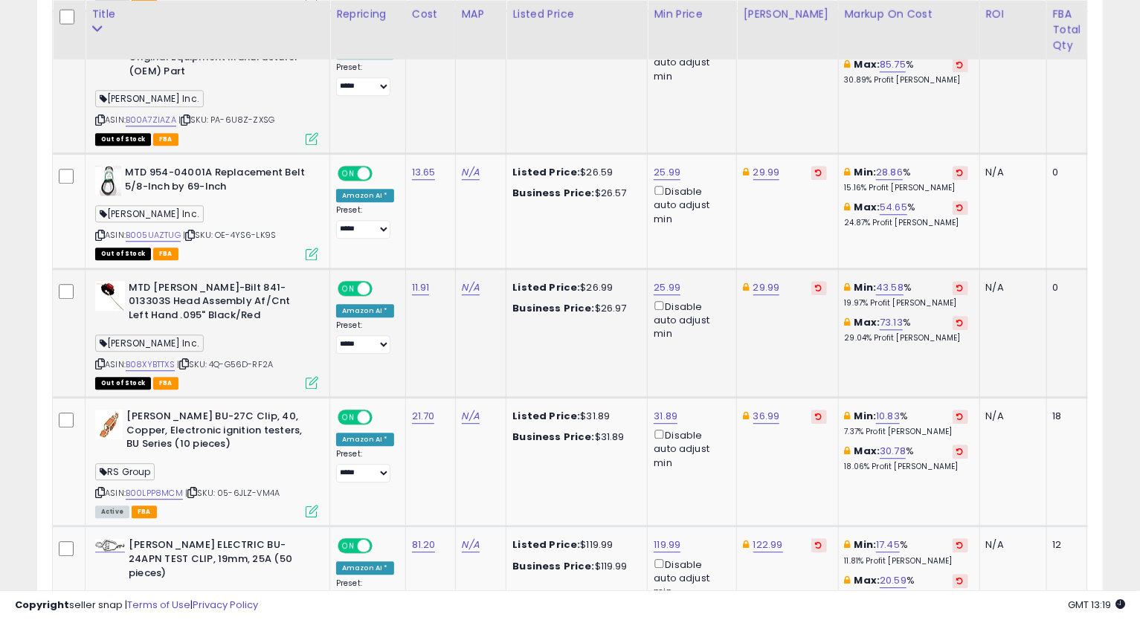
scroll to position [2351, 0]
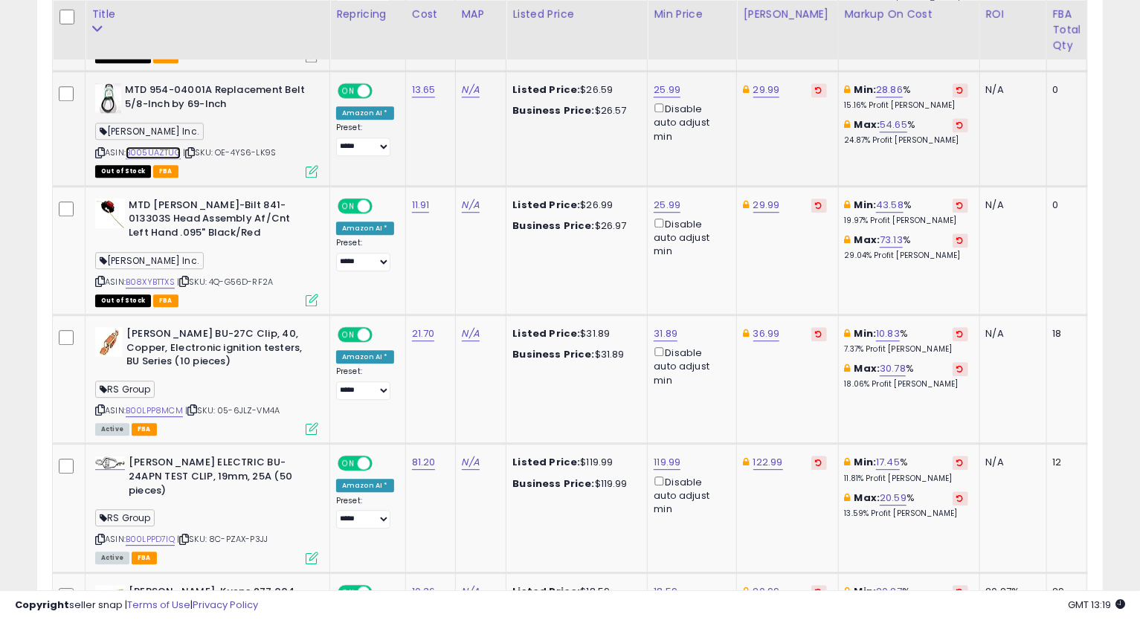
click at [152, 146] on link "B005UAZTUG" at bounding box center [153, 152] width 55 height 13
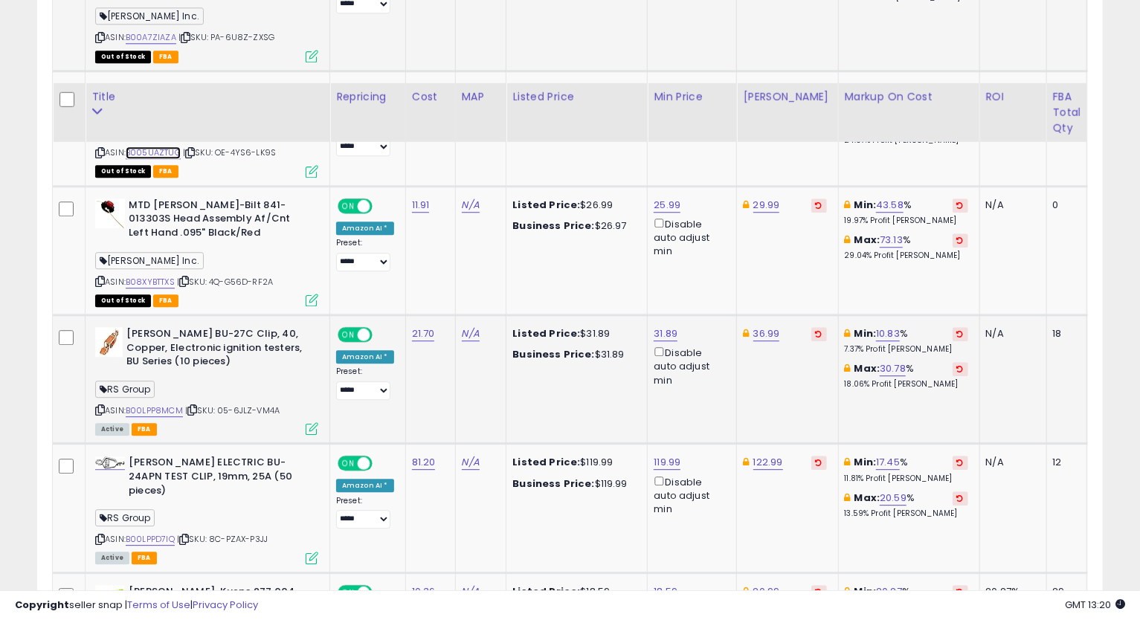
scroll to position [2433, 0]
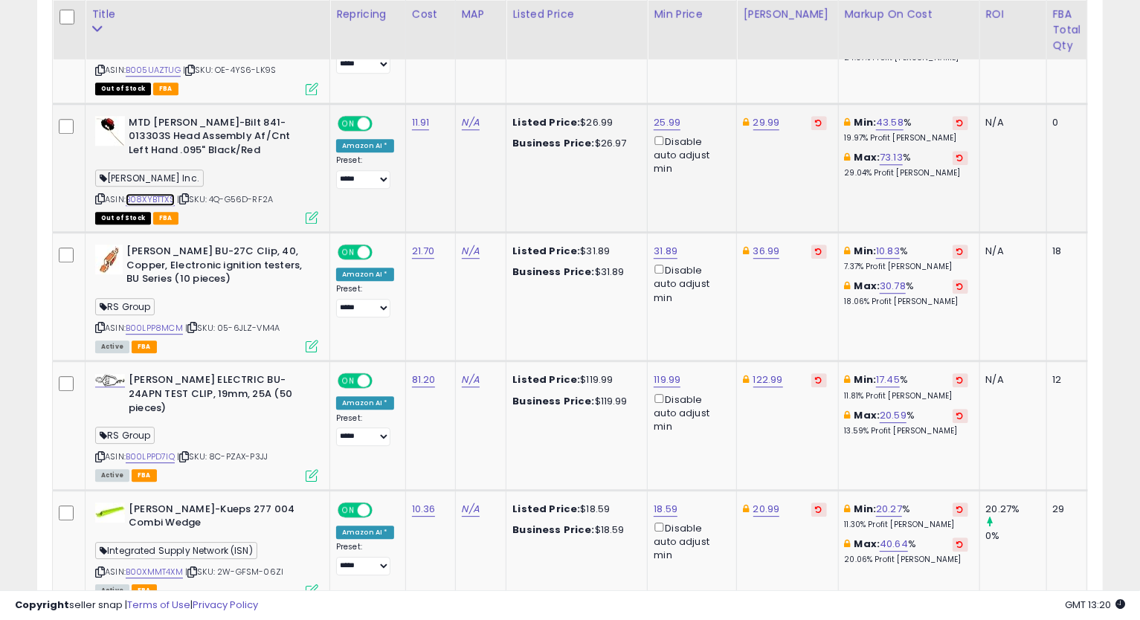
click at [164, 193] on link "B08XYBTTXS" at bounding box center [150, 199] width 49 height 13
click at [654, 115] on link "25.99" at bounding box center [667, 122] width 27 height 15
drag, startPoint x: 571, startPoint y: 55, endPoint x: 573, endPoint y: 64, distance: 9.2
click at [573, 64] on input "*****" at bounding box center [620, 60] width 132 height 25
type input "*****"
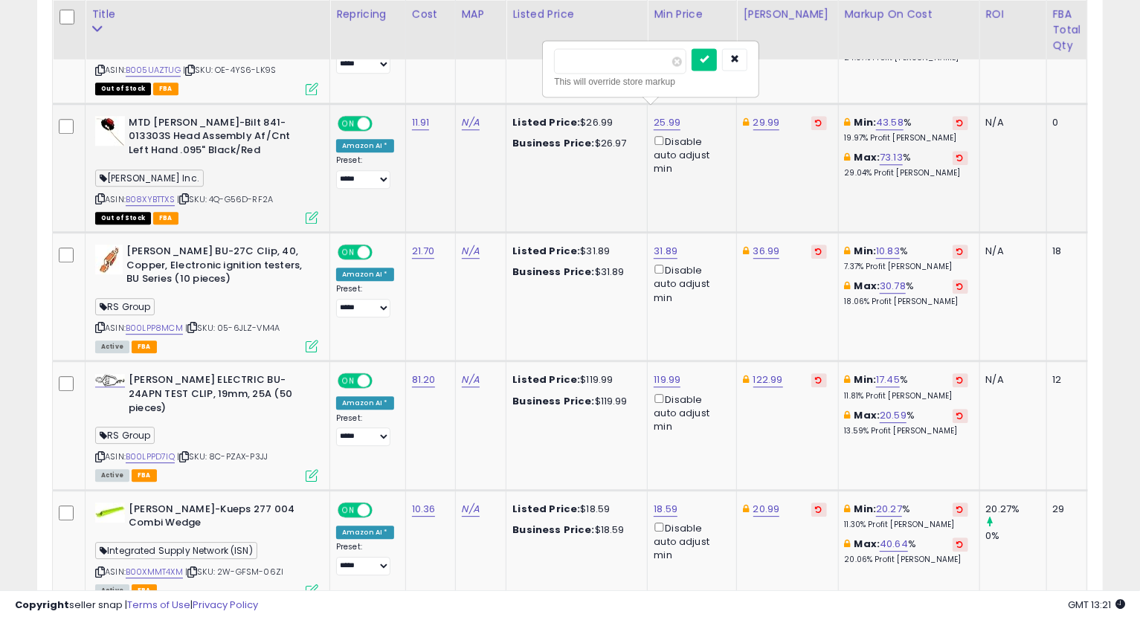
click button "submit" at bounding box center [704, 59] width 25 height 22
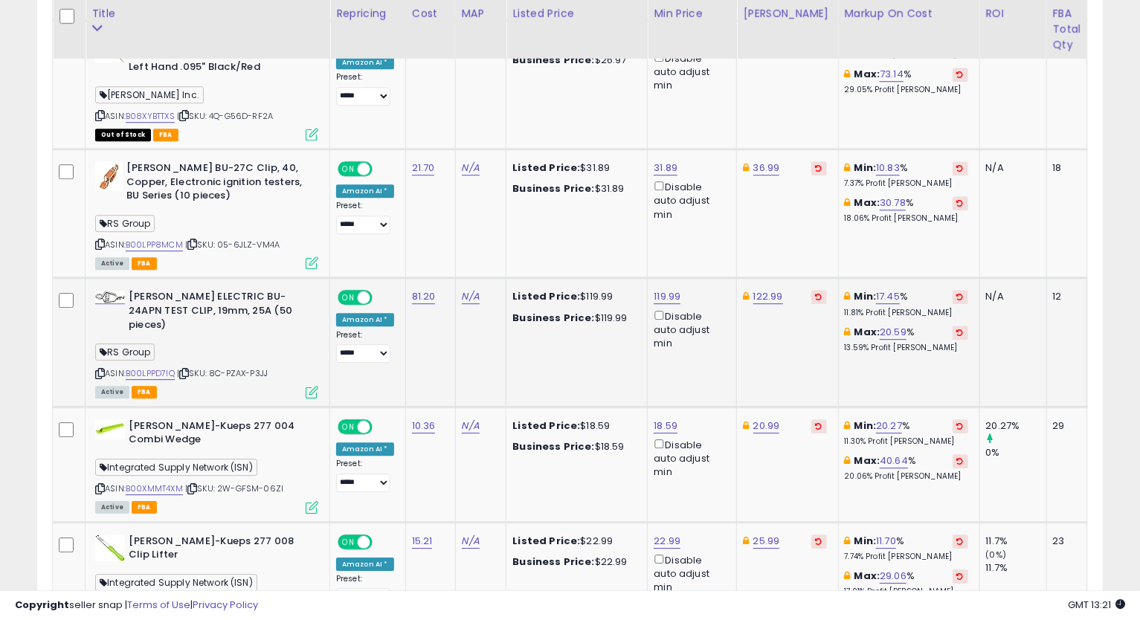
scroll to position [2599, 0]
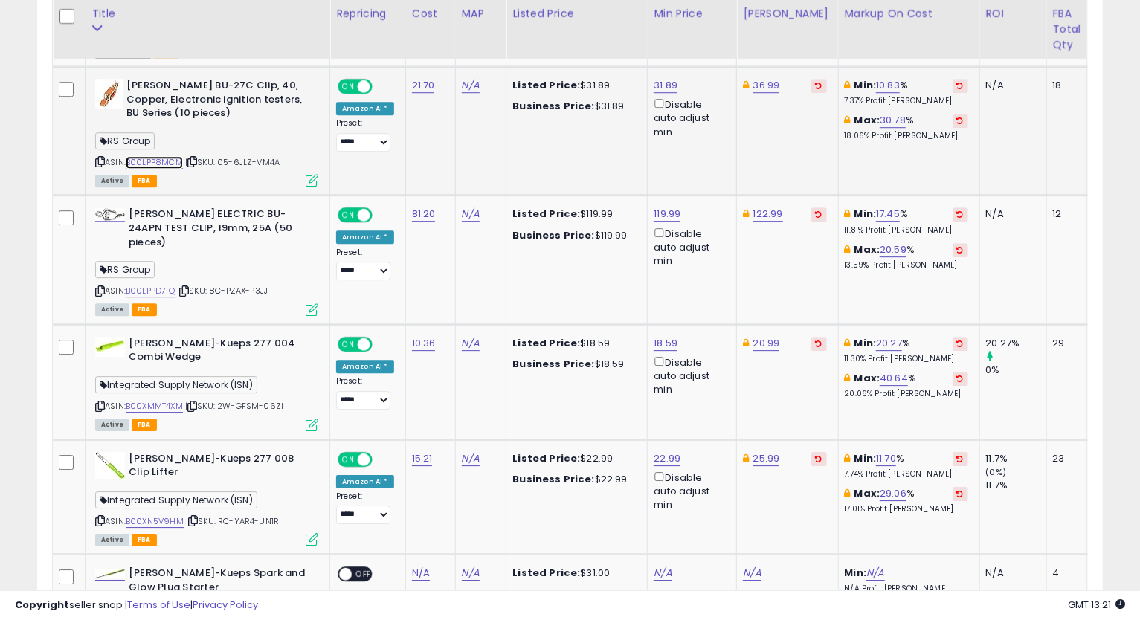
click at [163, 156] on link "B00LPP8MCM" at bounding box center [154, 162] width 57 height 13
click at [97, 158] on icon at bounding box center [100, 162] width 10 height 8
click at [101, 158] on icon at bounding box center [100, 162] width 10 height 8
drag, startPoint x: 405, startPoint y: 253, endPoint x: 413, endPoint y: 253, distance: 8.2
click at [405, 253] on td "81.20" at bounding box center [430, 260] width 50 height 129
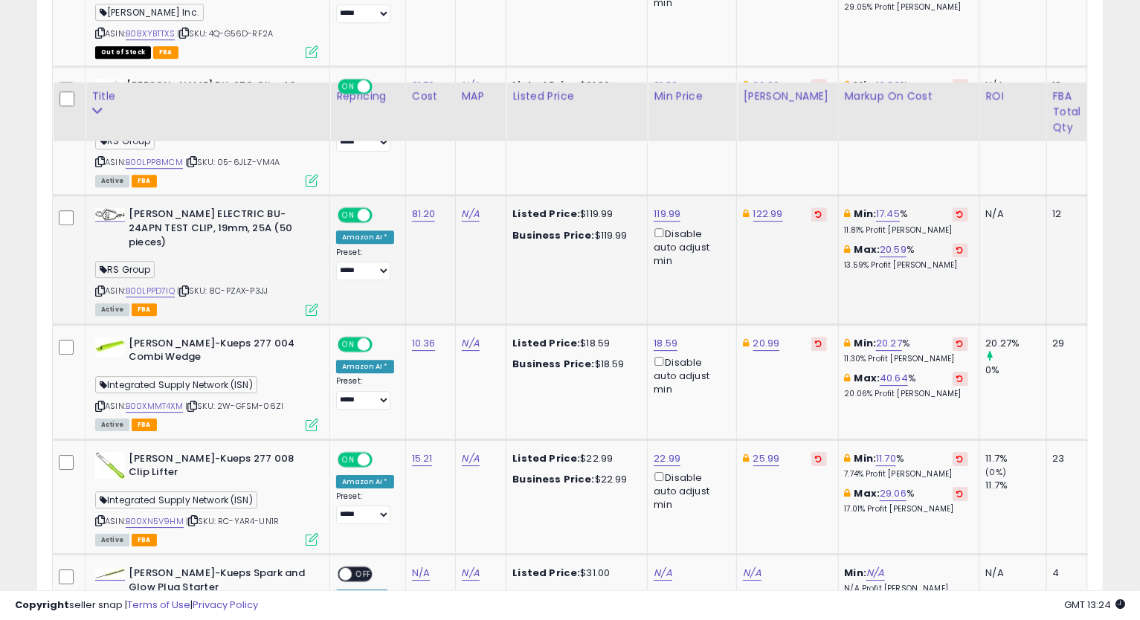
scroll to position [2682, 0]
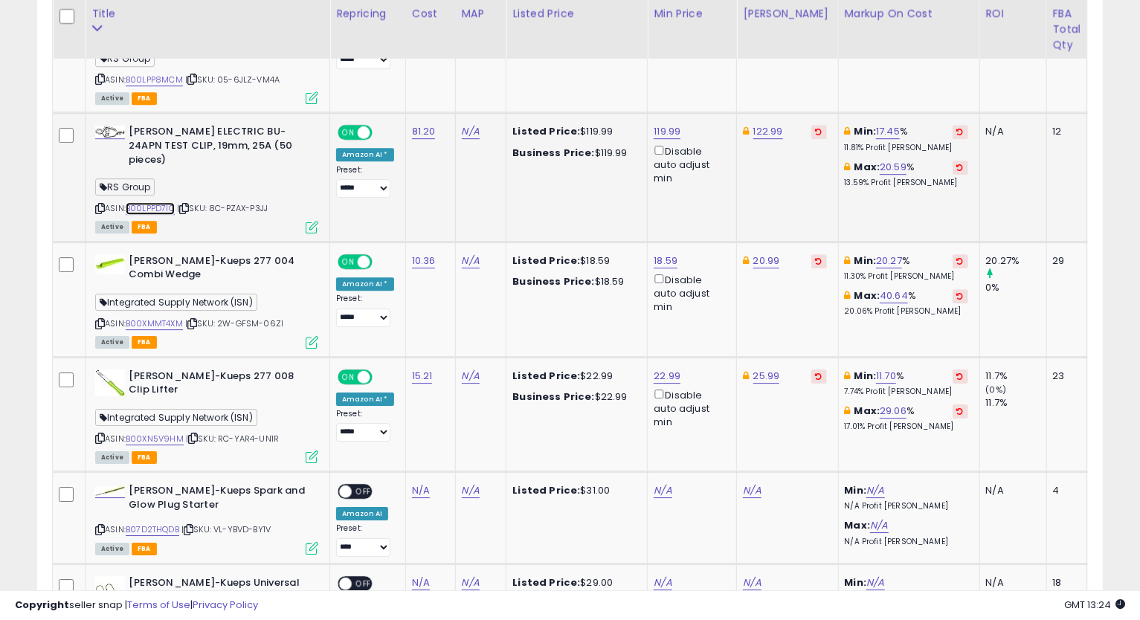
click at [160, 202] on link "B00LPPD7IQ" at bounding box center [150, 208] width 49 height 13
click at [765, 126] on link "122.99" at bounding box center [768, 131] width 30 height 15
type input "******"
click button "submit" at bounding box center [805, 68] width 25 height 22
click at [667, 125] on link "119.99" at bounding box center [667, 131] width 27 height 15
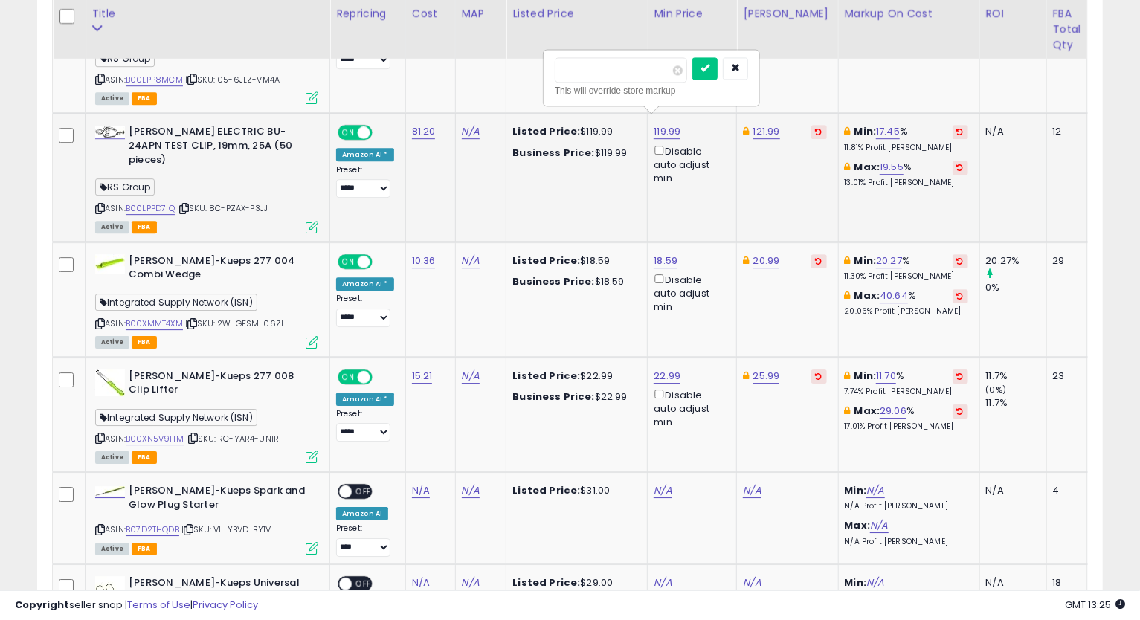
type input "******"
click button "submit" at bounding box center [704, 68] width 25 height 22
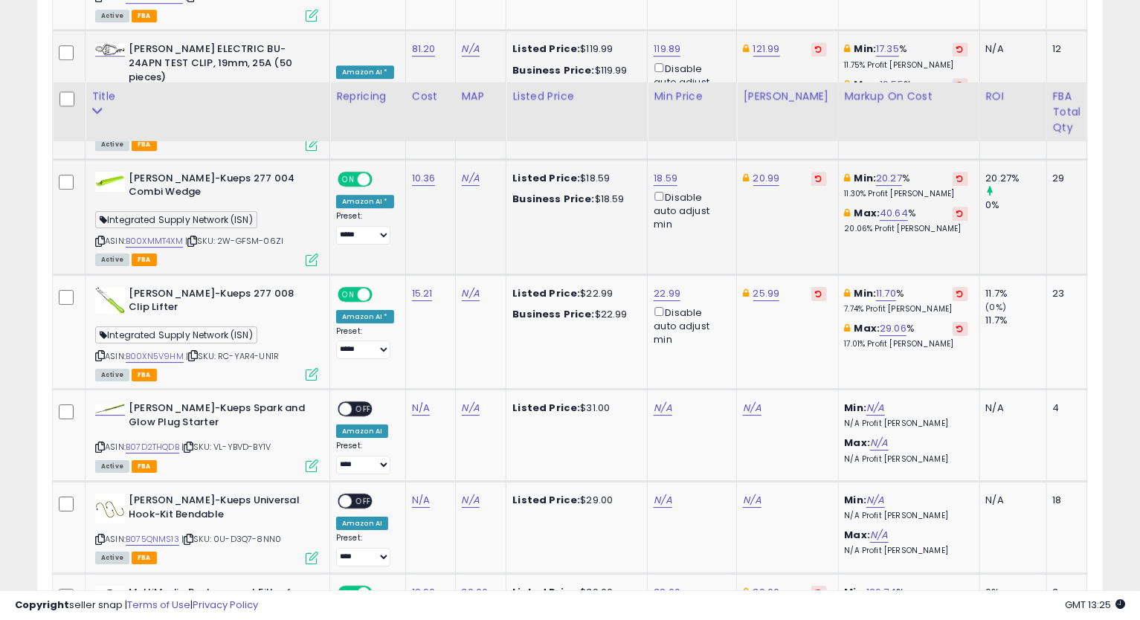
scroll to position [2847, 0]
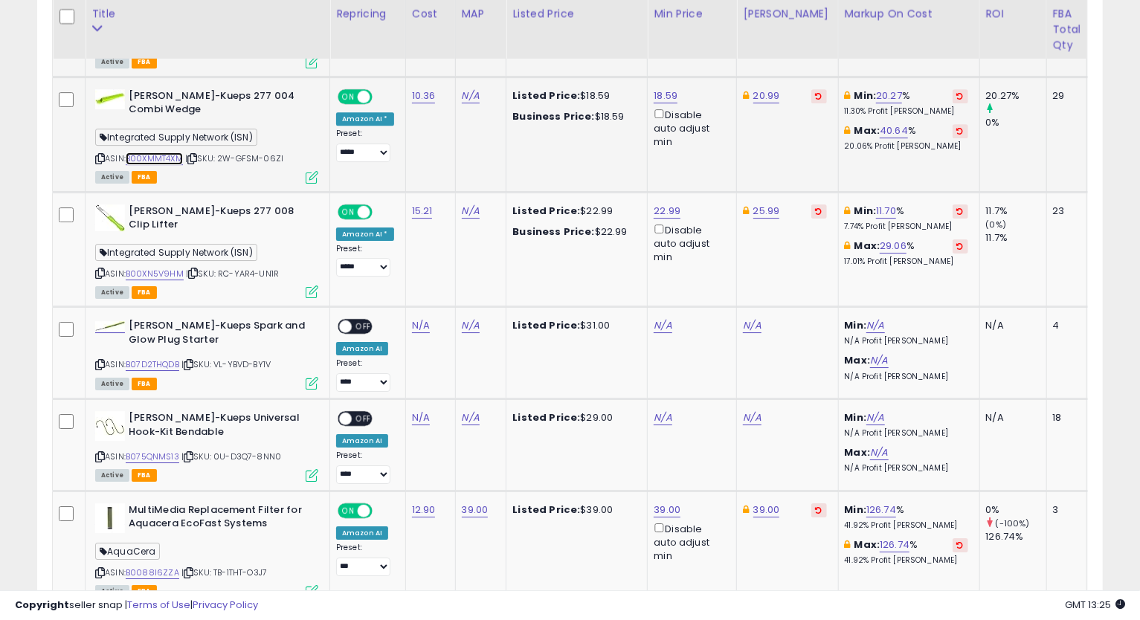
click at [158, 152] on link "B00XMMT4XM" at bounding box center [154, 158] width 57 height 13
click at [99, 155] on icon at bounding box center [100, 159] width 10 height 8
click at [768, 88] on link "20.99" at bounding box center [766, 95] width 27 height 15
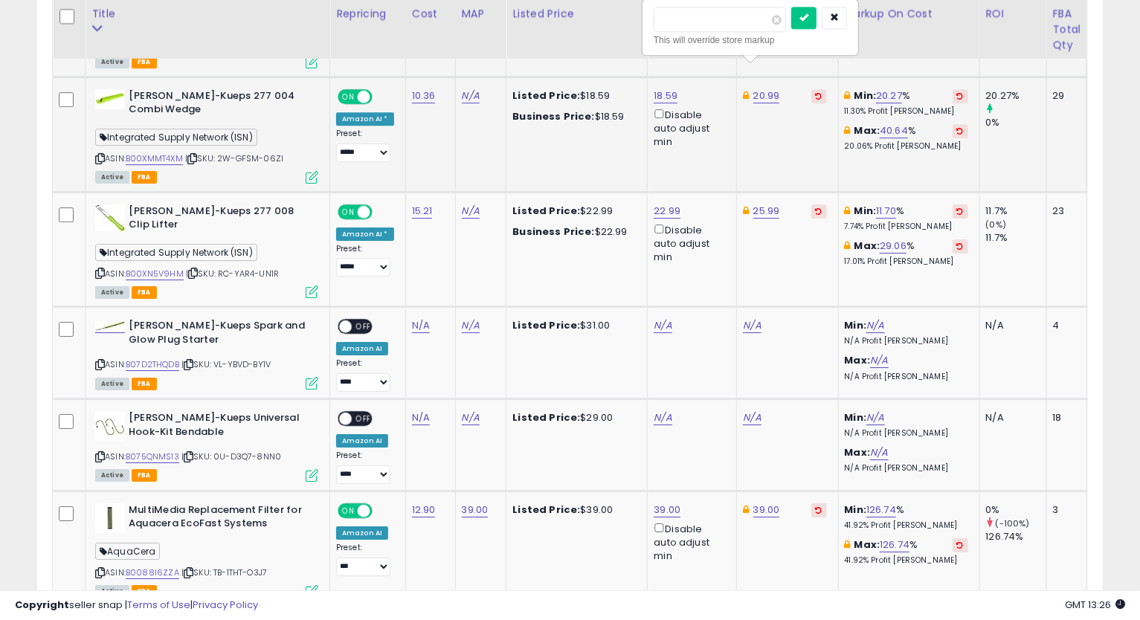
type input "*****"
click button "submit" at bounding box center [803, 18] width 25 height 22
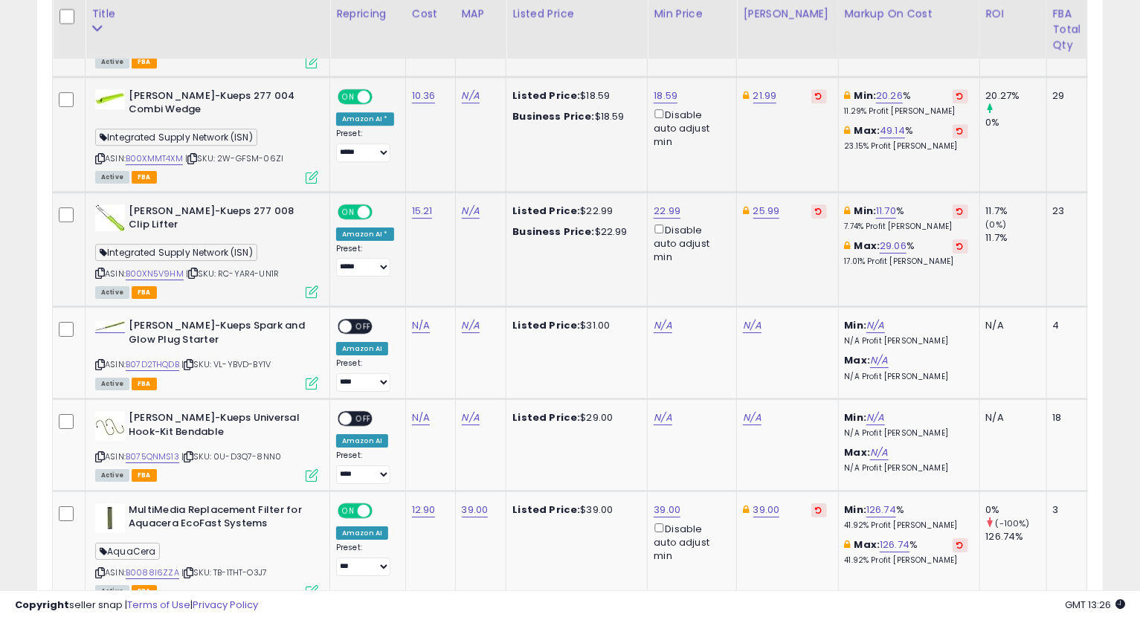
scroll to position [2929, 0]
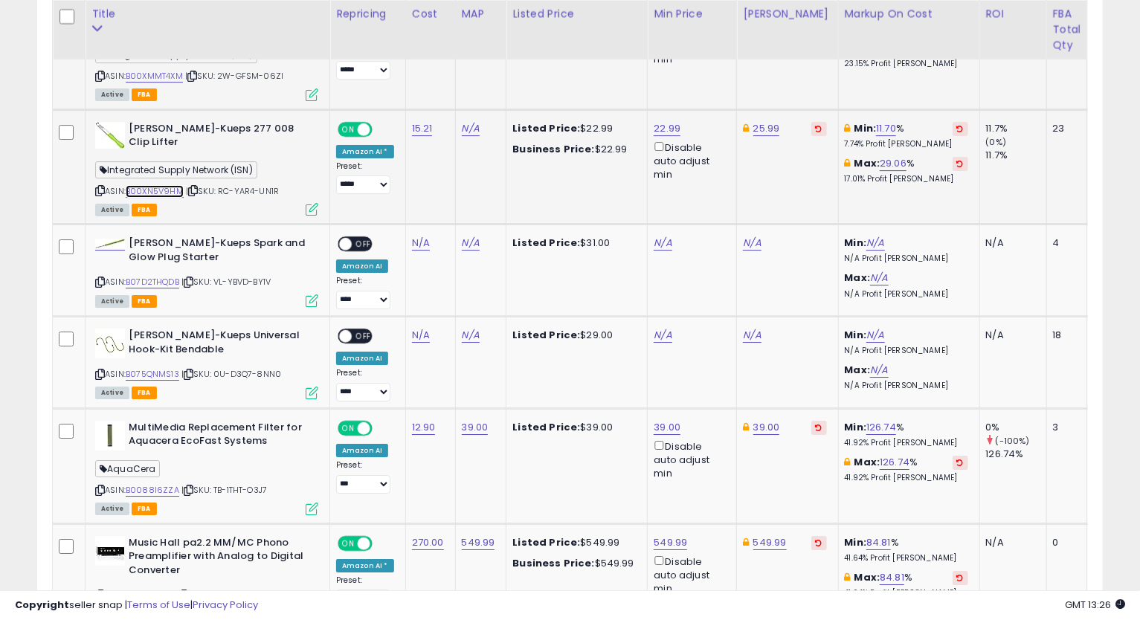
click at [155, 185] on link "B00XN5V9HM" at bounding box center [155, 191] width 58 height 13
click at [101, 187] on icon at bounding box center [100, 191] width 10 height 8
click at [795, 254] on td "N/A" at bounding box center [787, 271] width 101 height 92
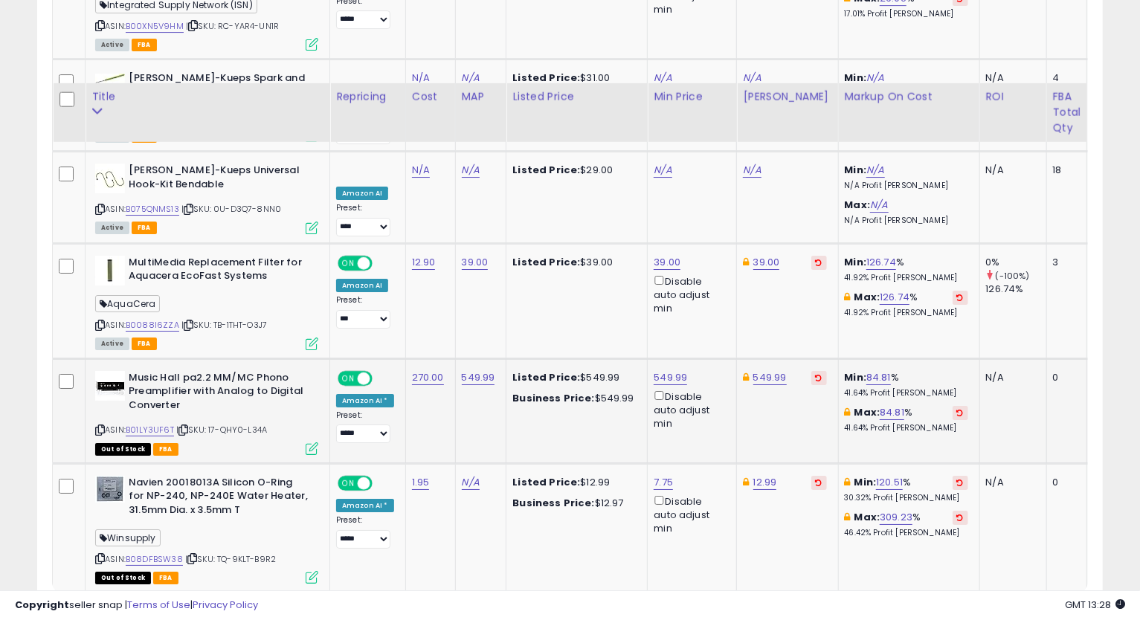
scroll to position [3177, 0]
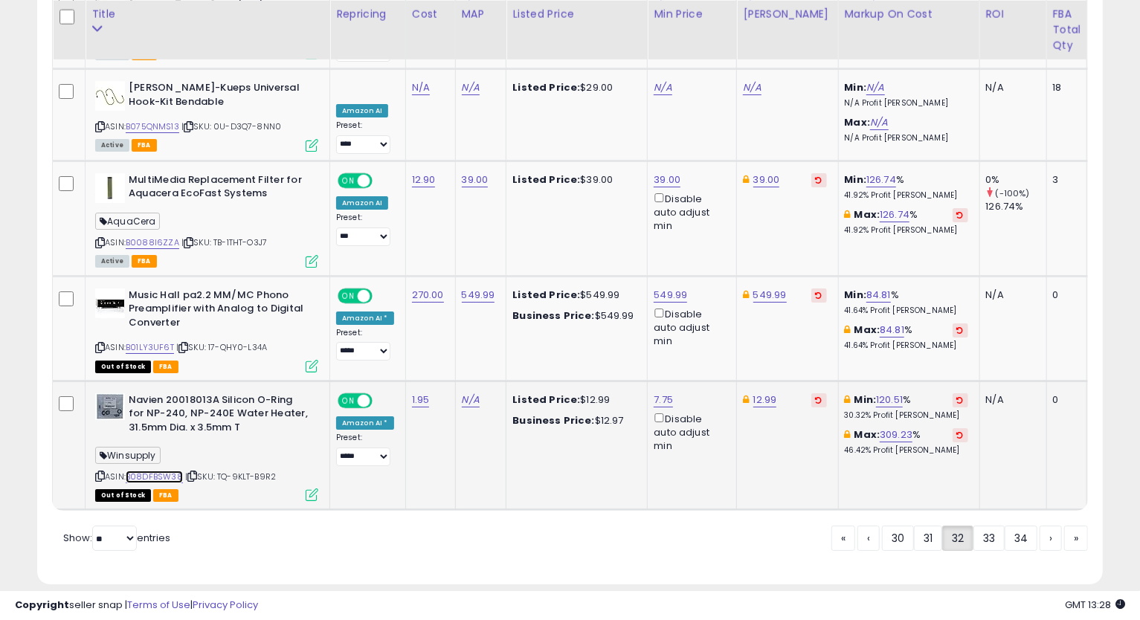
click at [170, 471] on link "B08DFBSW38" at bounding box center [154, 477] width 57 height 13
click at [663, 393] on link "7.75" at bounding box center [663, 400] width 19 height 15
type input "****"
click button "submit" at bounding box center [700, 315] width 25 height 22
click at [982, 526] on link "33" at bounding box center [988, 538] width 31 height 25
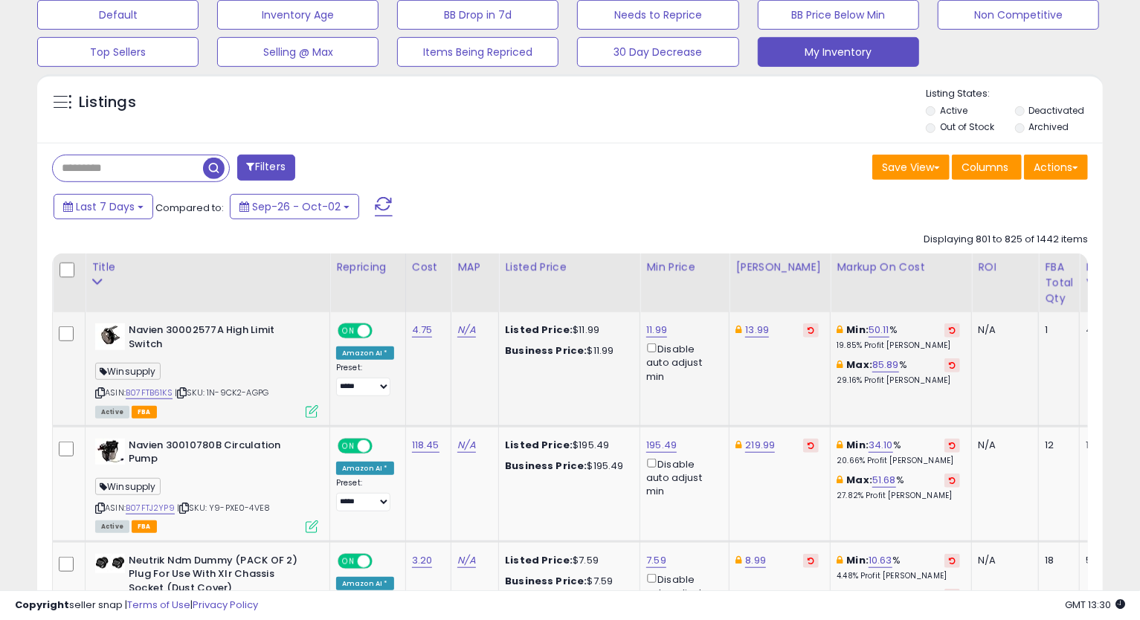
scroll to position [551, 0]
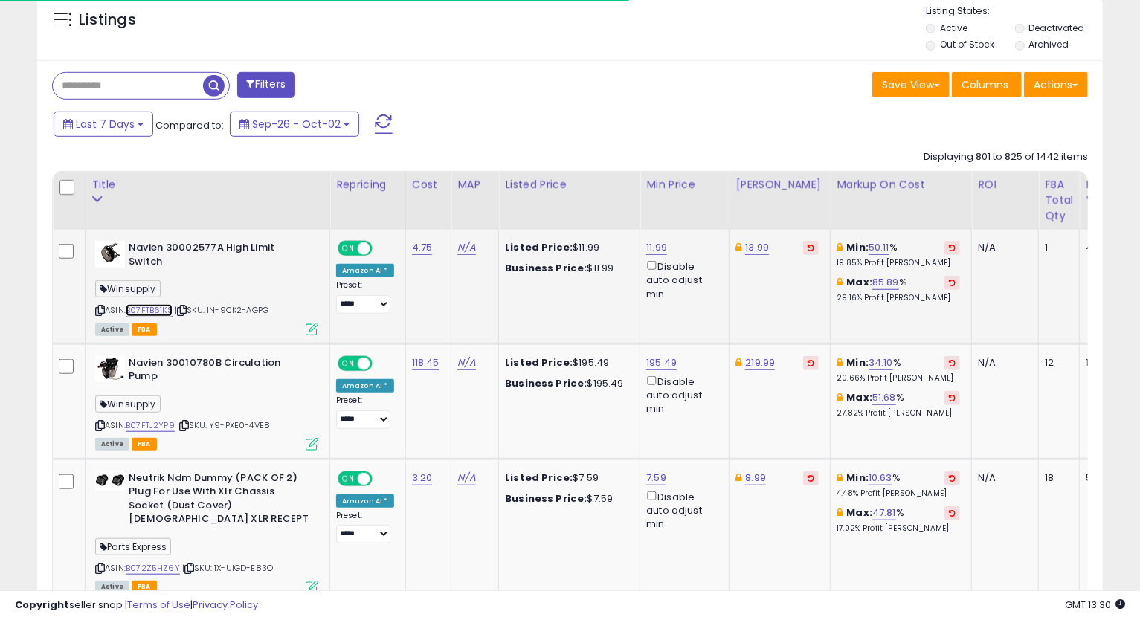
click at [158, 312] on link "B07FTB61KS" at bounding box center [149, 310] width 47 height 13
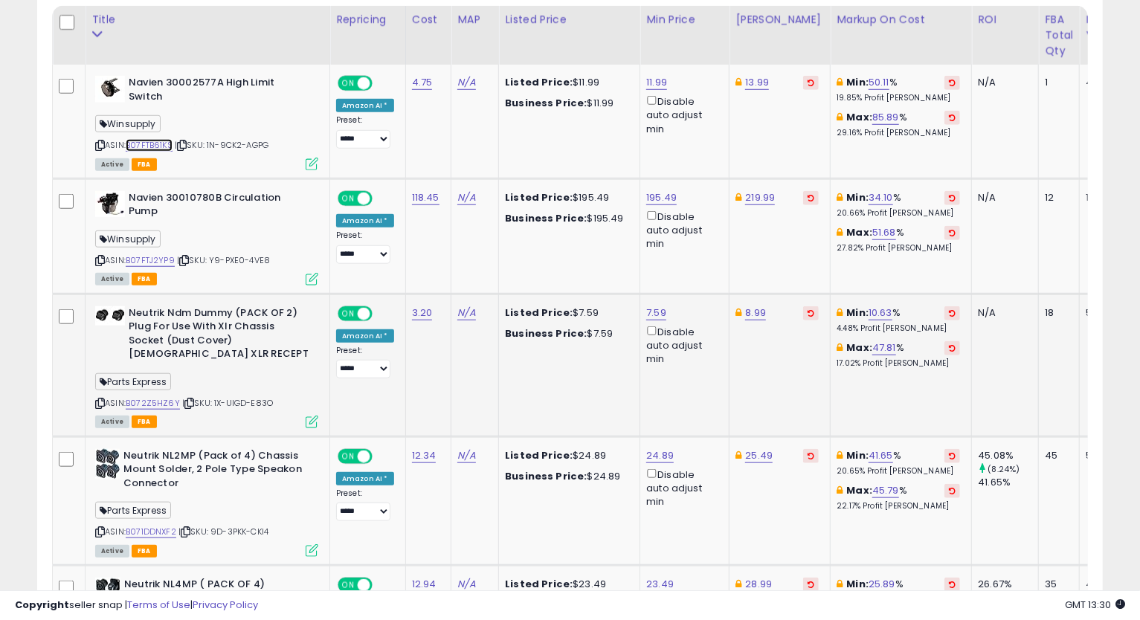
scroll to position [634, 0]
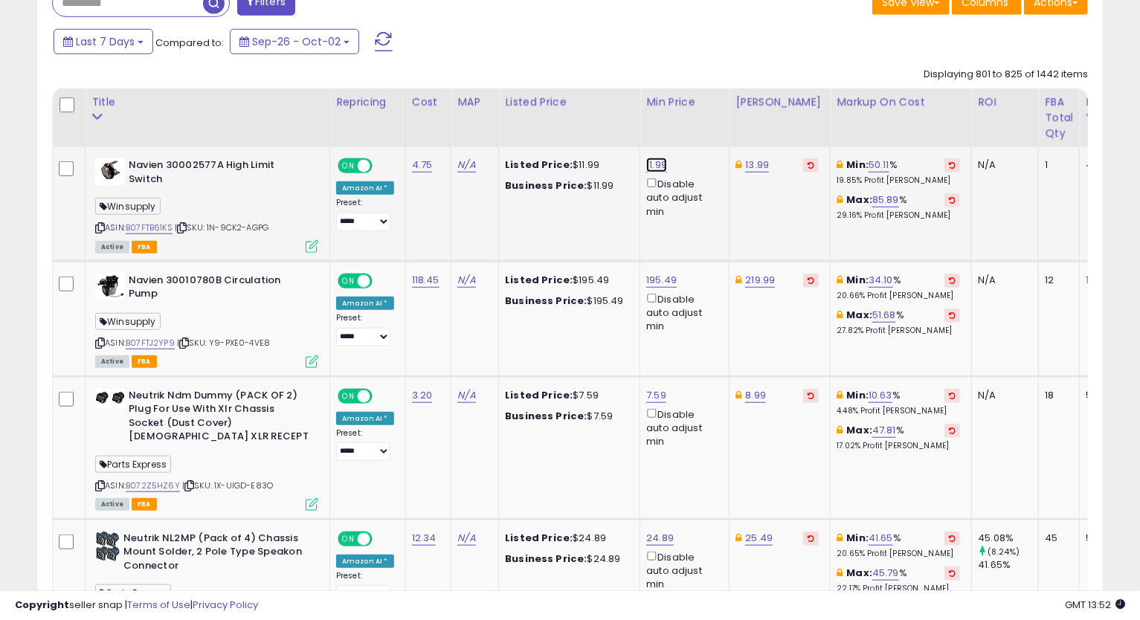
click at [648, 167] on link "11.99" at bounding box center [656, 165] width 21 height 15
type input "*"
click at [605, 117] on input "number" at bounding box center [610, 114] width 132 height 25
type input "*****"
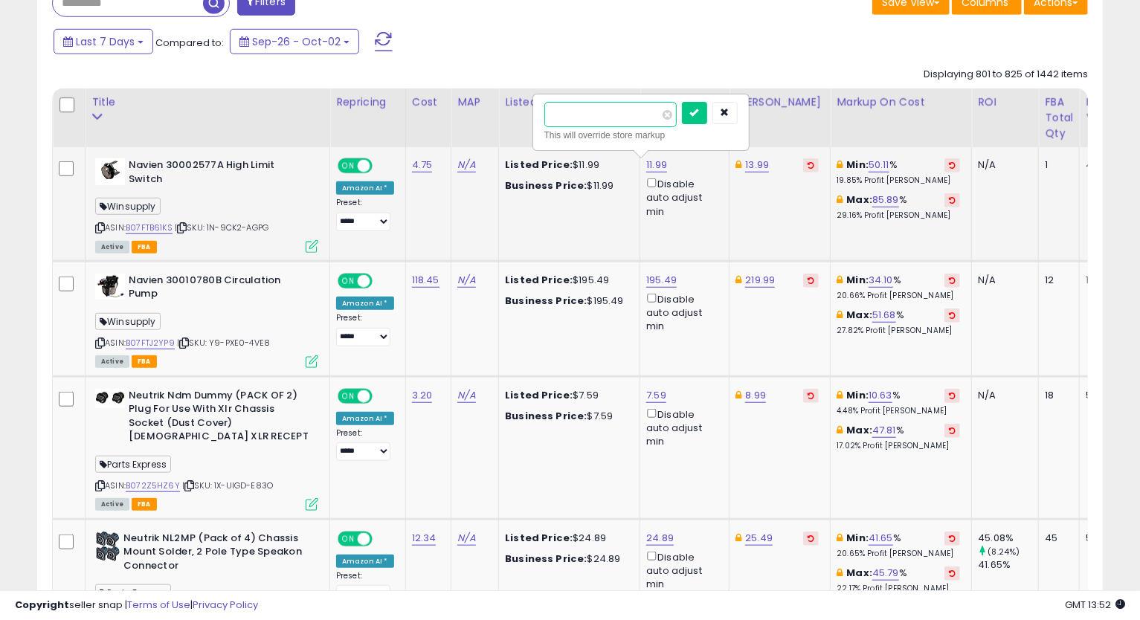
click button "submit" at bounding box center [694, 113] width 25 height 22
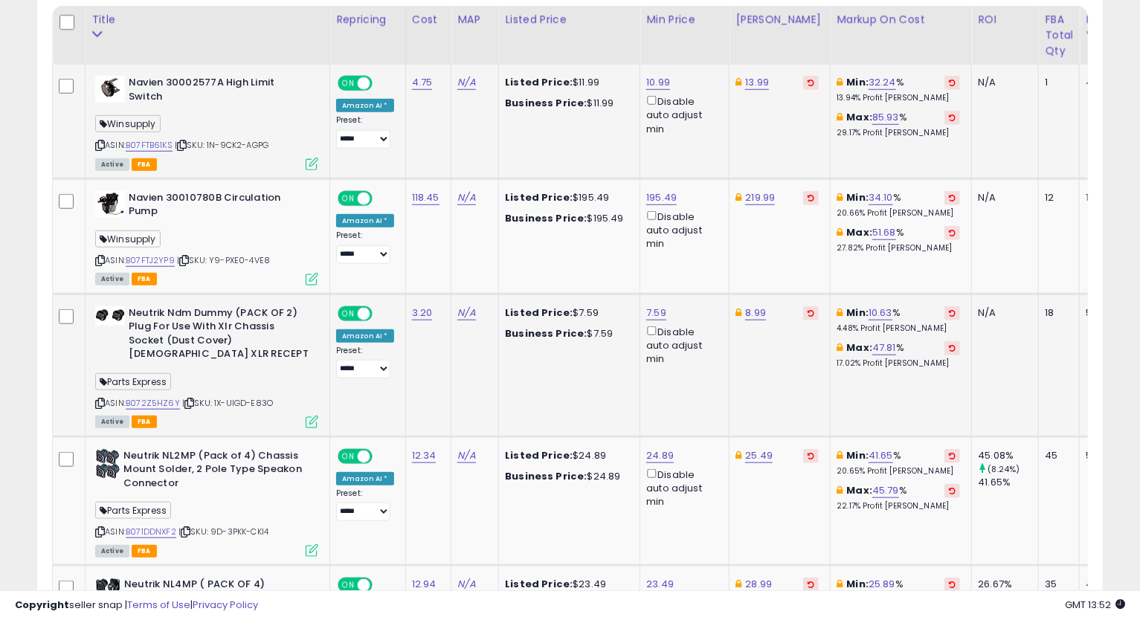
scroll to position [799, 0]
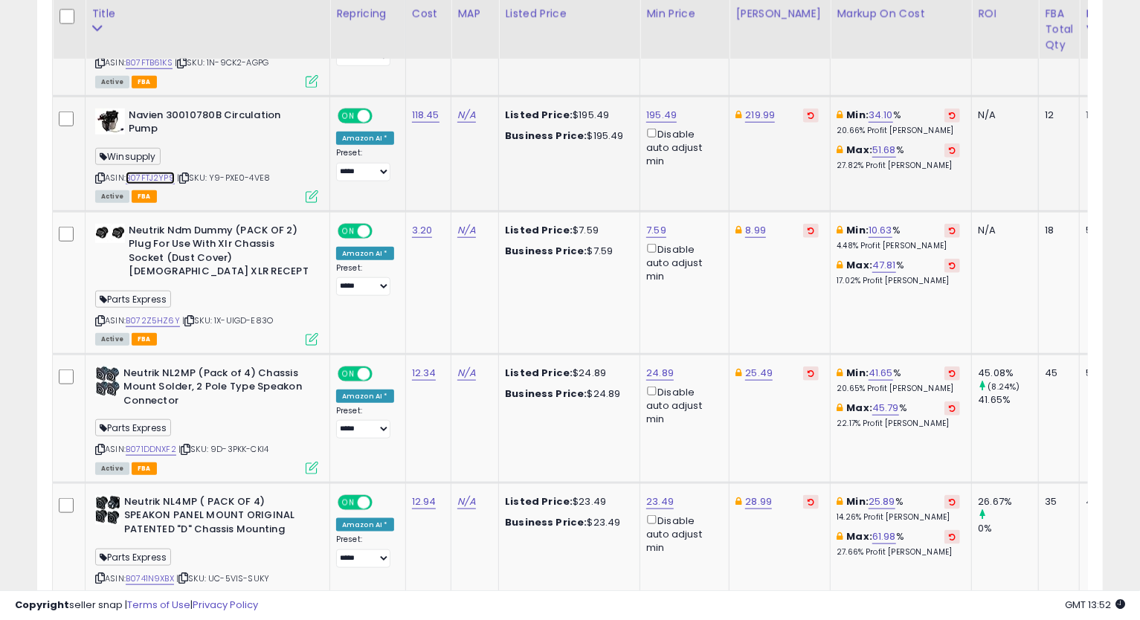
click at [144, 172] on link "B07FTJ2YP9" at bounding box center [150, 178] width 49 height 13
click at [98, 175] on icon at bounding box center [100, 178] width 10 height 8
click at [750, 114] on link "219.99" at bounding box center [760, 115] width 30 height 15
type input "******"
click button "submit" at bounding box center [797, 63] width 25 height 22
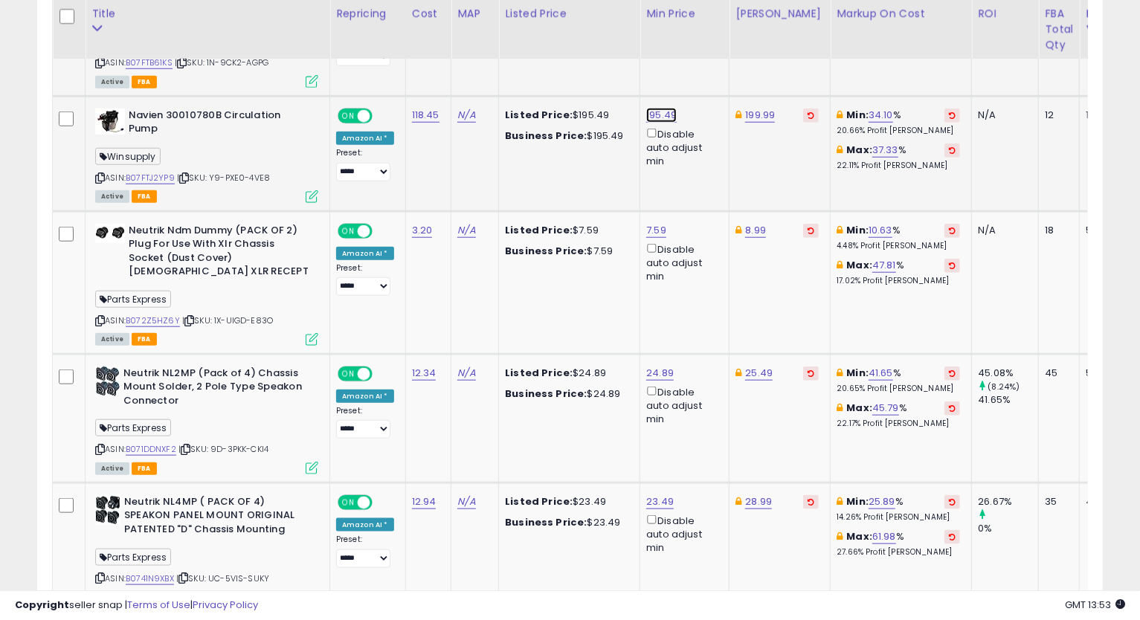
click at [659, 109] on link "195.49" at bounding box center [661, 115] width 30 height 15
type input "******"
click button "submit" at bounding box center [698, 63] width 25 height 22
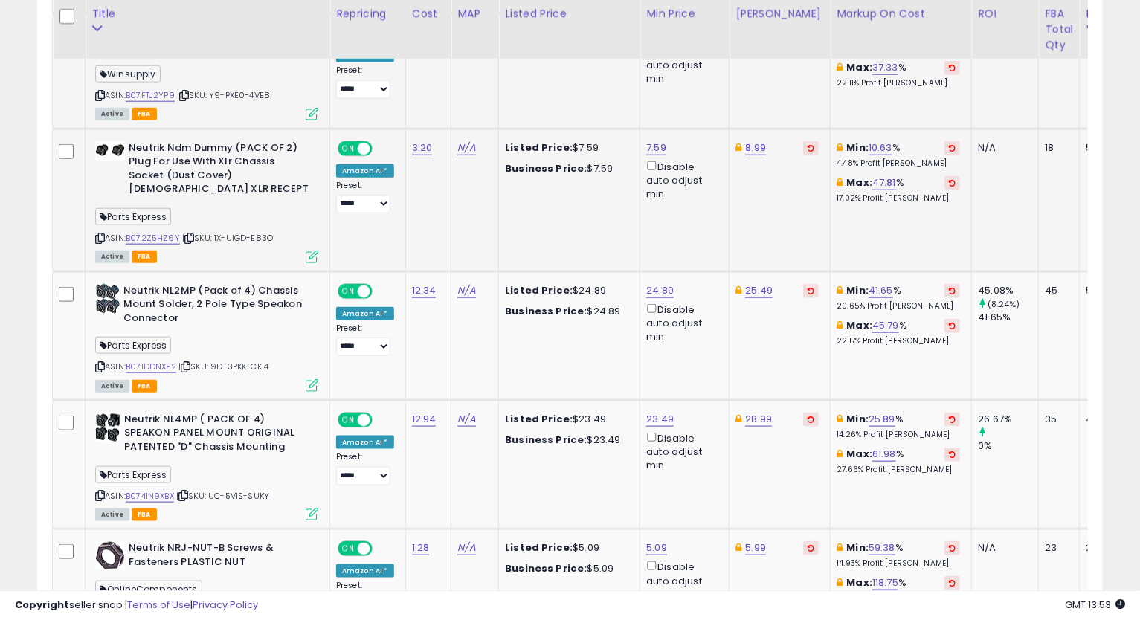
click at [145, 228] on div "ASIN: B072Z5HZ6Y | SKU: 1X-UIGD-E83O Active FBA" at bounding box center [206, 201] width 223 height 120
click at [155, 233] on link "B072Z5HZ6Y" at bounding box center [153, 238] width 54 height 13
click at [104, 233] on div "ASIN: B072Z5HZ6Y | SKU: 1X-UIGD-E83O Active FBA" at bounding box center [206, 201] width 223 height 120
click at [99, 234] on icon at bounding box center [100, 238] width 10 height 8
click at [97, 236] on icon at bounding box center [100, 238] width 10 height 8
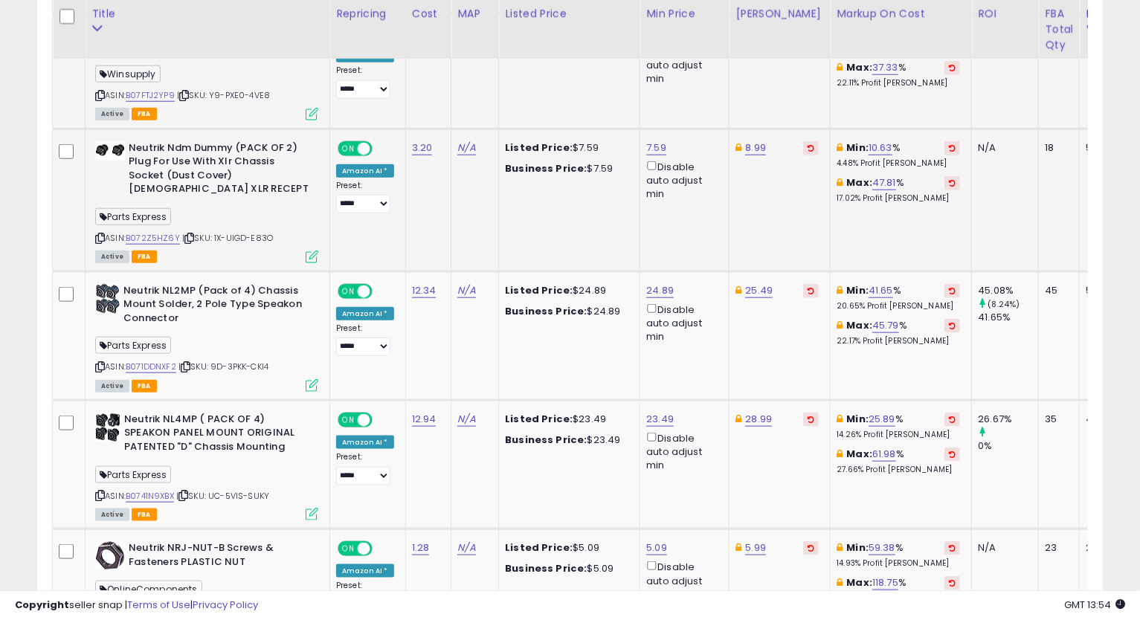
click at [808, 233] on td "8.99" at bounding box center [780, 200] width 101 height 143
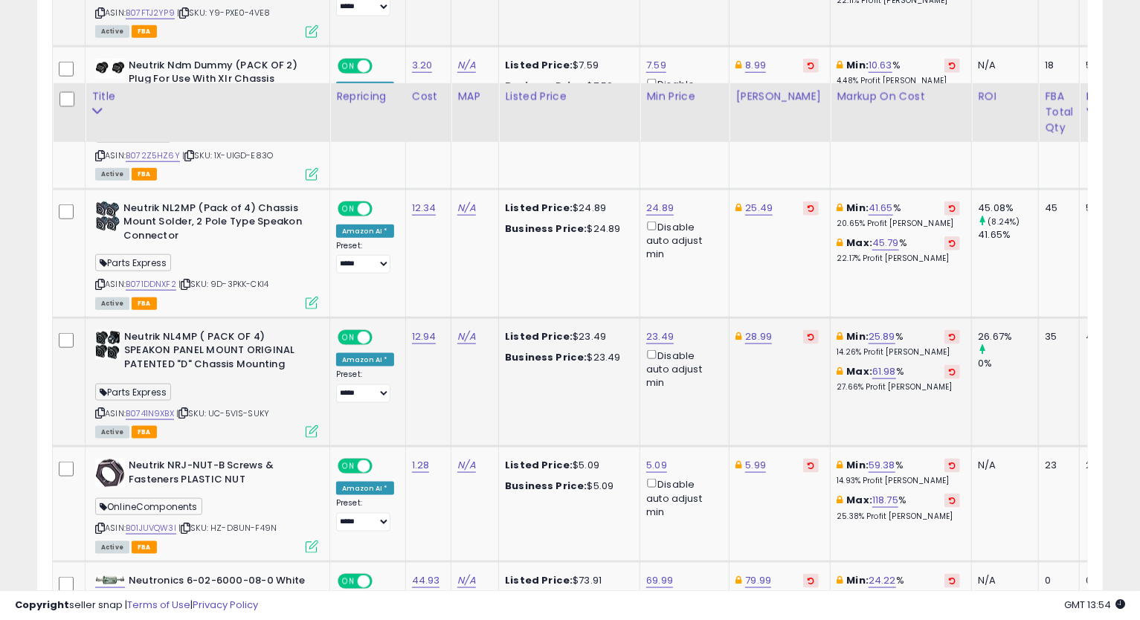
scroll to position [1047, 0]
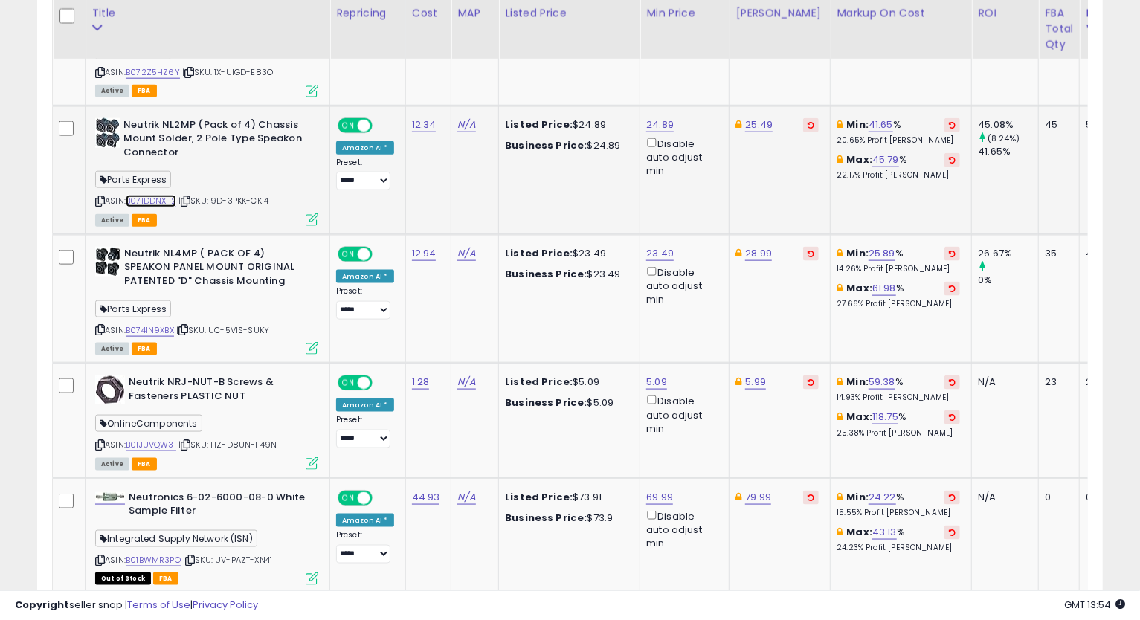
click at [146, 204] on link "B071DDNXF2" at bounding box center [151, 201] width 51 height 13
drag, startPoint x: 100, startPoint y: 197, endPoint x: 96, endPoint y: 206, distance: 10.0
click at [100, 198] on icon at bounding box center [100, 201] width 10 height 8
click at [756, 127] on link "25.49" at bounding box center [759, 124] width 28 height 15
type input "*****"
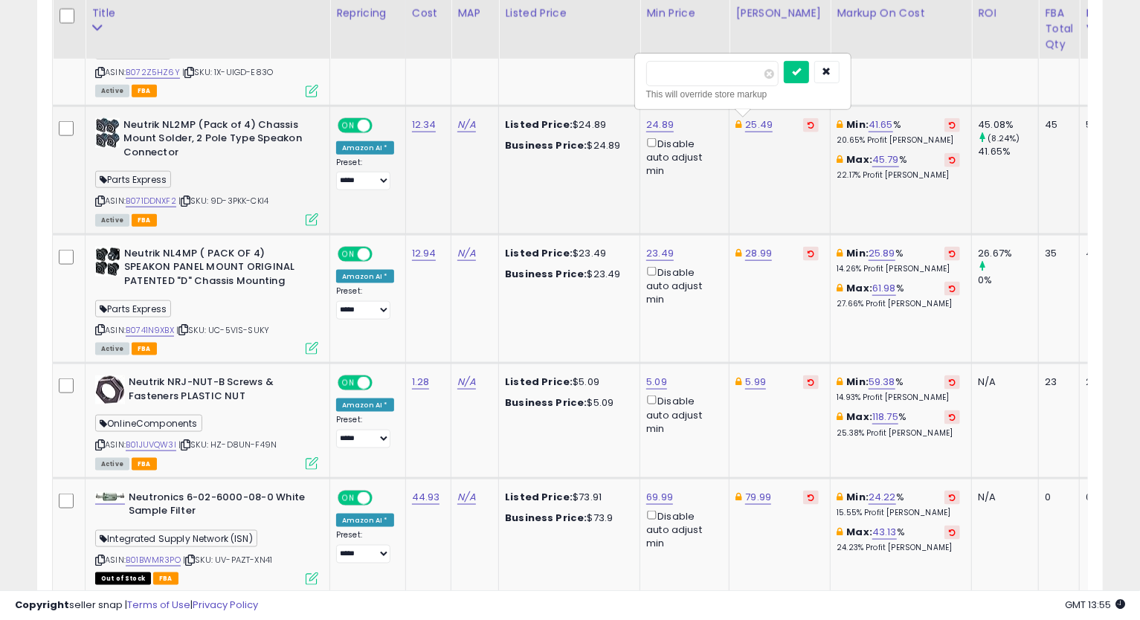
click button "submit" at bounding box center [796, 72] width 25 height 22
click at [653, 120] on link "24.89" at bounding box center [660, 124] width 28 height 15
type input "*****"
click button "submit" at bounding box center [696, 72] width 25 height 22
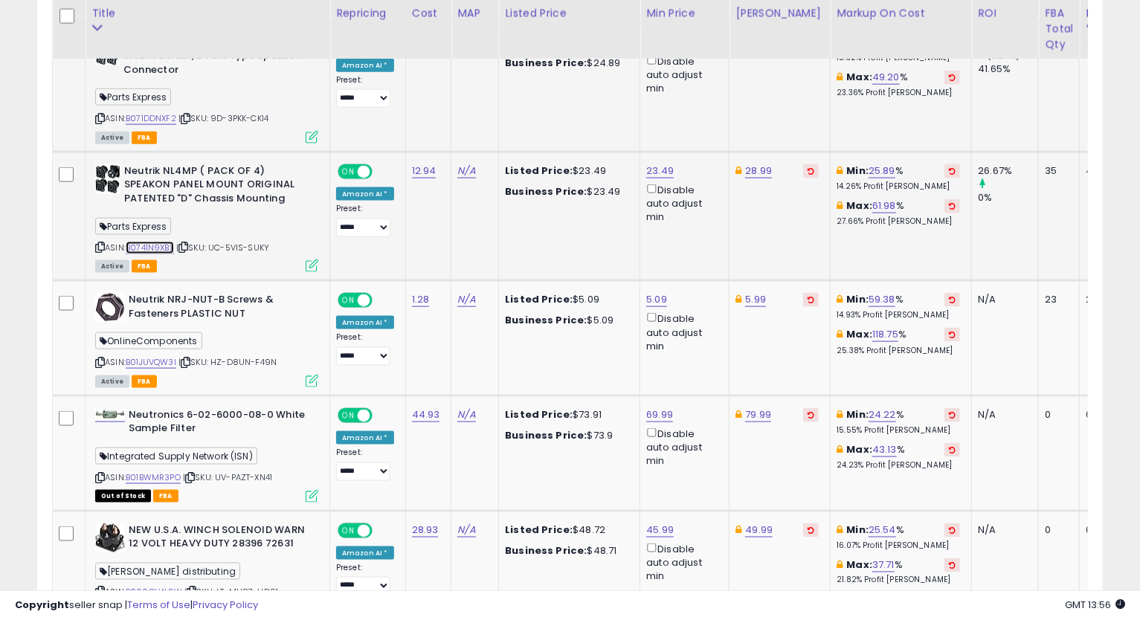
click at [156, 243] on link "B0741N9XBX" at bounding box center [150, 248] width 48 height 13
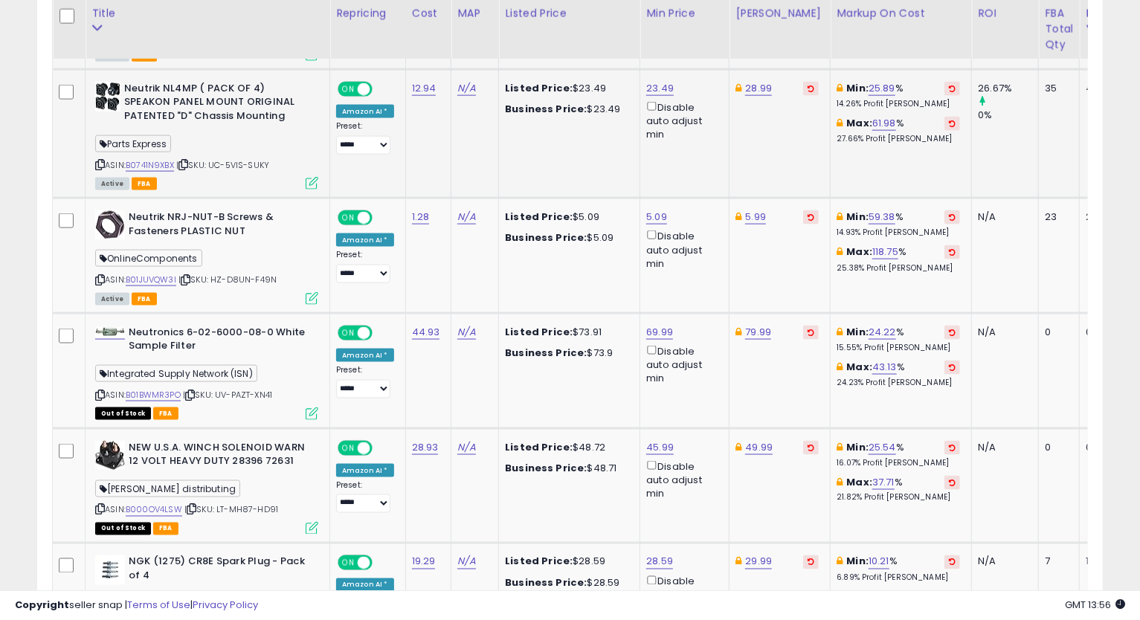
click at [98, 161] on icon at bounding box center [100, 165] width 10 height 8
click at [98, 163] on icon at bounding box center [100, 165] width 10 height 8
click at [759, 81] on link "28.99" at bounding box center [758, 88] width 27 height 15
click at [663, 39] on input "*****" at bounding box center [712, 37] width 132 height 25
type input "*****"
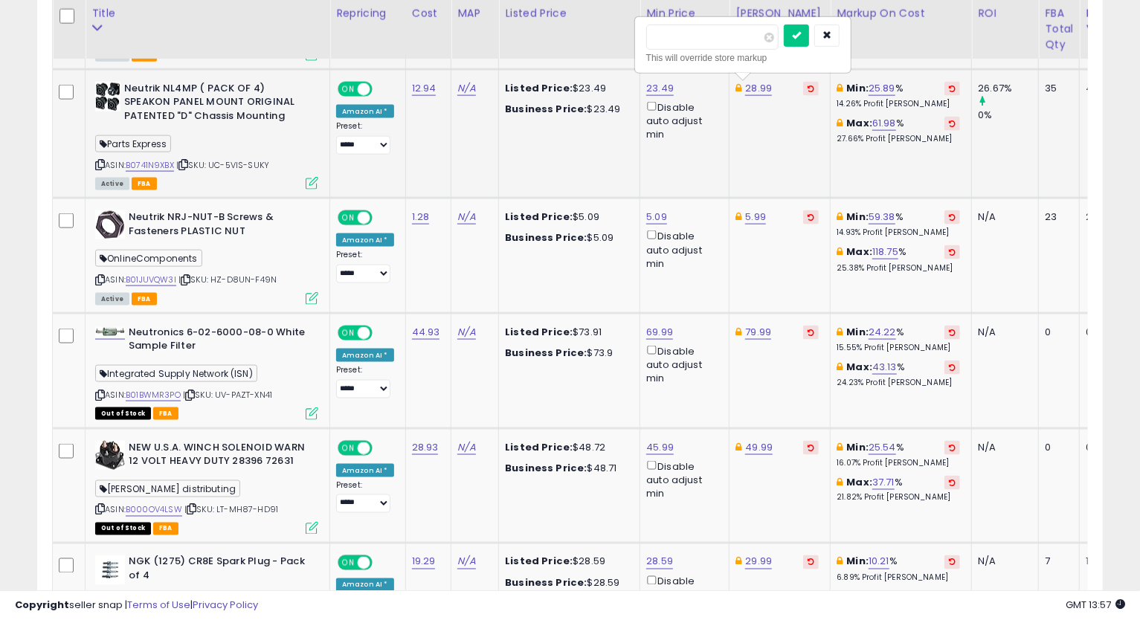
click button "submit" at bounding box center [796, 36] width 25 height 22
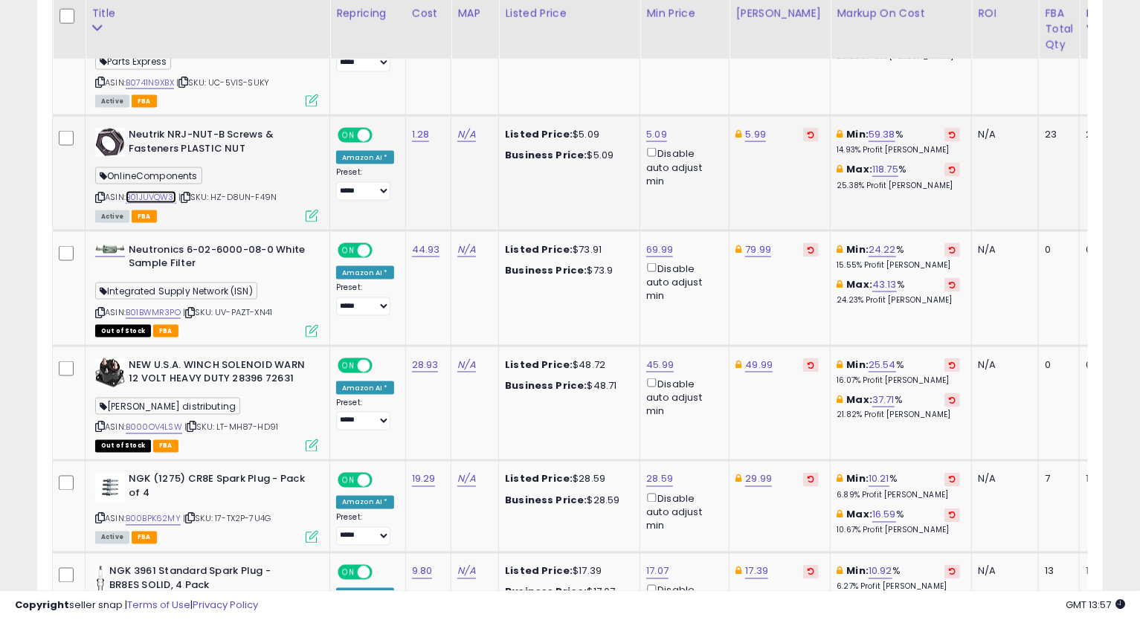
click at [149, 198] on link "B01JUVQW3I" at bounding box center [151, 197] width 51 height 13
click at [98, 200] on icon at bounding box center [100, 197] width 10 height 8
click at [97, 203] on div "ASIN: B01JUVQW3I | SKU: HZ-D8UN-F49N Active FBA" at bounding box center [206, 174] width 223 height 93
click at [97, 201] on icon at bounding box center [100, 197] width 10 height 8
drag, startPoint x: 799, startPoint y: 217, endPoint x: 777, endPoint y: 218, distance: 22.3
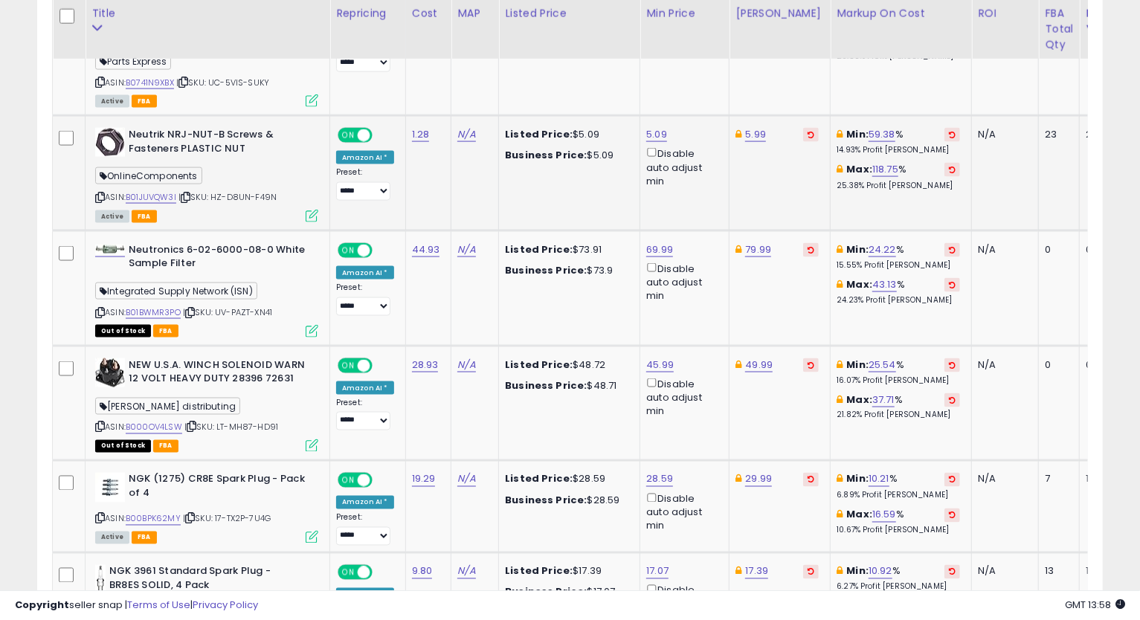
click at [799, 217] on td "5.99" at bounding box center [780, 173] width 101 height 115
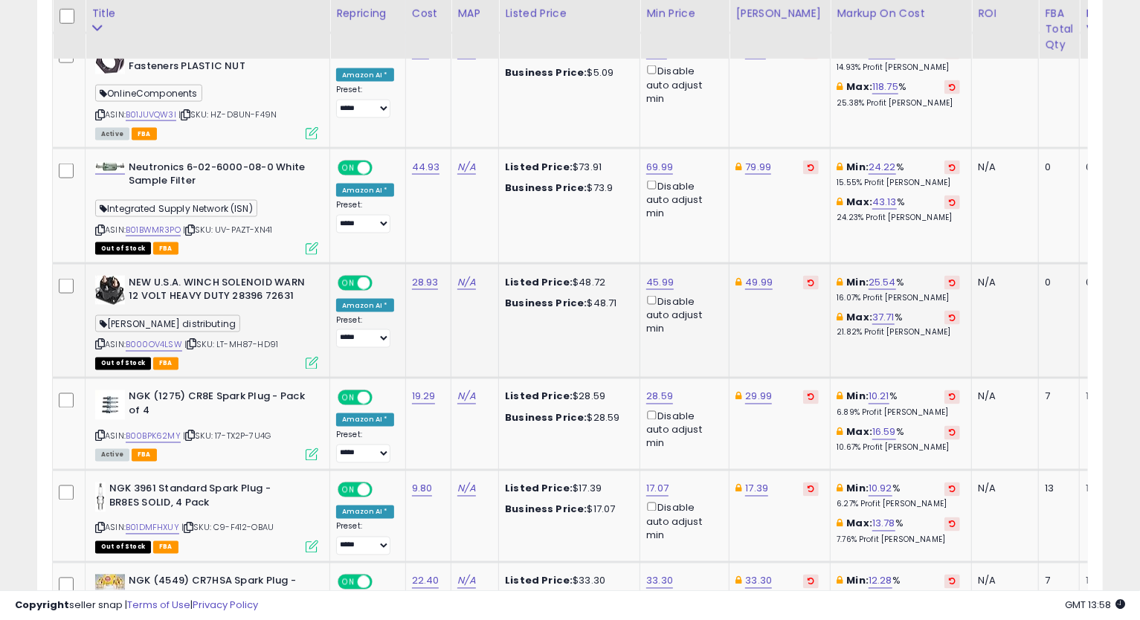
scroll to position [1460, 0]
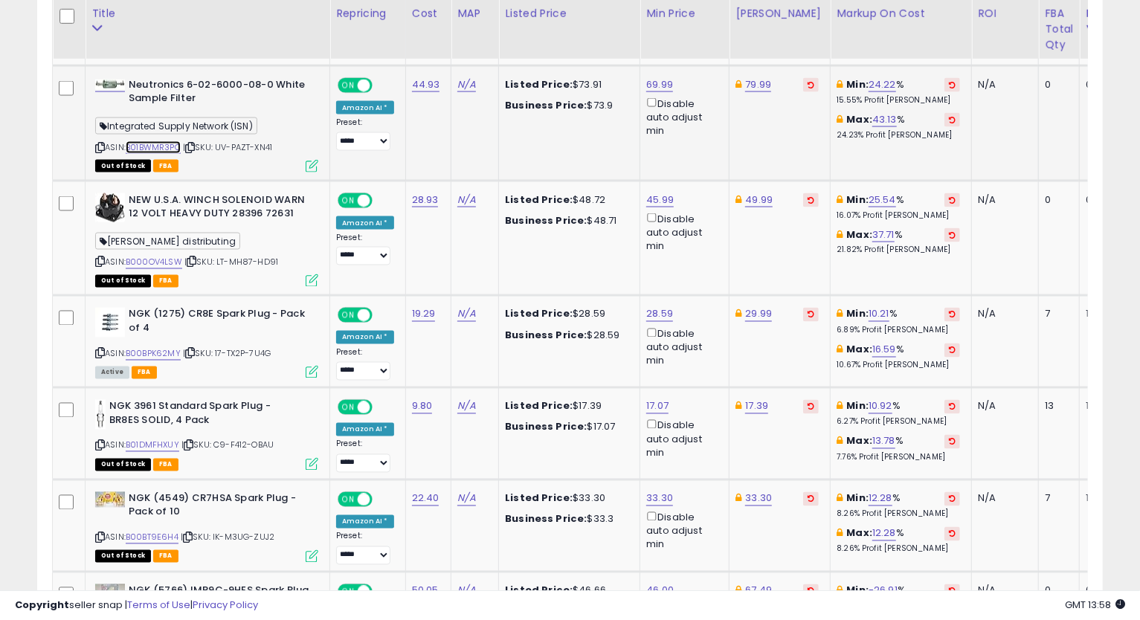
click at [178, 145] on link "B01BWMR3PO" at bounding box center [153, 147] width 55 height 13
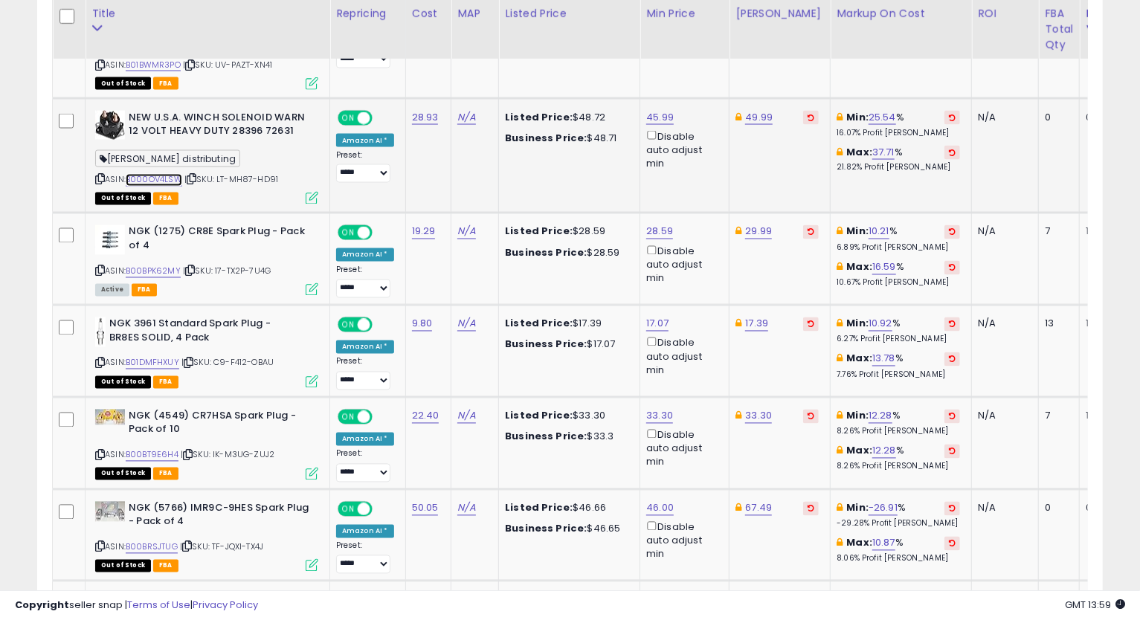
click at [170, 181] on link "B000OV4LSW" at bounding box center [154, 180] width 57 height 13
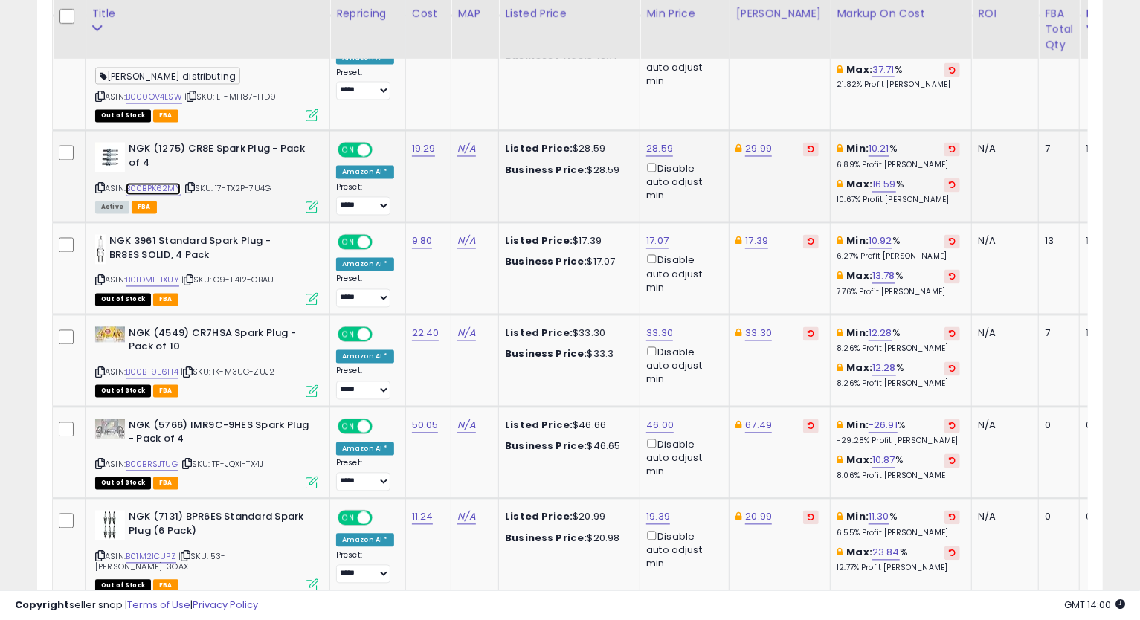
click at [165, 190] on link "B00BPK62MY" at bounding box center [153, 189] width 55 height 13
click at [101, 184] on icon at bounding box center [100, 188] width 10 height 8
click at [799, 281] on td "17.39" at bounding box center [780, 269] width 101 height 92
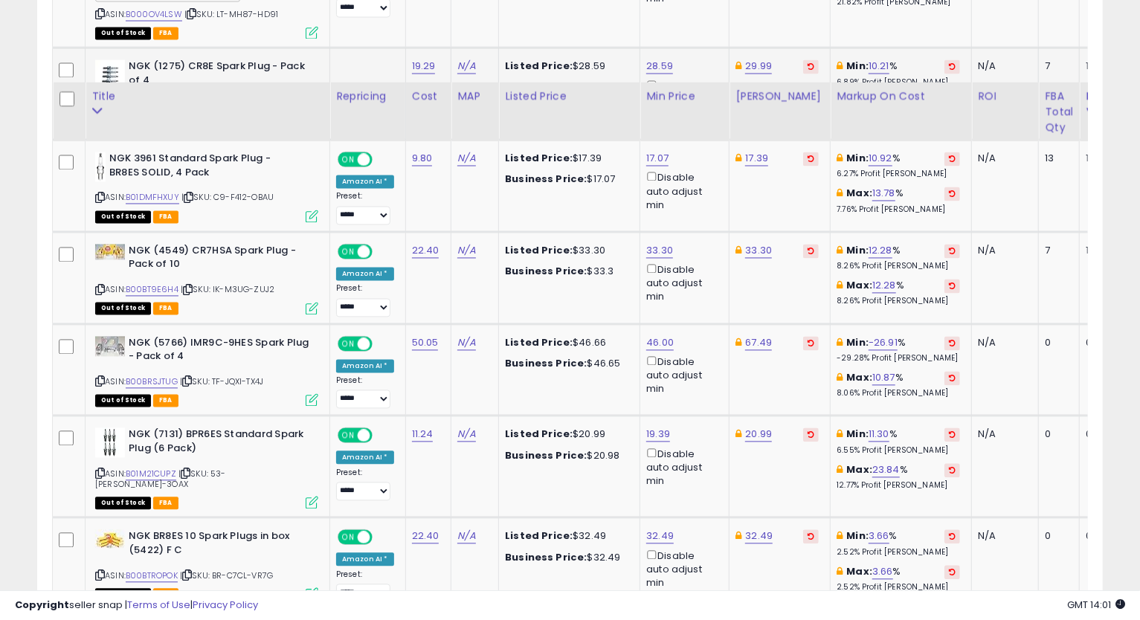
scroll to position [1791, 0]
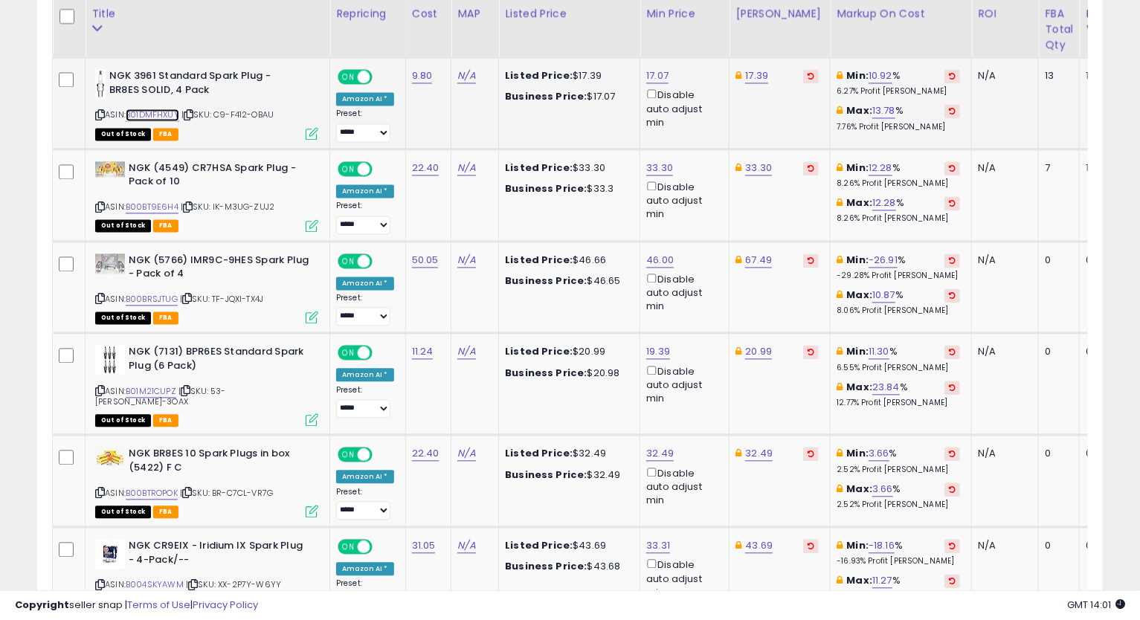
click at [155, 112] on link "B01DMFHXUY" at bounding box center [153, 115] width 54 height 13
click at [646, 73] on link "17.07" at bounding box center [657, 75] width 22 height 15
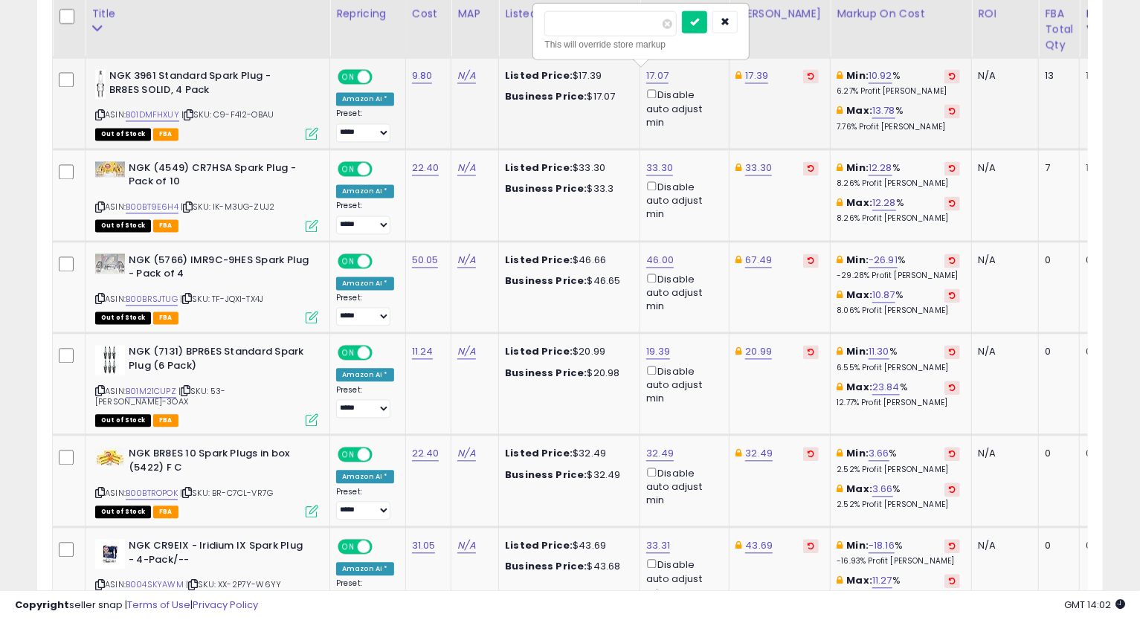
type input "*****"
click button "submit" at bounding box center [694, 21] width 25 height 22
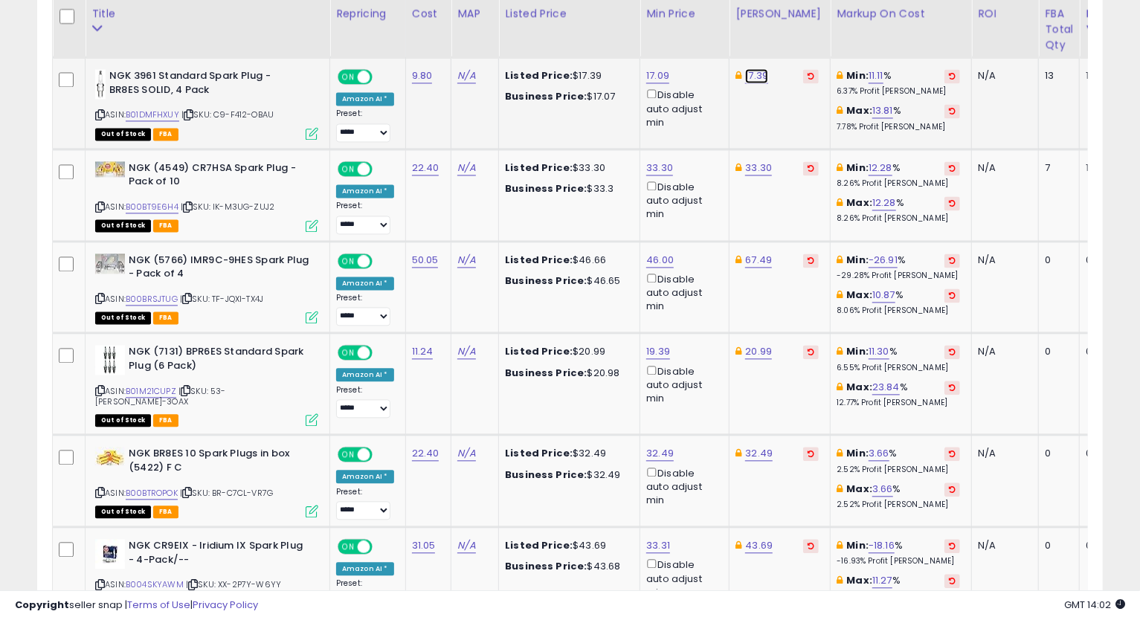
click at [752, 74] on link "17.39" at bounding box center [756, 75] width 23 height 15
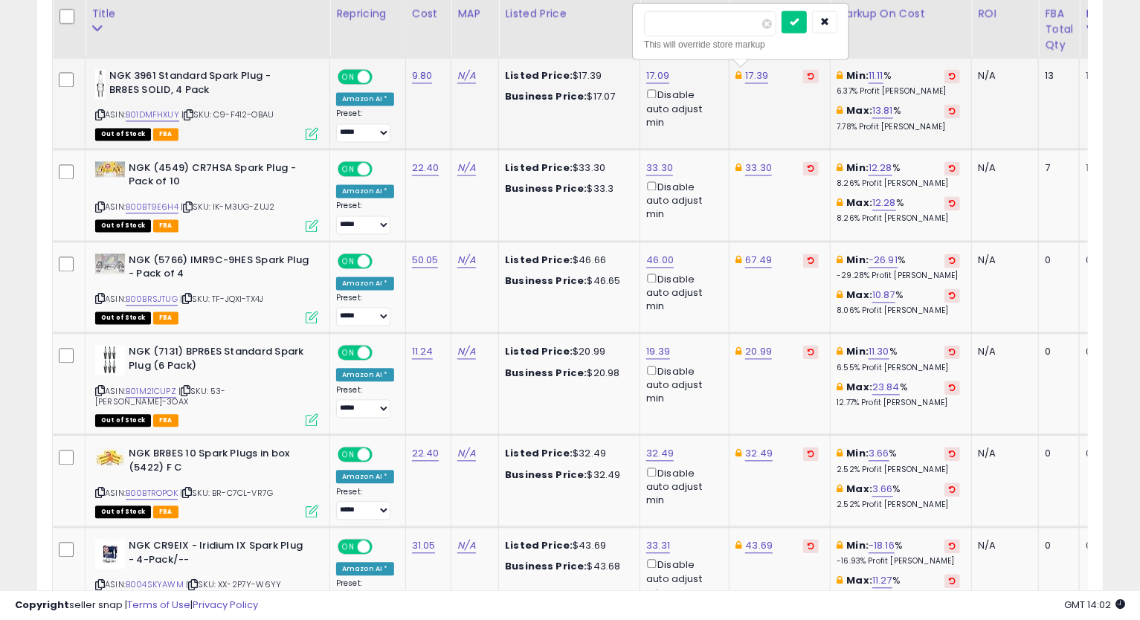
click at [671, 26] on input "*****" at bounding box center [710, 22] width 132 height 25
type input "*****"
click button "submit" at bounding box center [794, 21] width 25 height 22
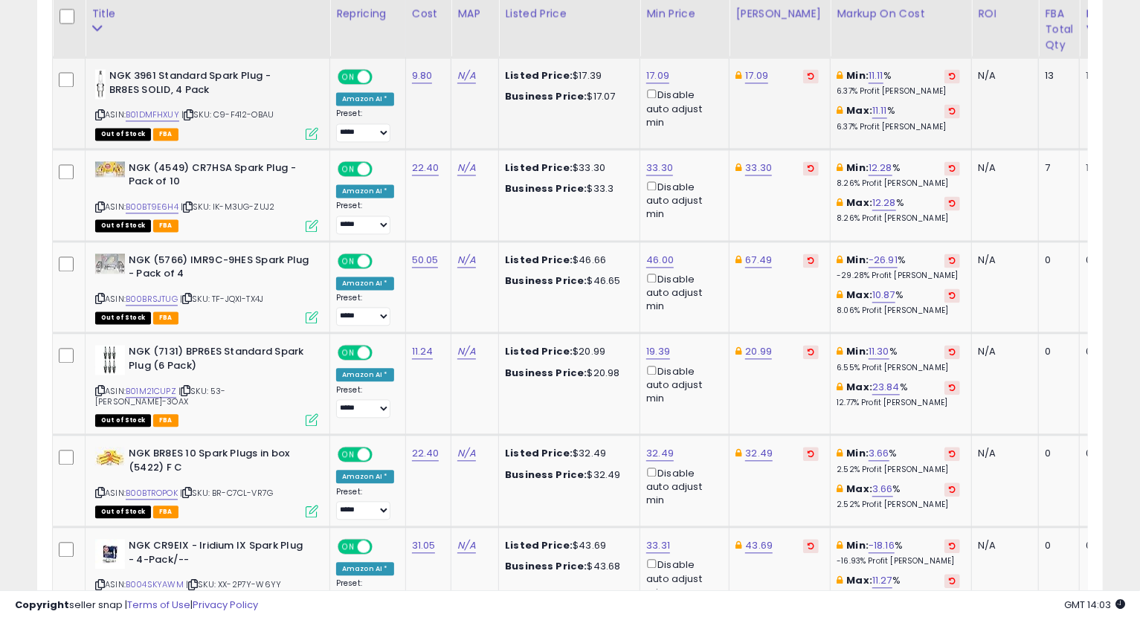
click at [98, 113] on icon at bounding box center [100, 115] width 10 height 8
click at [782, 300] on td "67.49" at bounding box center [780, 287] width 101 height 92
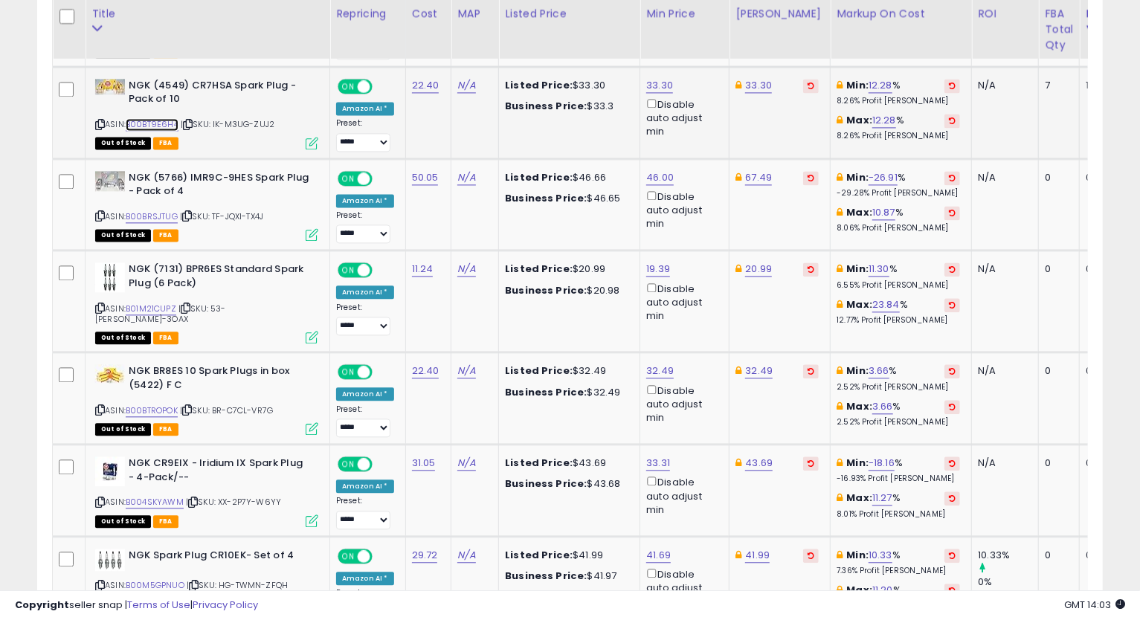
click at [160, 123] on link "B00BT9E6H4" at bounding box center [152, 124] width 53 height 13
click at [94, 120] on div "NGK (4549) CR7HSA Spark Plug - Pack of 10 ASIN: B00BT9E6H4 | SKU: IK-M3UG-ZUJ2 …" at bounding box center [204, 113] width 227 height 69
click at [101, 120] on icon at bounding box center [100, 124] width 10 height 8
click at [754, 80] on link "33.30" at bounding box center [758, 85] width 27 height 15
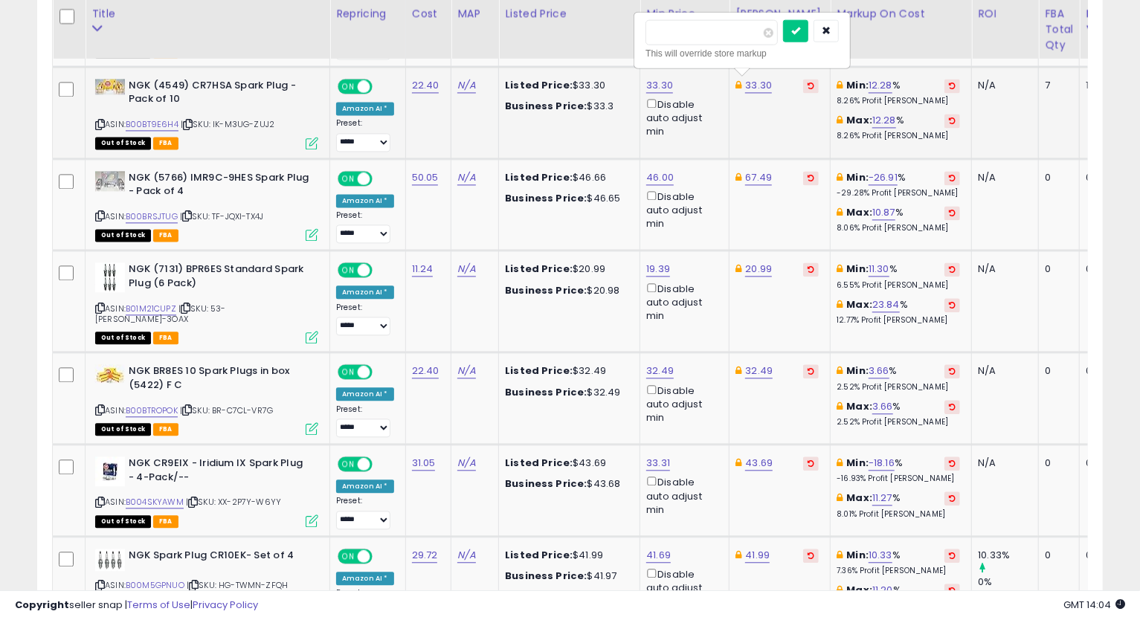
type input "*****"
click button "submit" at bounding box center [795, 30] width 25 height 22
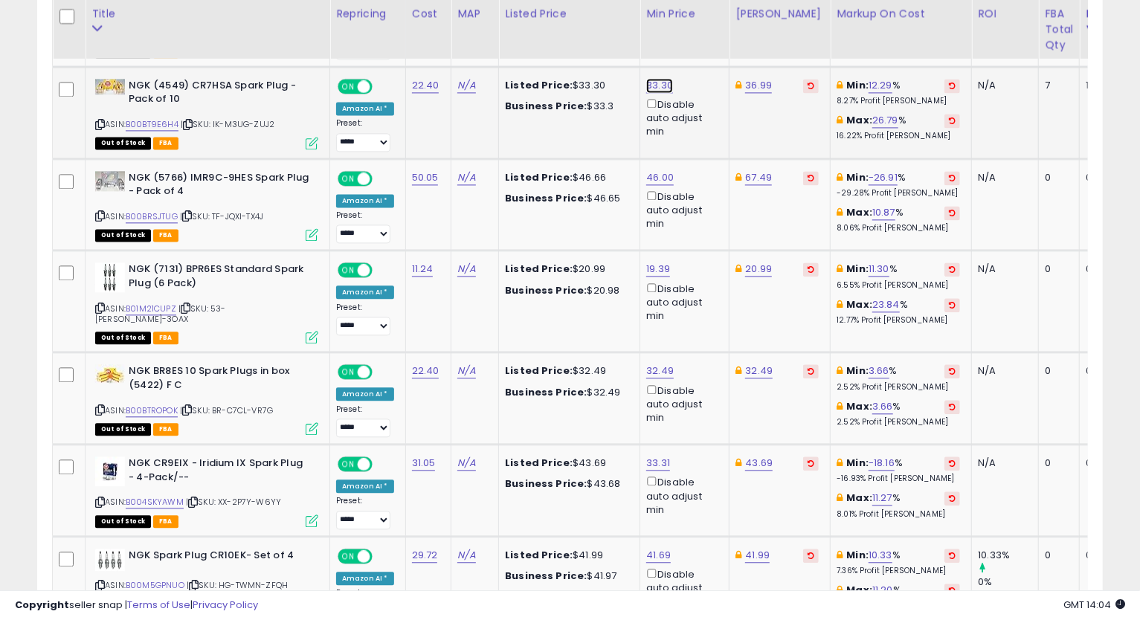
click at [660, 81] on link "33.30" at bounding box center [659, 85] width 27 height 15
type input "*****"
click button "submit" at bounding box center [696, 30] width 25 height 22
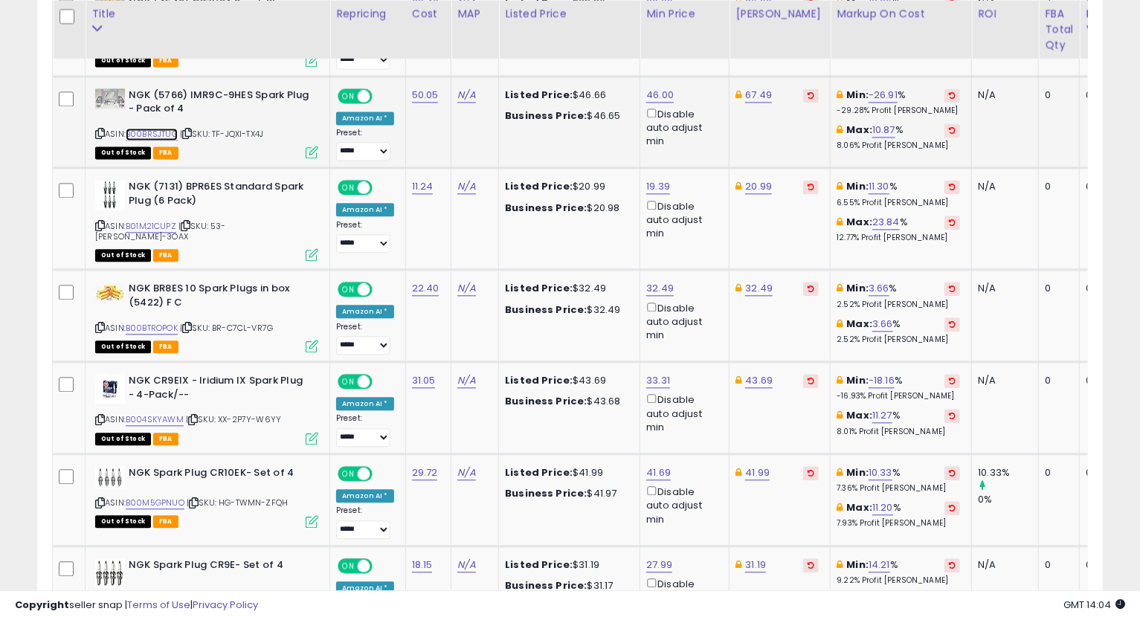
click at [143, 129] on link "B00BRSJTUG" at bounding box center [152, 134] width 52 height 13
click at [651, 91] on link "46.00" at bounding box center [660, 95] width 28 height 15
drag, startPoint x: 625, startPoint y: 45, endPoint x: 496, endPoint y: 45, distance: 128.6
click at [498, 43] on table "Title Repricing" at bounding box center [727, 171] width 1350 height 2810
type input "*****"
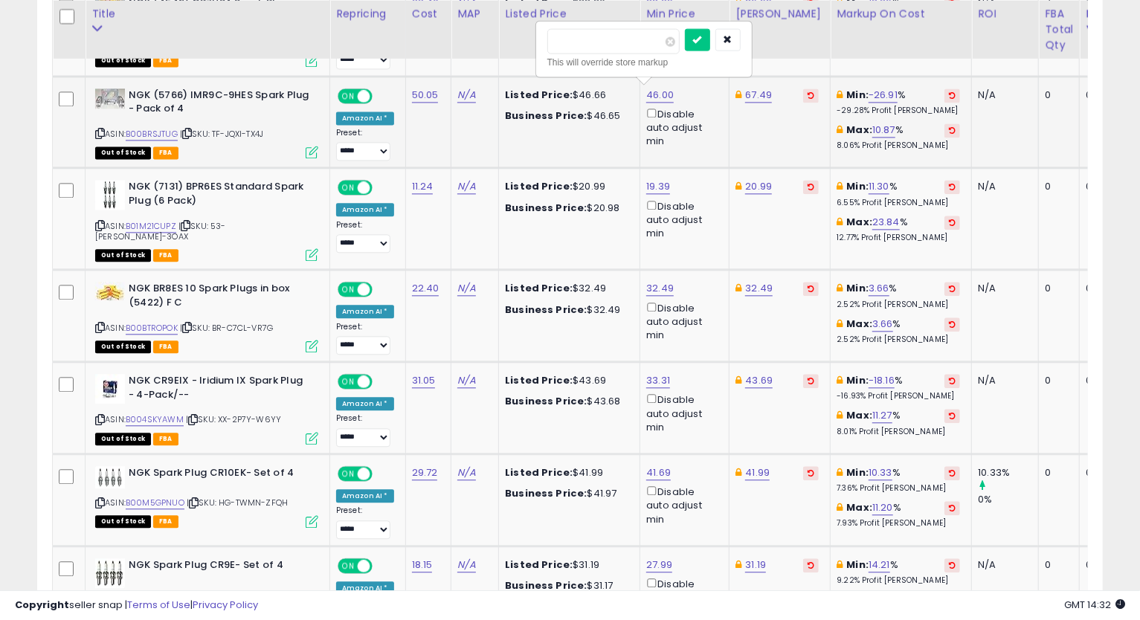
click button "submit" at bounding box center [697, 39] width 25 height 22
click at [98, 129] on icon at bounding box center [100, 133] width 10 height 8
click at [788, 309] on td "32.49" at bounding box center [780, 316] width 101 height 92
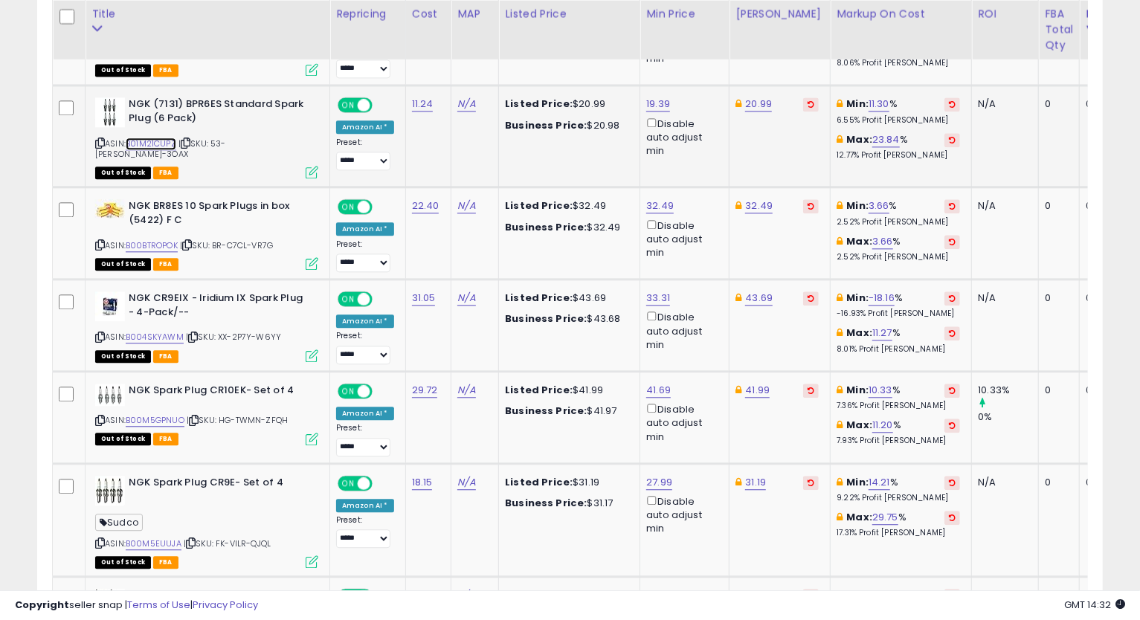
click at [152, 142] on link "B01M21CUPZ" at bounding box center [151, 144] width 51 height 13
click at [656, 98] on link "19.39" at bounding box center [658, 104] width 24 height 15
type input "*****"
click button "submit" at bounding box center [695, 49] width 25 height 22
click at [753, 102] on link "20.99" at bounding box center [758, 104] width 27 height 15
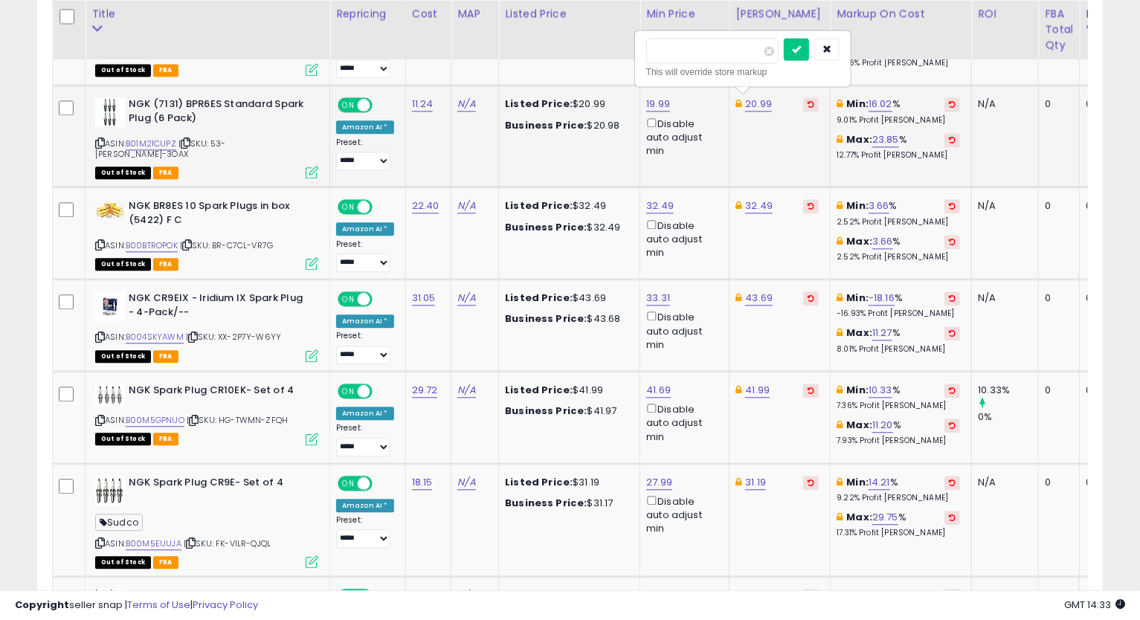
type input "*****"
click button "submit" at bounding box center [796, 49] width 25 height 22
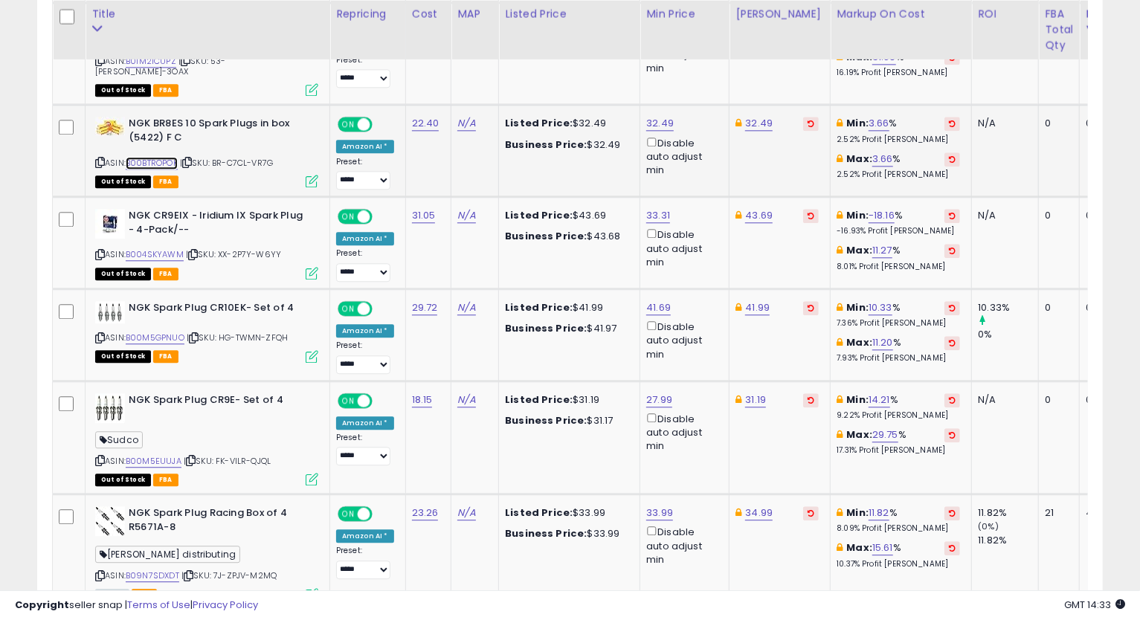
click at [163, 157] on link "B00BTROPOK" at bounding box center [152, 163] width 52 height 13
click at [102, 158] on icon at bounding box center [100, 162] width 10 height 8
click at [756, 116] on link "32.49" at bounding box center [759, 123] width 28 height 15
type input "*****"
click button "submit" at bounding box center [795, 58] width 25 height 22
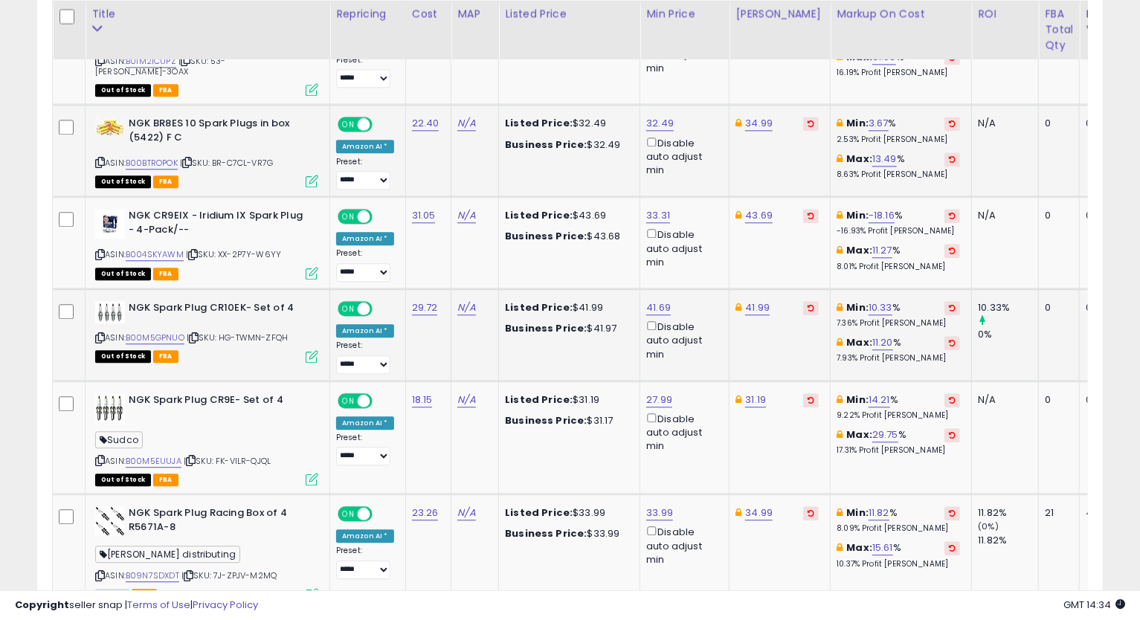
click at [787, 335] on td "41.99" at bounding box center [780, 335] width 101 height 92
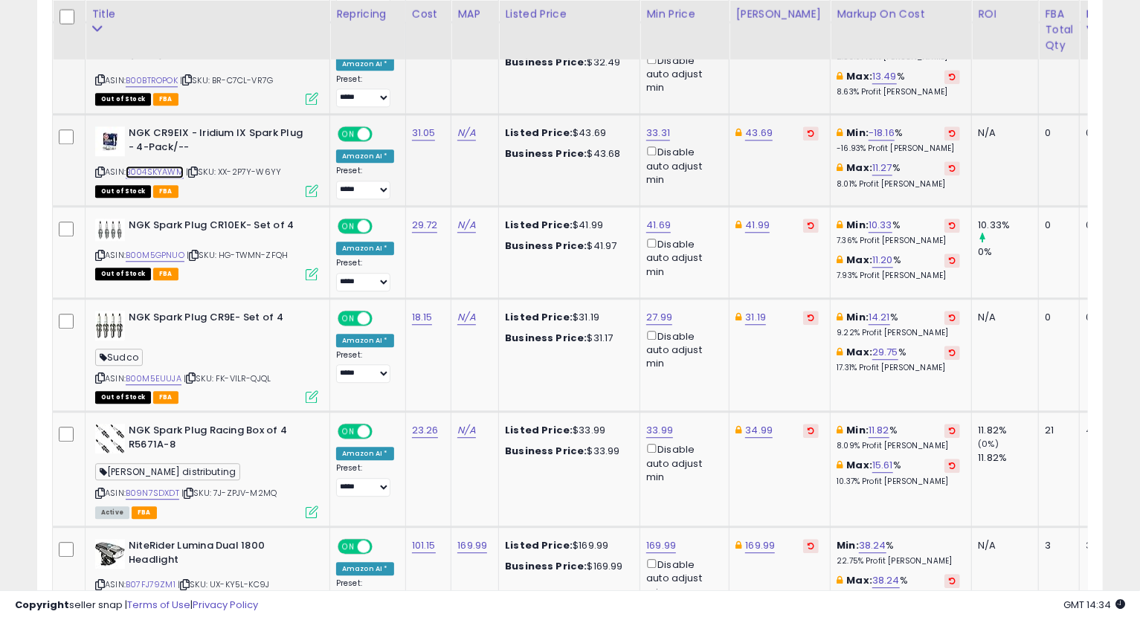
click at [158, 166] on link "B004SKYAWM" at bounding box center [155, 172] width 58 height 13
click at [657, 126] on link "33.31" at bounding box center [658, 133] width 24 height 15
type input "*****"
click button "submit" at bounding box center [695, 67] width 25 height 22
click at [98, 168] on icon at bounding box center [100, 172] width 10 height 8
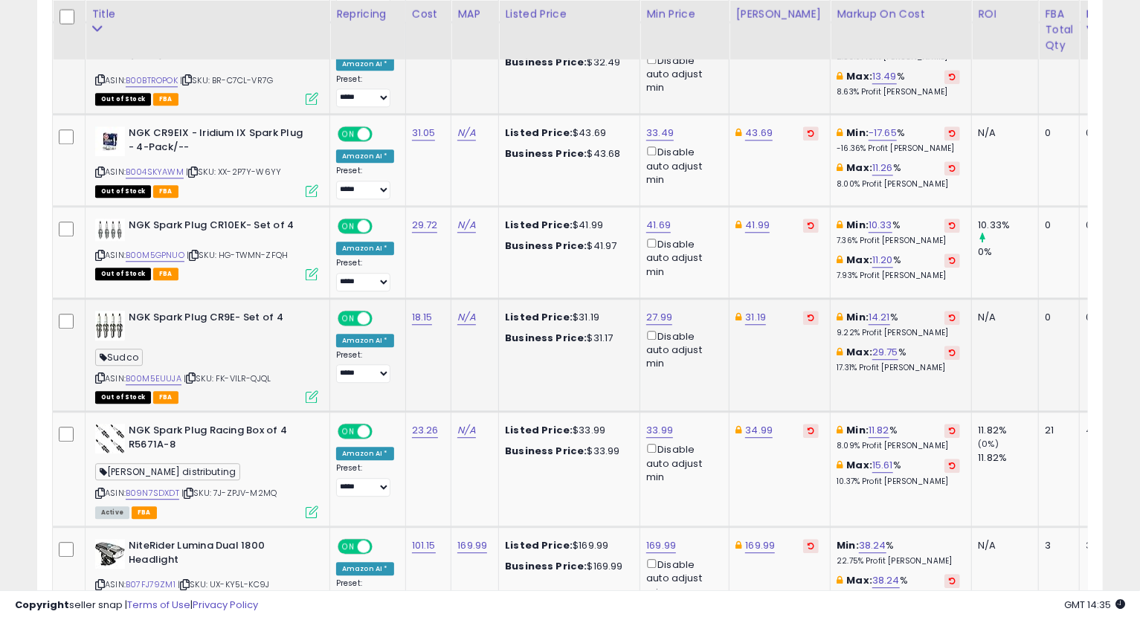
click at [790, 364] on td "31.19" at bounding box center [780, 355] width 101 height 114
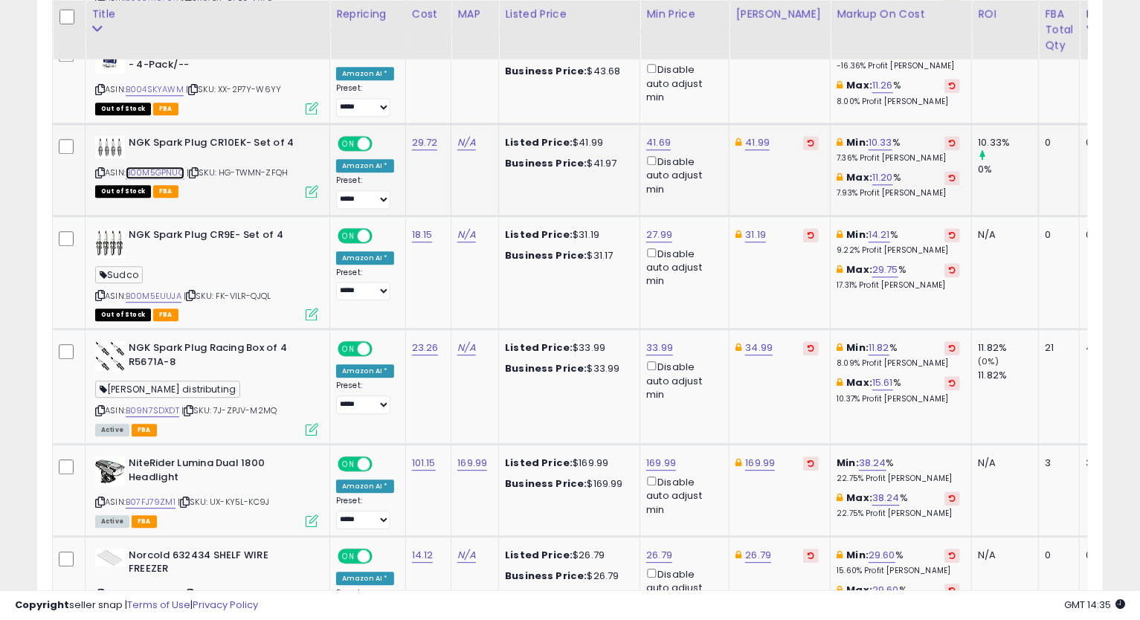
click at [154, 167] on link "B00M5GPNUO" at bounding box center [155, 173] width 59 height 13
click at [654, 135] on link "41.69" at bounding box center [658, 142] width 25 height 15
type input "**"
type input "*****"
click at [683, 65] on button "submit" at bounding box center [695, 76] width 25 height 22
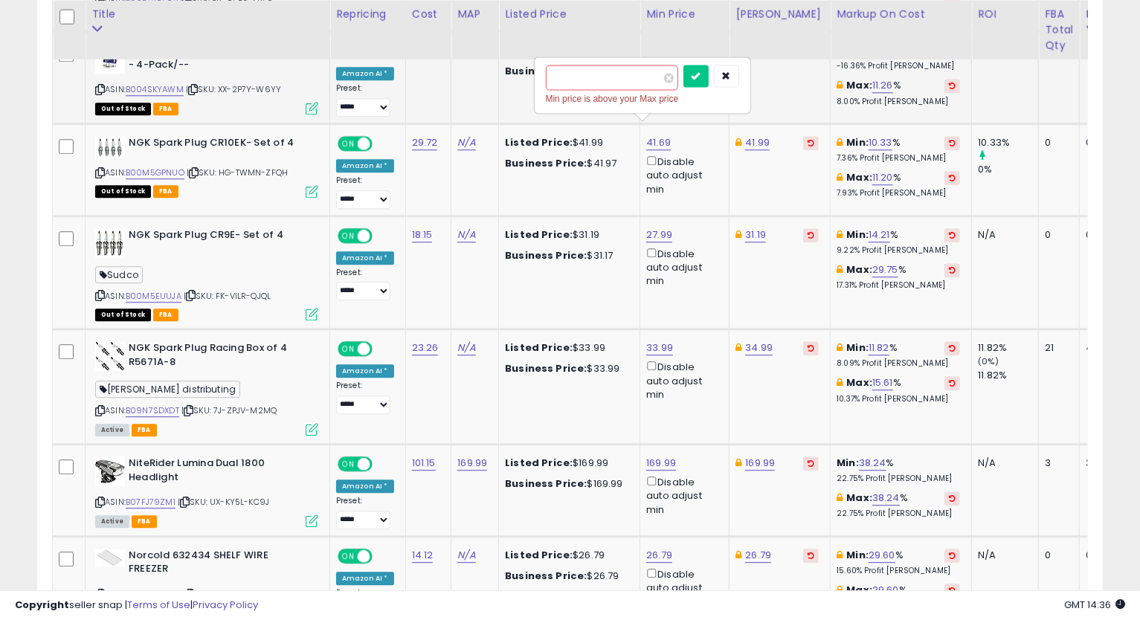
drag, startPoint x: 621, startPoint y: 86, endPoint x: 492, endPoint y: 83, distance: 129.4
click at [759, 135] on link "41.99" at bounding box center [757, 142] width 25 height 15
drag, startPoint x: 696, startPoint y: 77, endPoint x: 551, endPoint y: 80, distance: 145.0
click at [567, 123] on tr "NGK Spark Plug CR10EK- Set of 4 ASIN: B00M5GPNUO | SKU: HG-TWMN-ZFQH Out of Sto…" at bounding box center [727, 169] width 1349 height 92
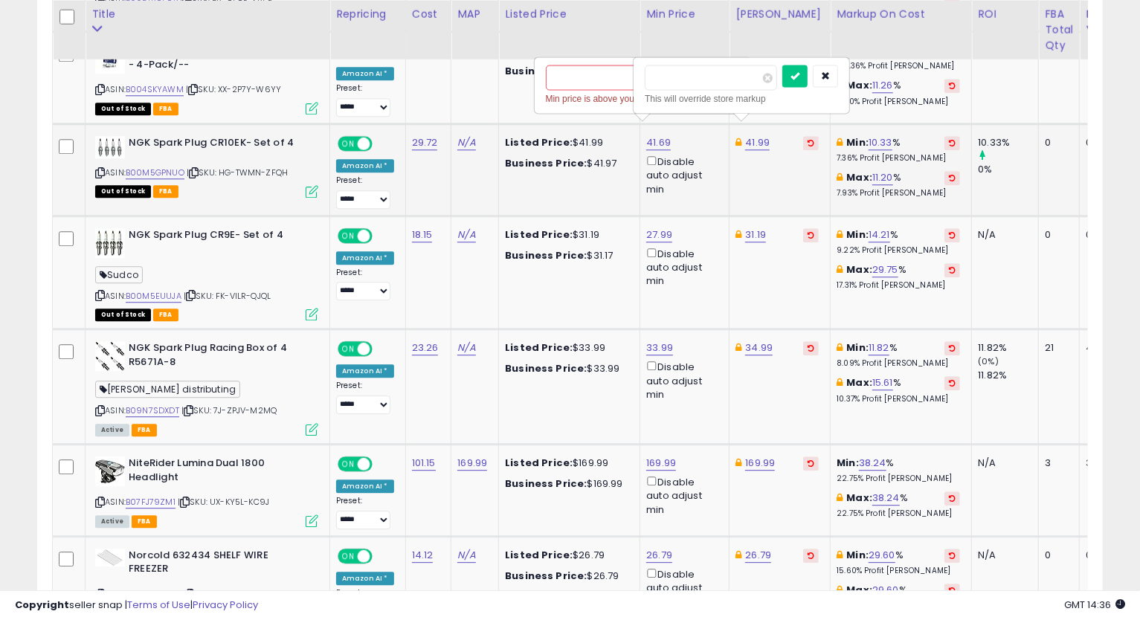
type input "*****"
click button "submit" at bounding box center [794, 76] width 25 height 22
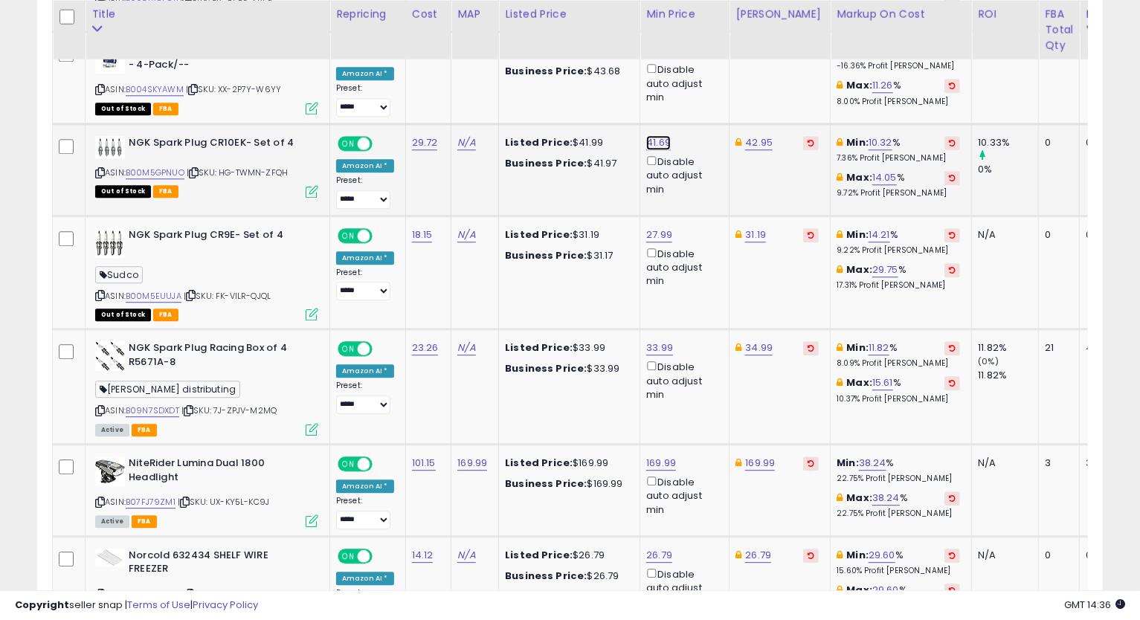
click at [660, 135] on link "41.69" at bounding box center [658, 142] width 25 height 15
drag, startPoint x: 651, startPoint y: 71, endPoint x: 480, endPoint y: 90, distance: 172.0
type input "*****"
click button "submit" at bounding box center [695, 76] width 25 height 22
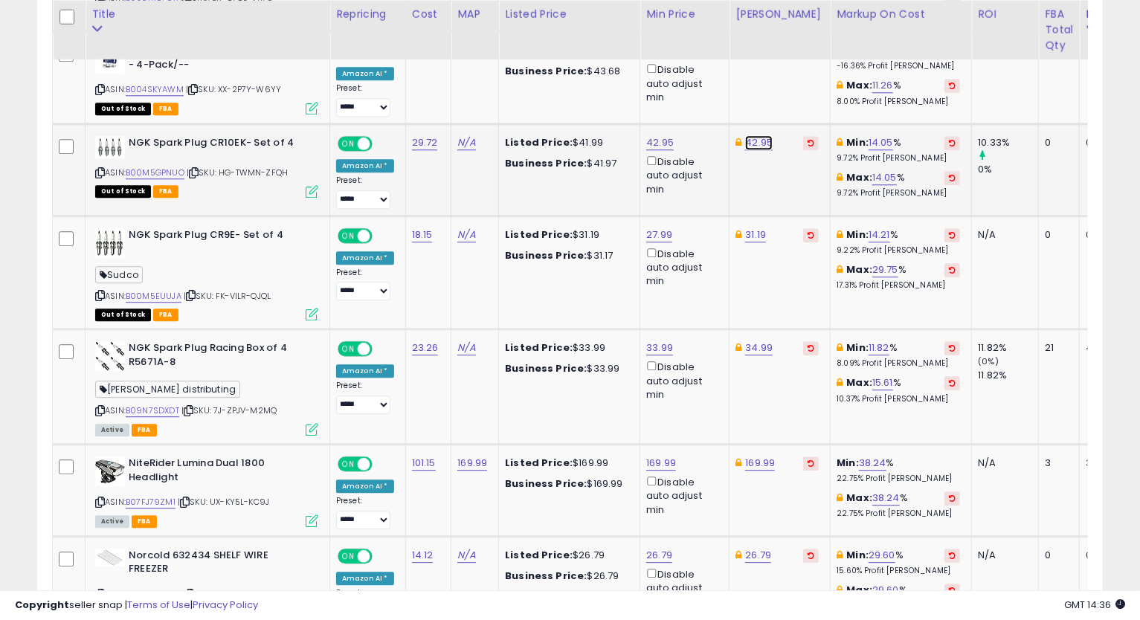
click at [762, 135] on link "42.95" at bounding box center [759, 142] width 28 height 15
type input "*****"
click button "submit" at bounding box center [796, 76] width 25 height 22
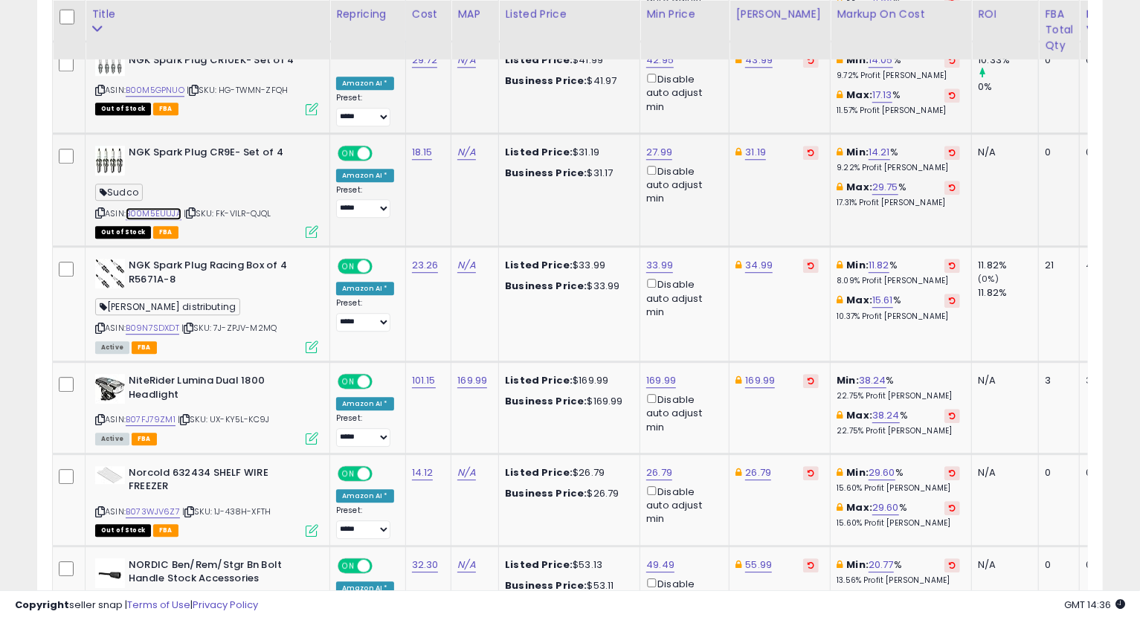
click at [152, 207] on link "B00M5EUUJA" at bounding box center [154, 213] width 56 height 13
click at [654, 145] on link "27.99" at bounding box center [659, 152] width 26 height 15
drag, startPoint x: 613, startPoint y: 88, endPoint x: 393, endPoint y: 79, distance: 220.3
type input "*****"
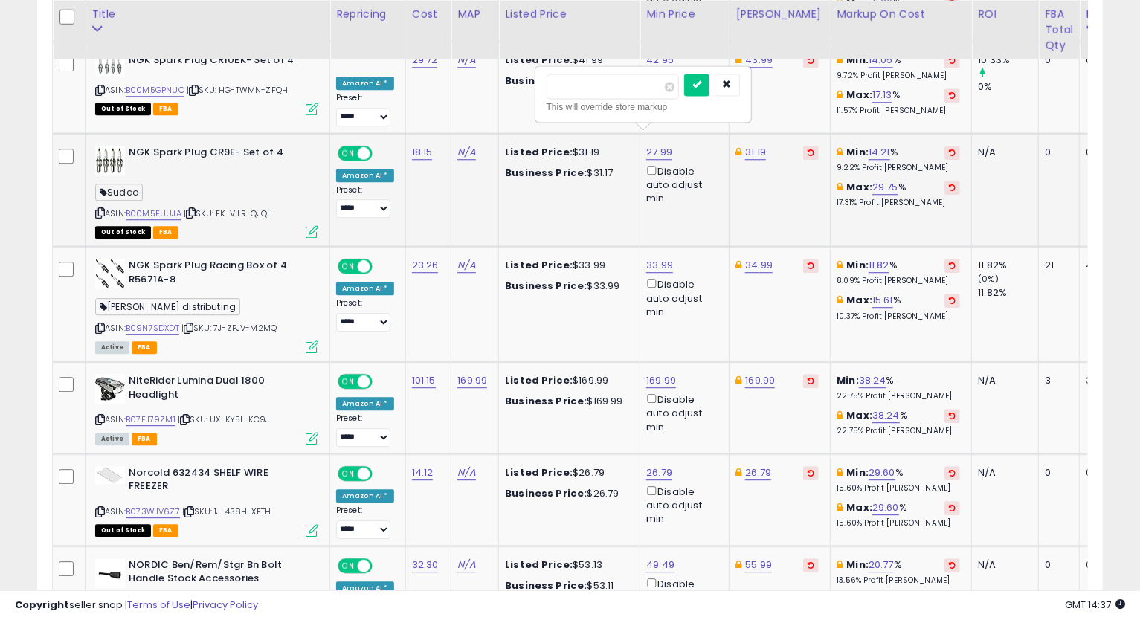
click button "submit" at bounding box center [696, 85] width 25 height 22
click at [96, 209] on icon at bounding box center [100, 213] width 10 height 8
click at [785, 316] on td "34.99" at bounding box center [780, 304] width 101 height 115
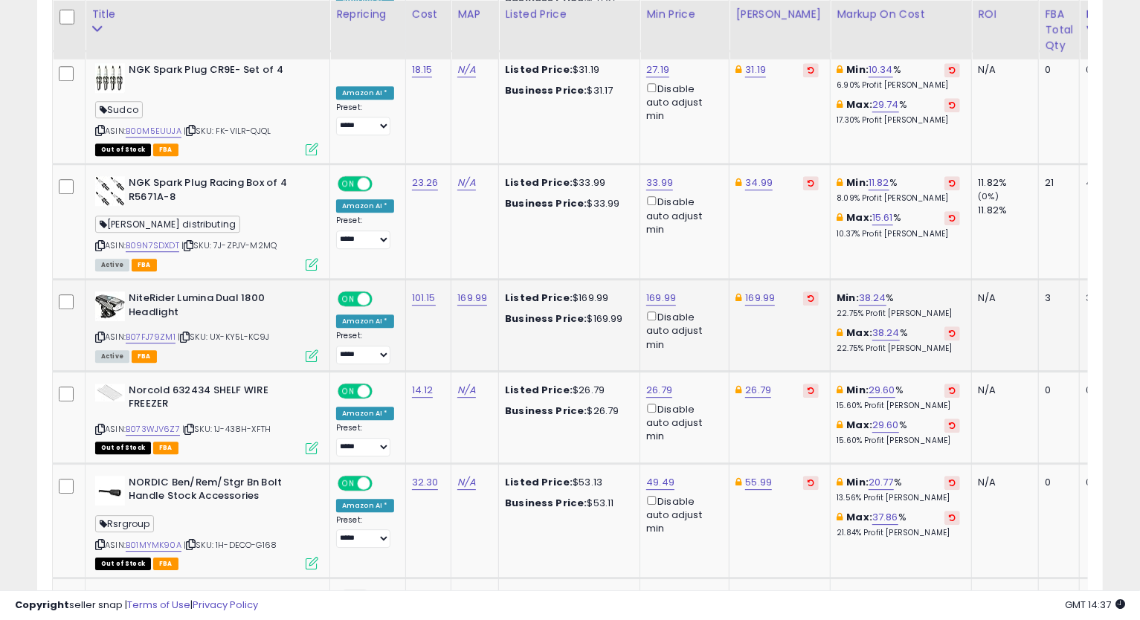
scroll to position [2534, 0]
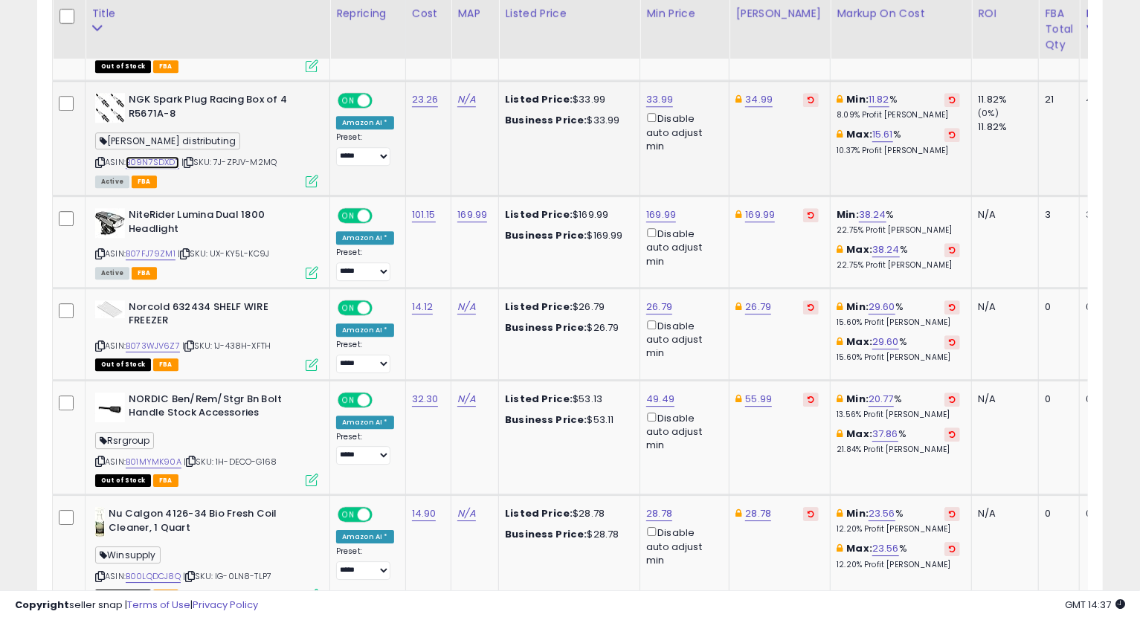
click at [173, 156] on link "B09N7SDXDT" at bounding box center [153, 162] width 54 height 13
click at [101, 158] on icon at bounding box center [100, 162] width 10 height 8
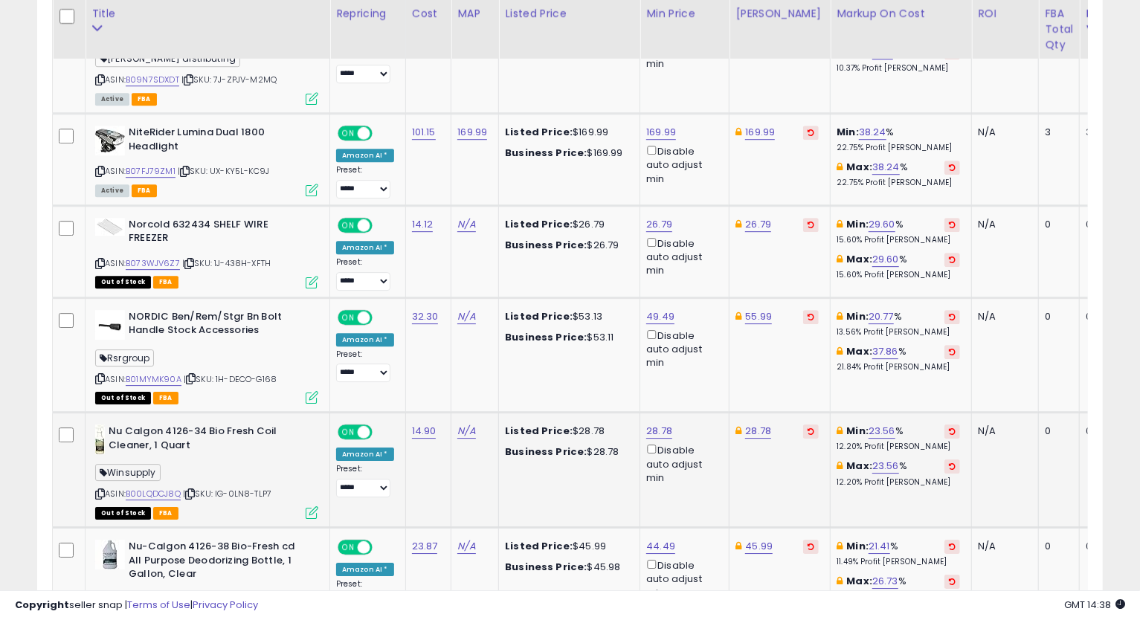
scroll to position [2699, 0]
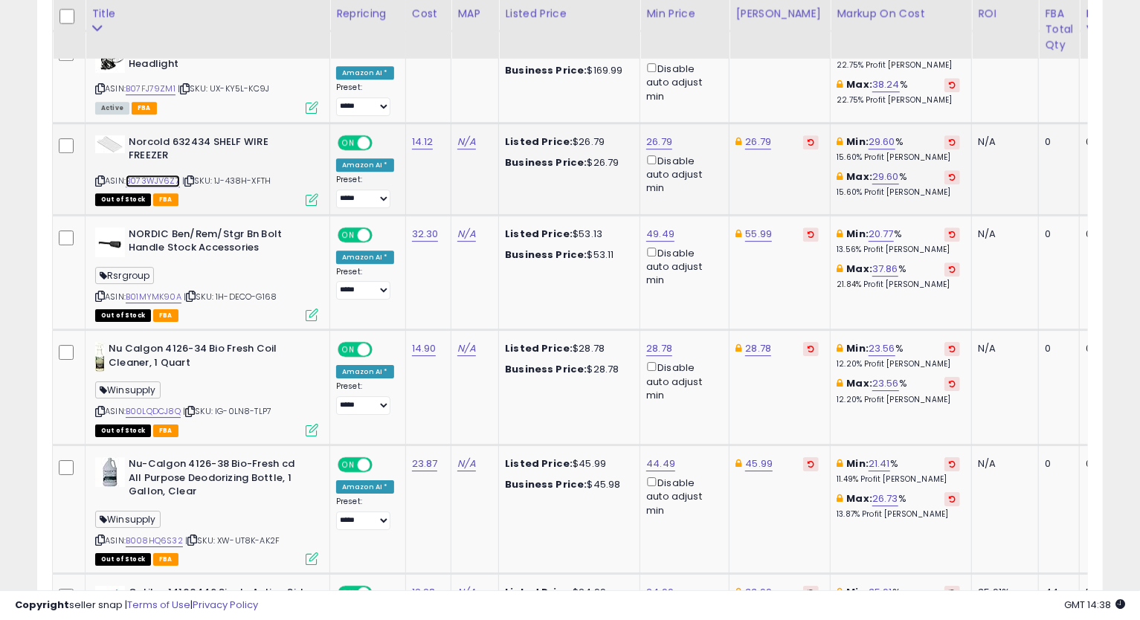
click at [158, 175] on link "B073WJV6Z7" at bounding box center [153, 181] width 54 height 13
click at [748, 135] on link "26.79" at bounding box center [758, 142] width 26 height 15
type input "*****"
click button "submit" at bounding box center [795, 73] width 25 height 22
click at [657, 135] on link "26.79" at bounding box center [659, 142] width 26 height 15
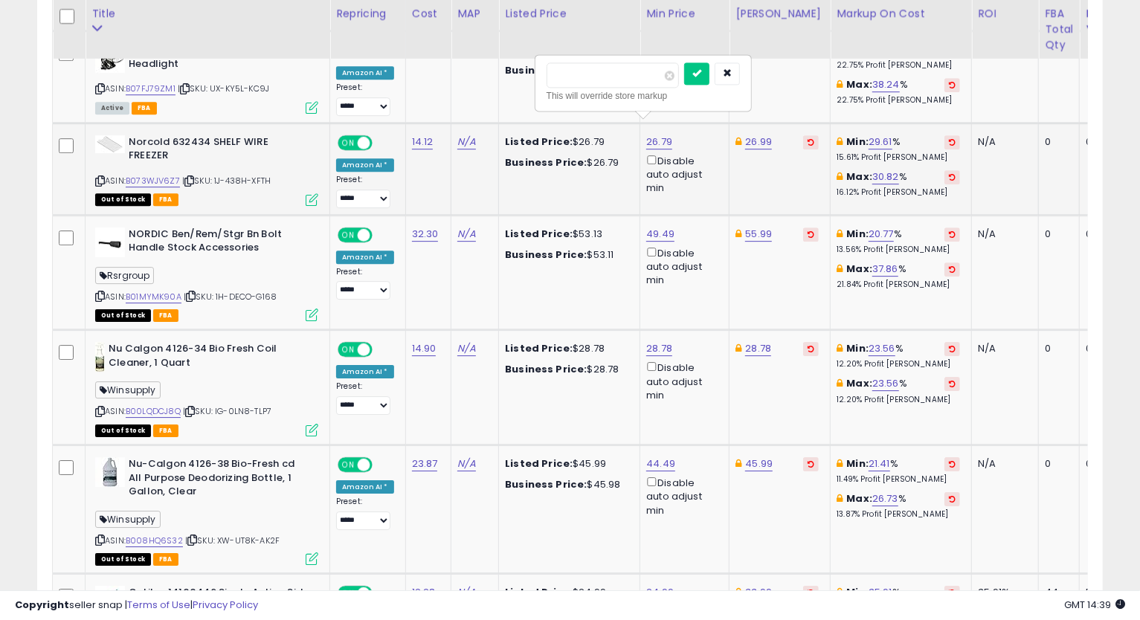
type input "*****"
click button "submit" at bounding box center [696, 73] width 25 height 22
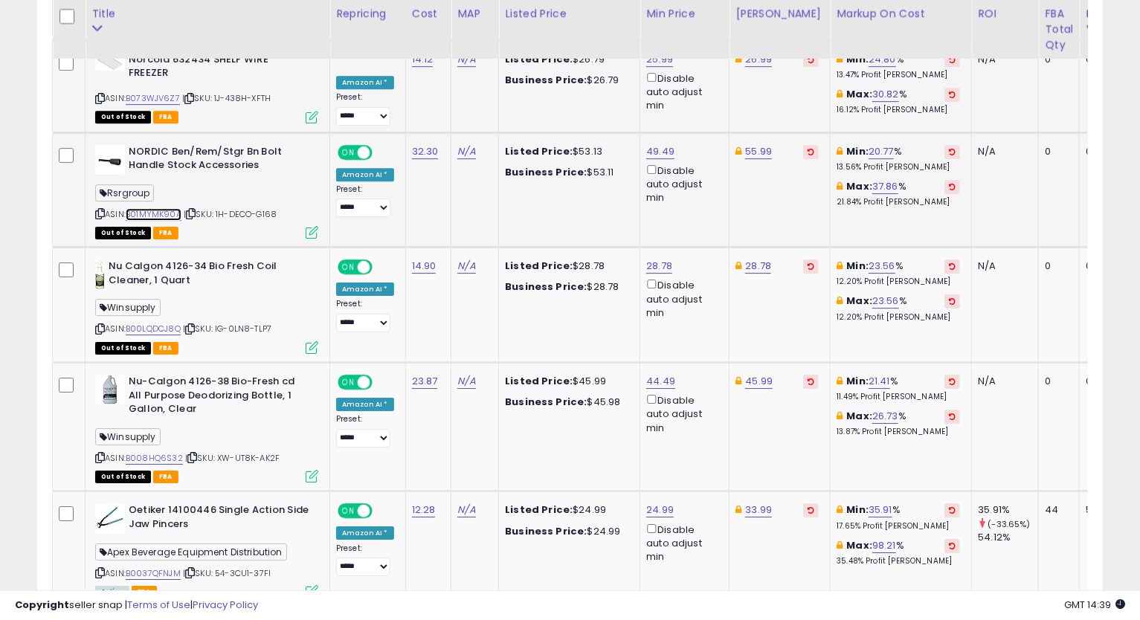
click at [155, 208] on link "B01MYMK90A" at bounding box center [154, 214] width 56 height 13
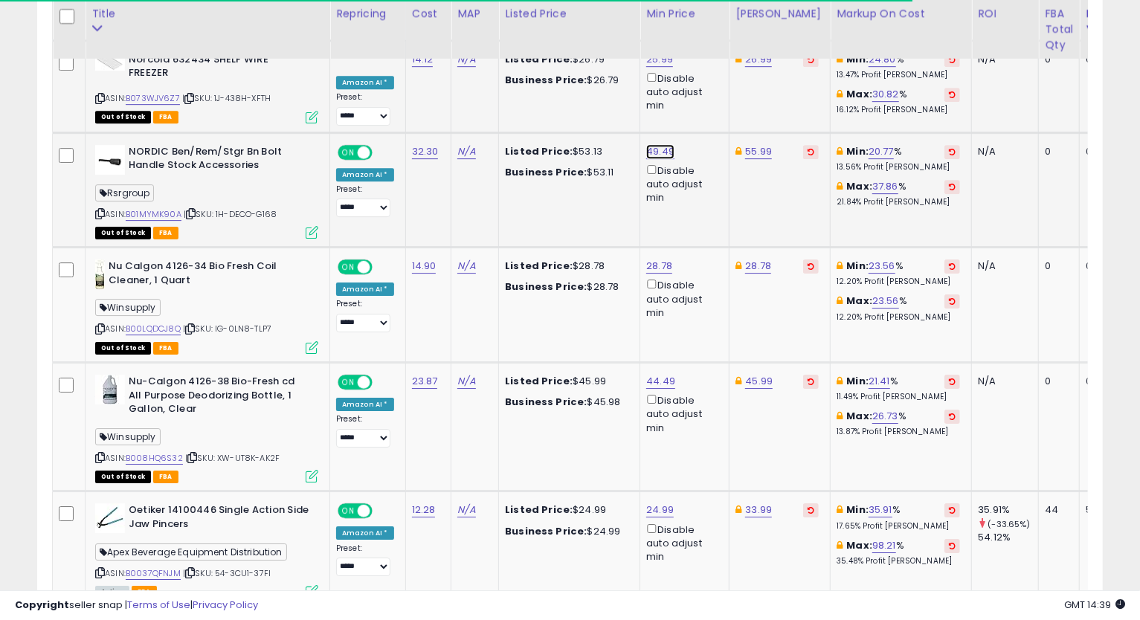
click at [664, 144] on link "49.49" at bounding box center [660, 151] width 28 height 15
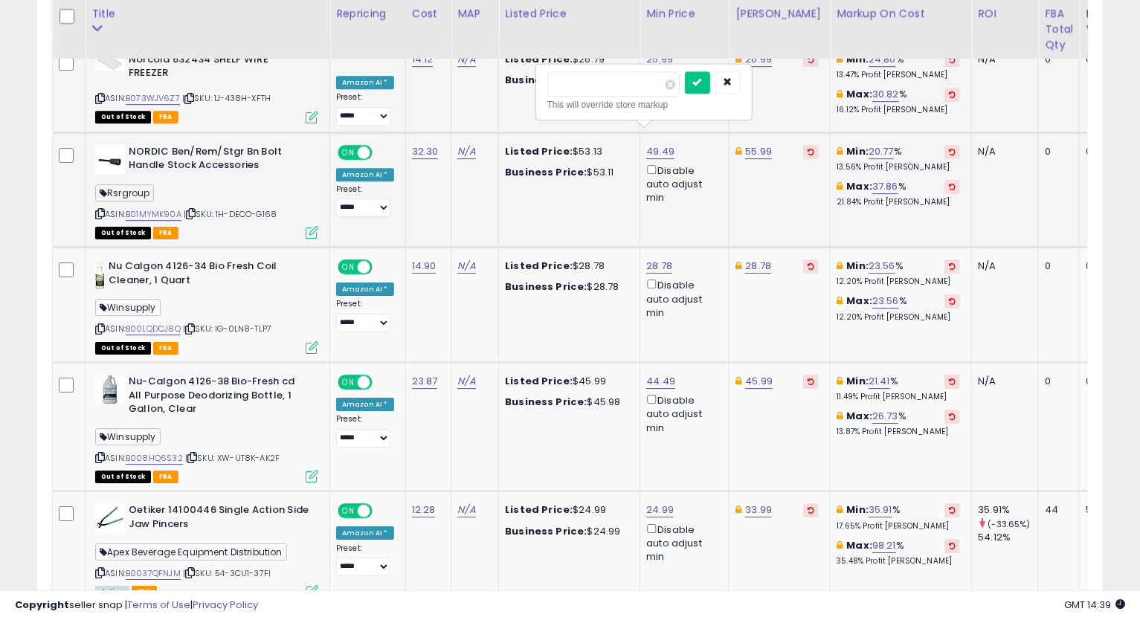
type input "*"
type input "*****"
click button "submit" at bounding box center [697, 82] width 25 height 22
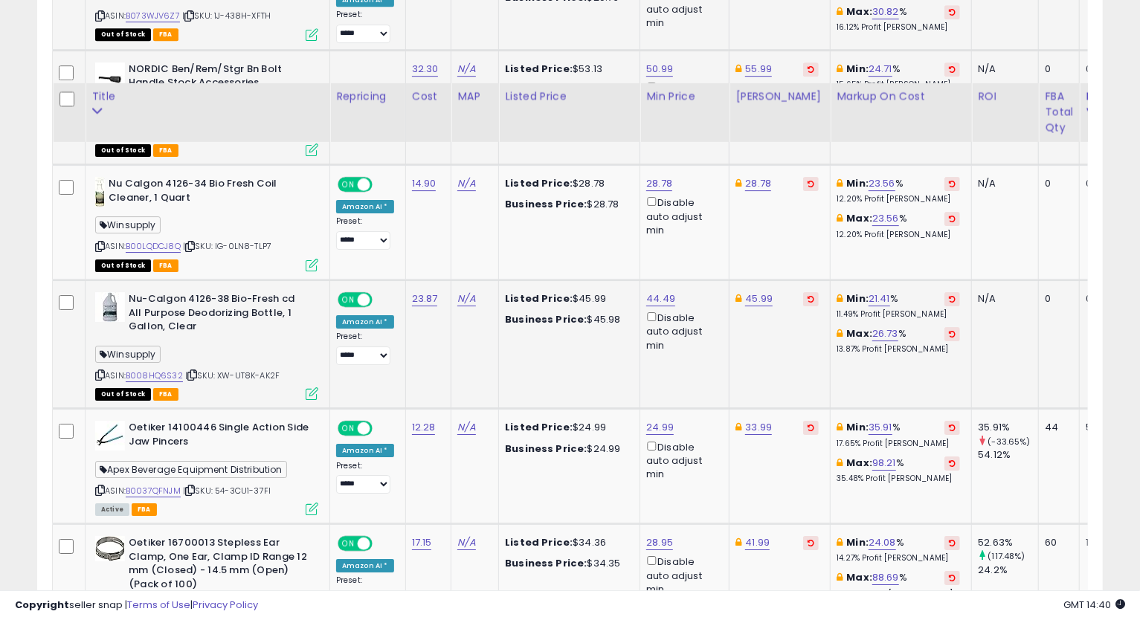
scroll to position [2947, 0]
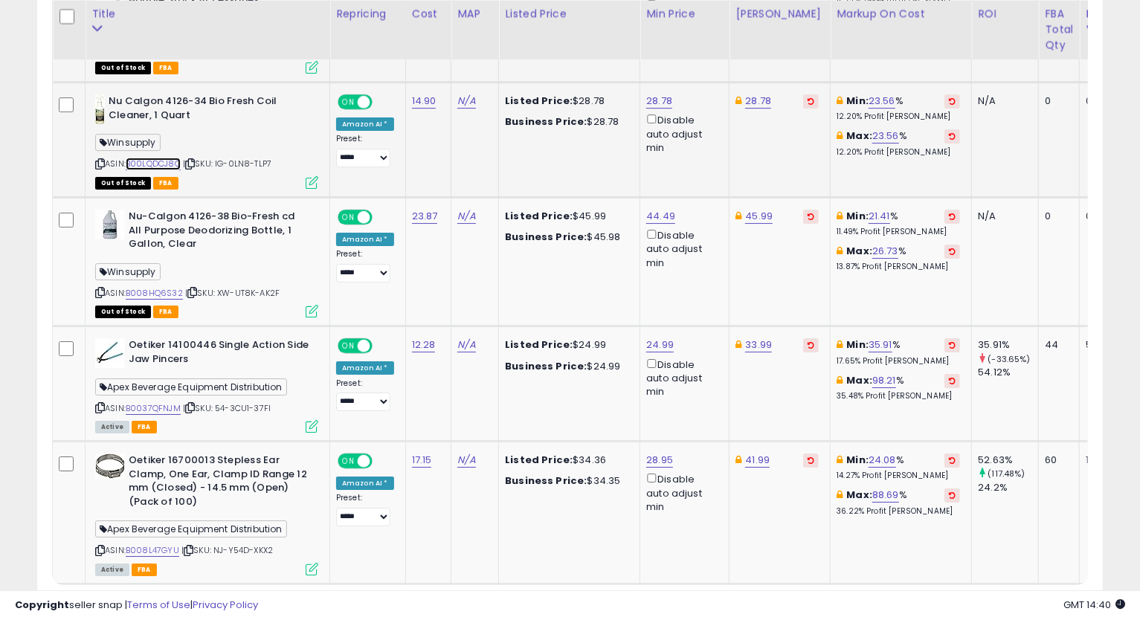
click at [173, 158] on link "B00LQDCJ8Q" at bounding box center [153, 164] width 55 height 13
click at [665, 94] on link "28.78" at bounding box center [659, 101] width 26 height 15
type input "*****"
click button "submit" at bounding box center [696, 33] width 25 height 22
click at [755, 94] on link "28.78" at bounding box center [758, 101] width 26 height 15
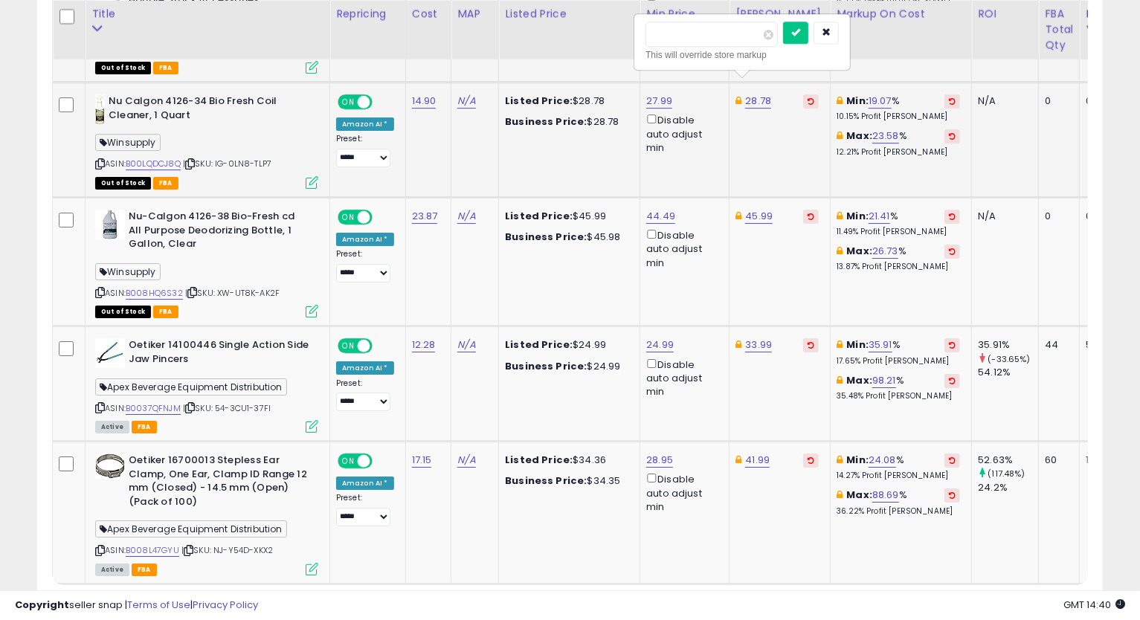
type input "*"
type input "*****"
click button "submit" at bounding box center [795, 33] width 25 height 22
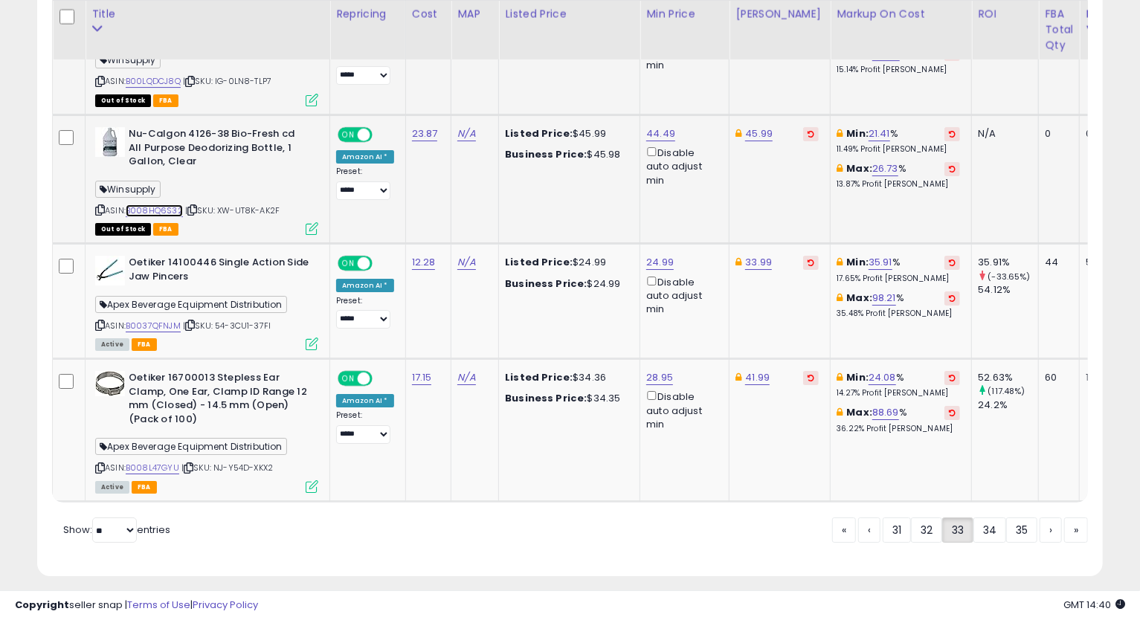
click at [173, 204] on link "B008HQ6S32" at bounding box center [154, 210] width 57 height 13
click at [141, 320] on link "B0037QFNJM" at bounding box center [153, 326] width 55 height 13
click at [101, 321] on icon at bounding box center [100, 325] width 10 height 8
click at [159, 462] on link "B008L47GYU" at bounding box center [153, 468] width 54 height 13
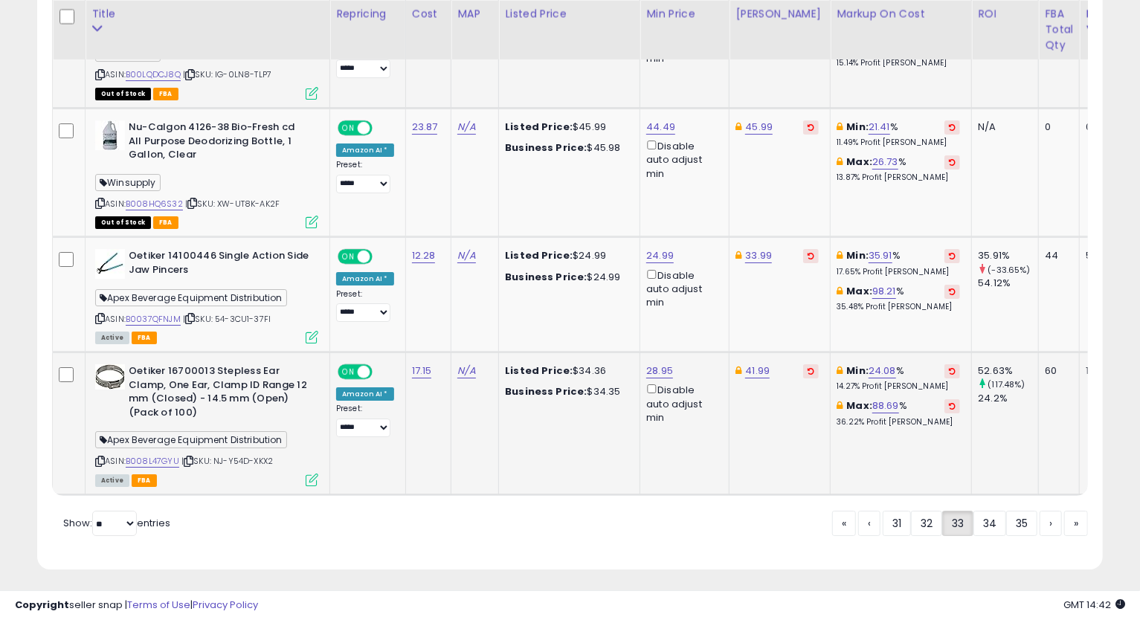
click at [97, 457] on icon at bounding box center [100, 461] width 10 height 8
click at [661, 364] on link "28.95" at bounding box center [659, 371] width 27 height 15
type input "*****"
click button "submit" at bounding box center [696, 302] width 25 height 22
click at [980, 515] on link "34" at bounding box center [989, 523] width 33 height 25
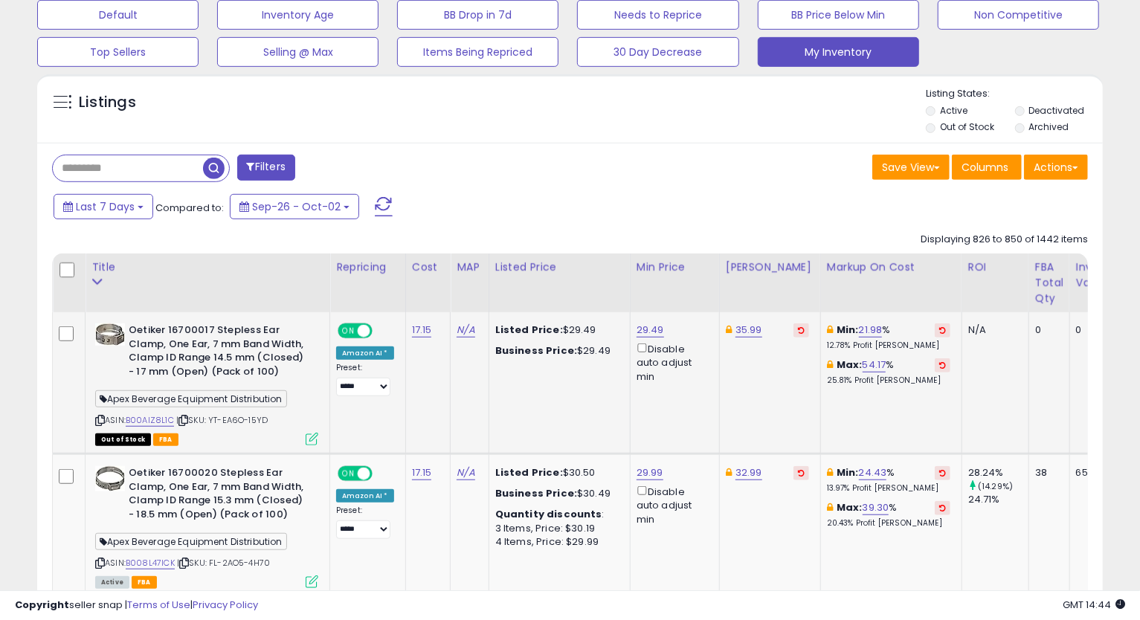
scroll to position [551, 0]
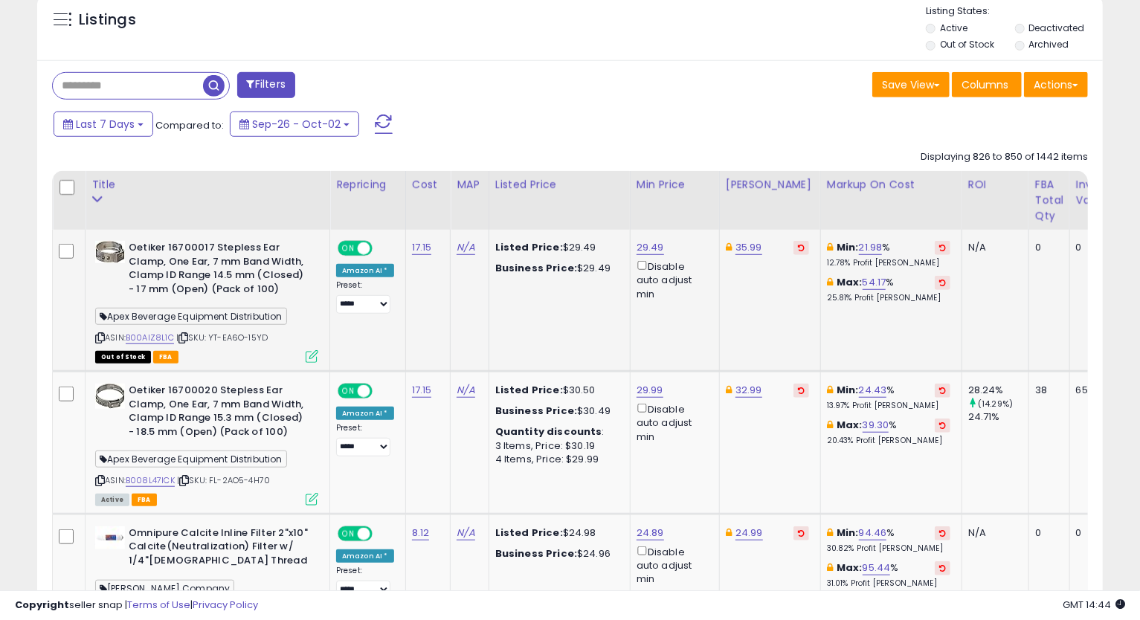
click at [101, 339] on icon at bounding box center [100, 338] width 10 height 8
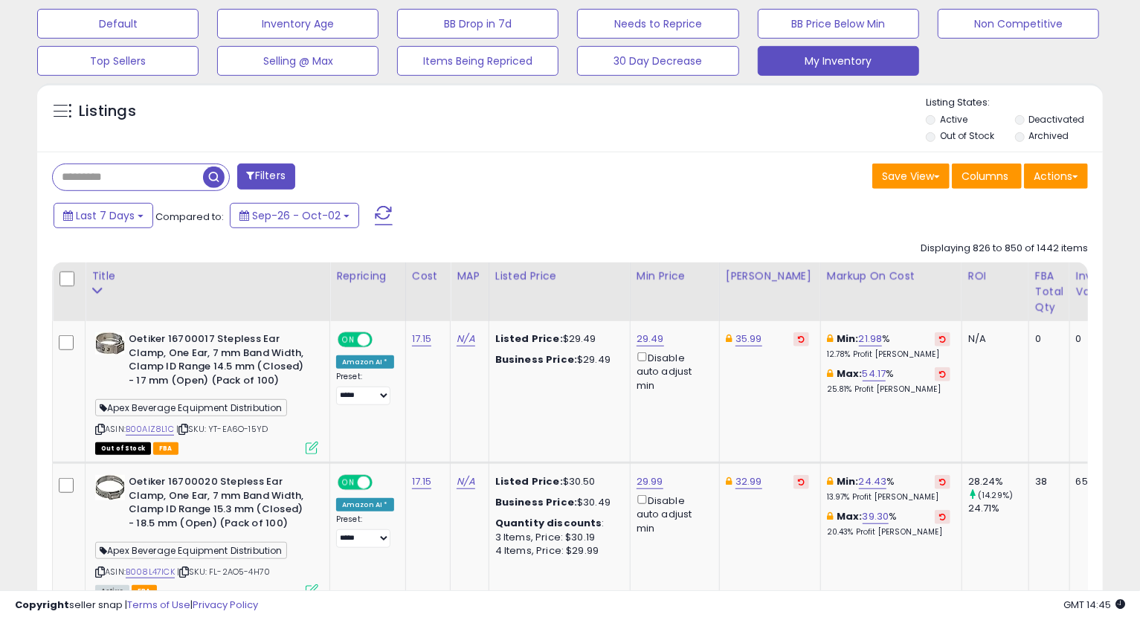
scroll to position [294, 0]
